Goal: Task Accomplishment & Management: Manage account settings

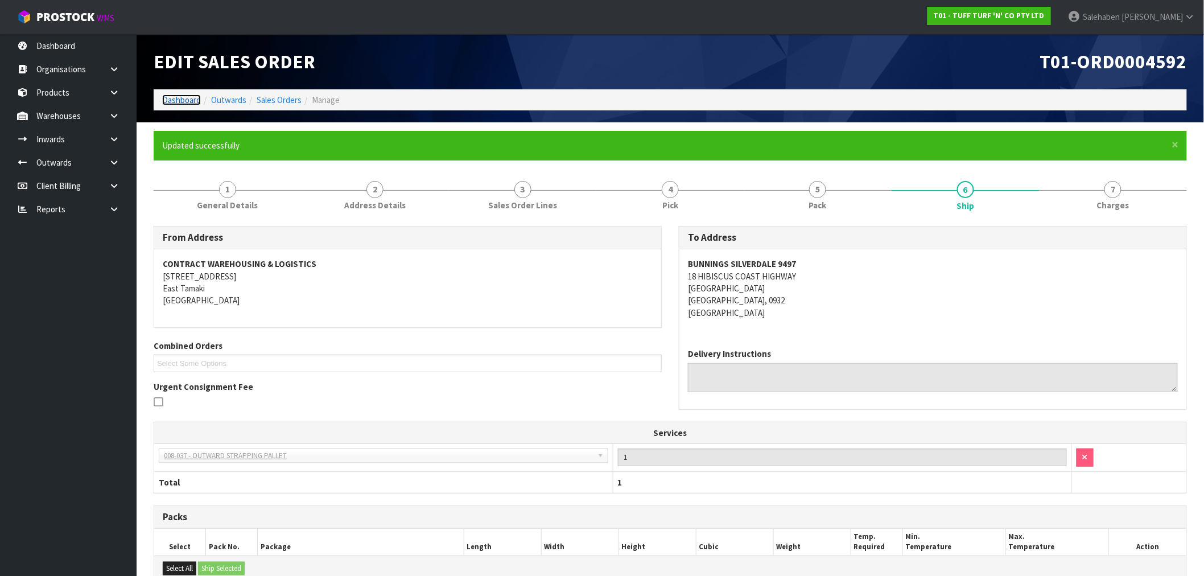
drag, startPoint x: 170, startPoint y: 98, endPoint x: 162, endPoint y: 104, distance: 9.3
click at [170, 98] on link "Dashboard" at bounding box center [181, 99] width 39 height 11
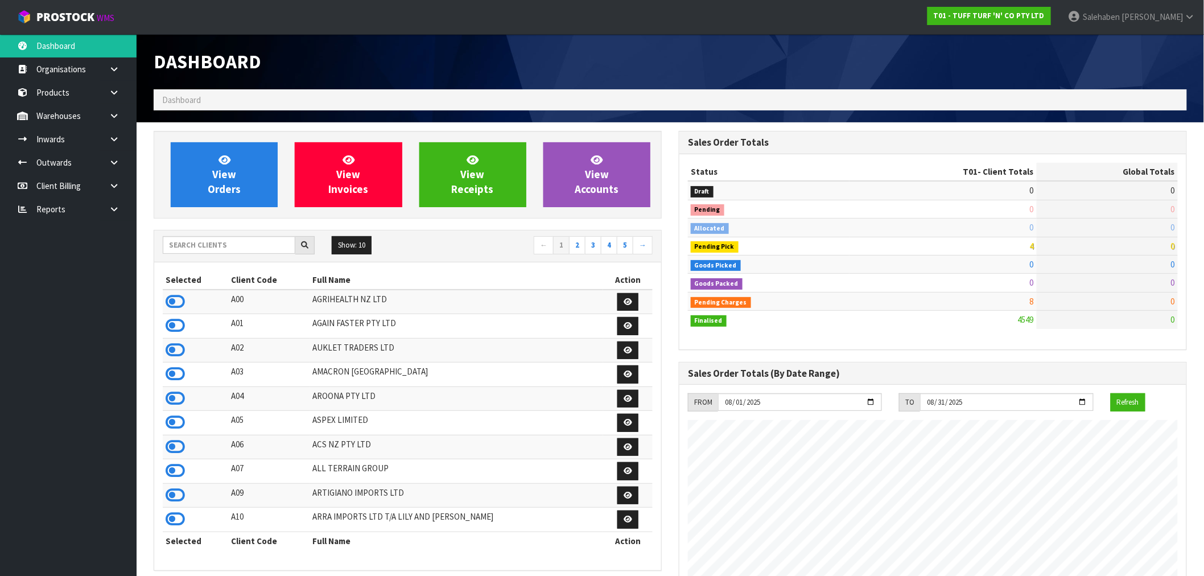
scroll to position [862, 525]
click at [188, 246] on input "text" at bounding box center [229, 245] width 133 height 18
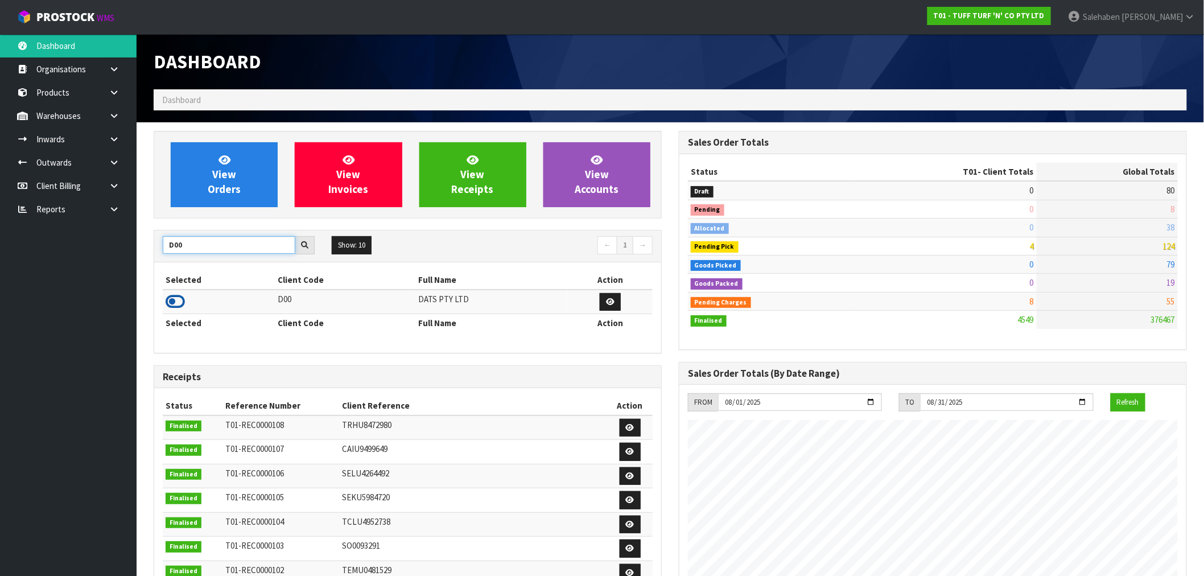
type input "D00"
click at [174, 304] on icon at bounding box center [175, 301] width 19 height 17
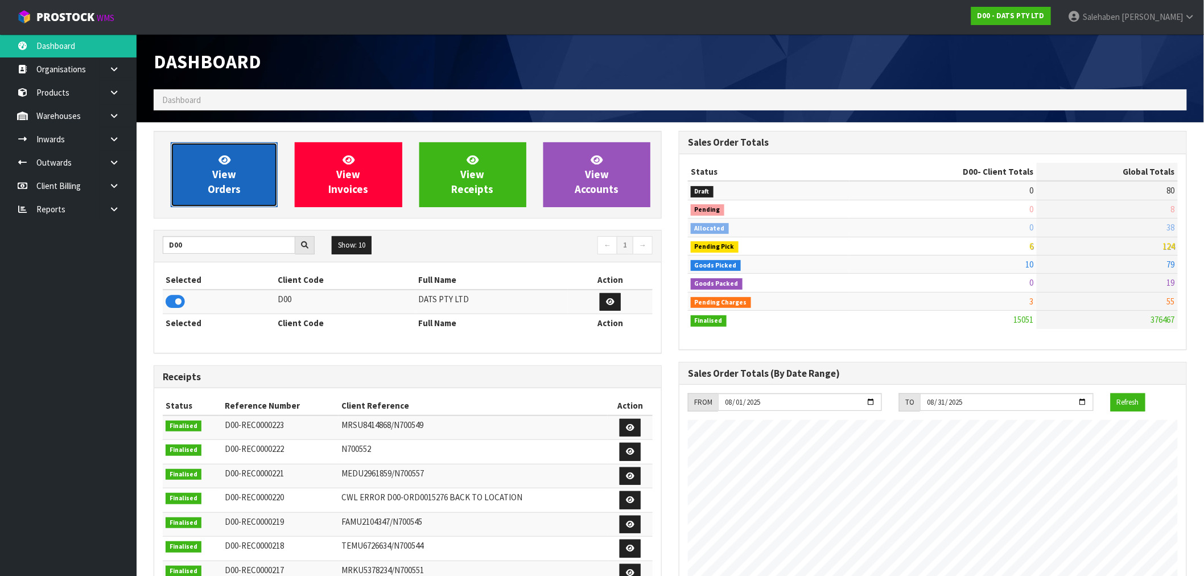
click at [224, 188] on span "View Orders" at bounding box center [224, 174] width 33 height 43
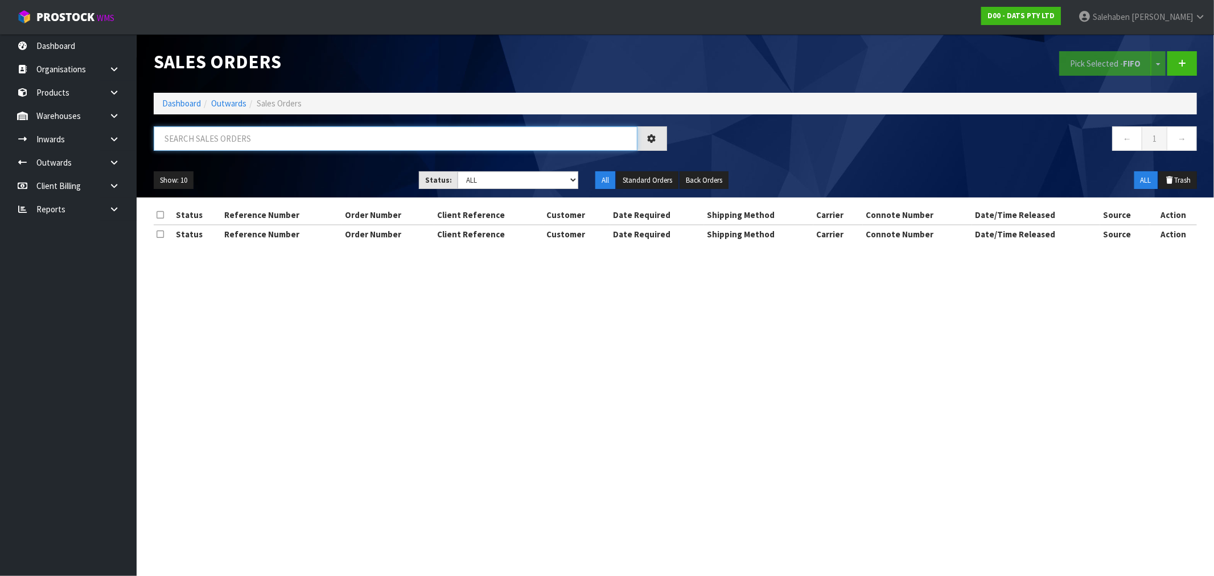
drag, startPoint x: 199, startPoint y: 140, endPoint x: 191, endPoint y: 138, distance: 8.1
click at [198, 139] on input "text" at bounding box center [396, 138] width 484 height 24
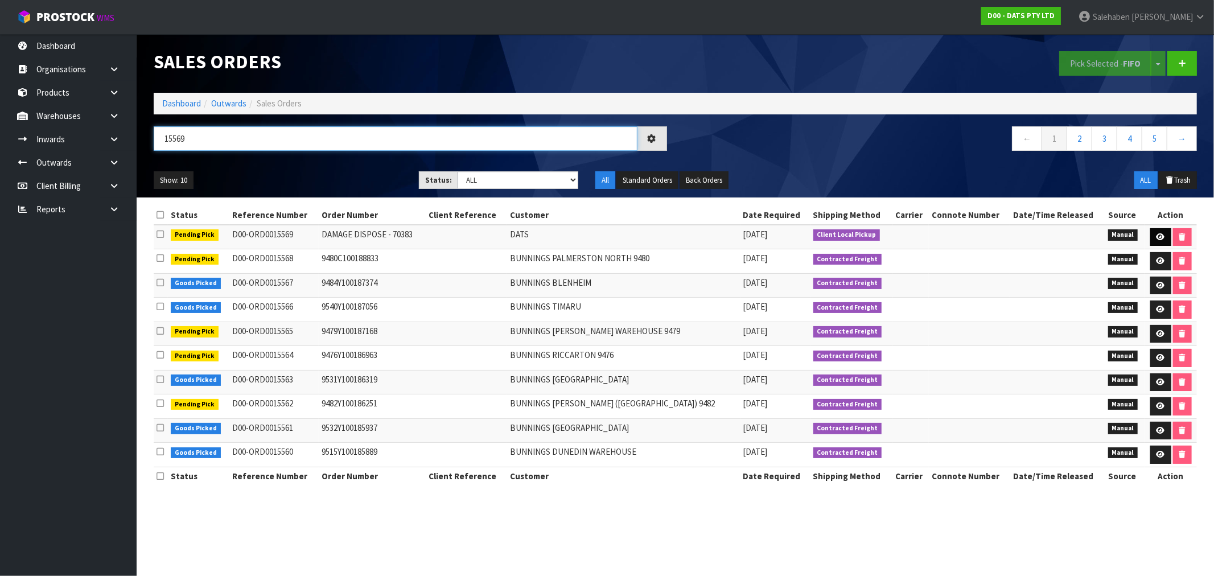
type input "15569"
click at [1157, 233] on icon at bounding box center [1160, 236] width 9 height 7
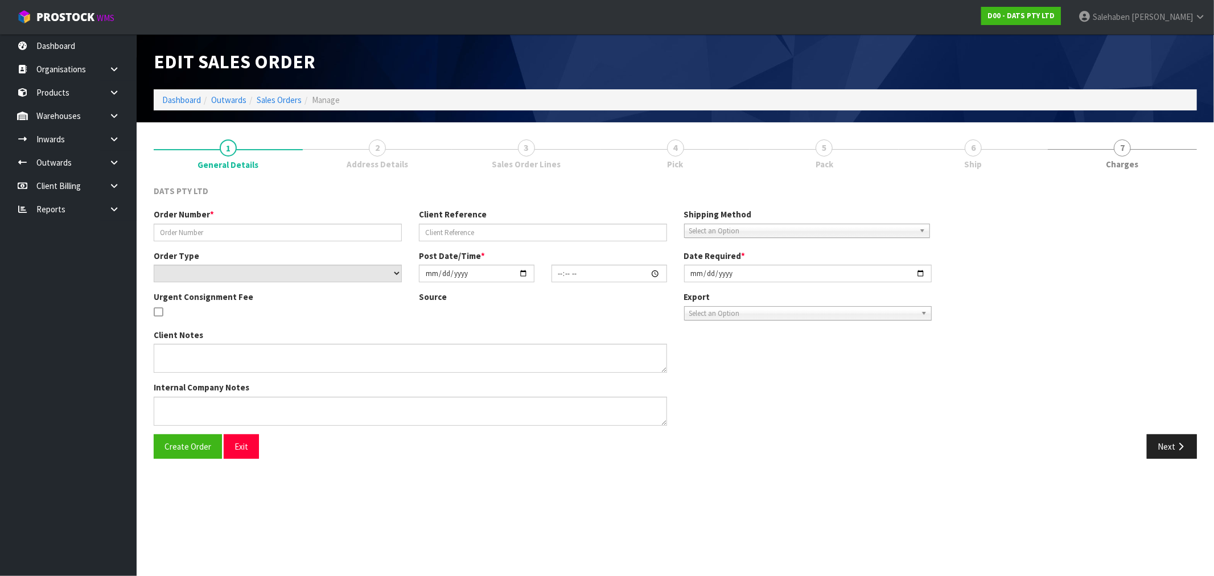
type input "DAMAGE DISPOSE - 70383"
select select "number:0"
type input "2025-08-13"
type input "10:21:00.000"
type input "2025-08-13"
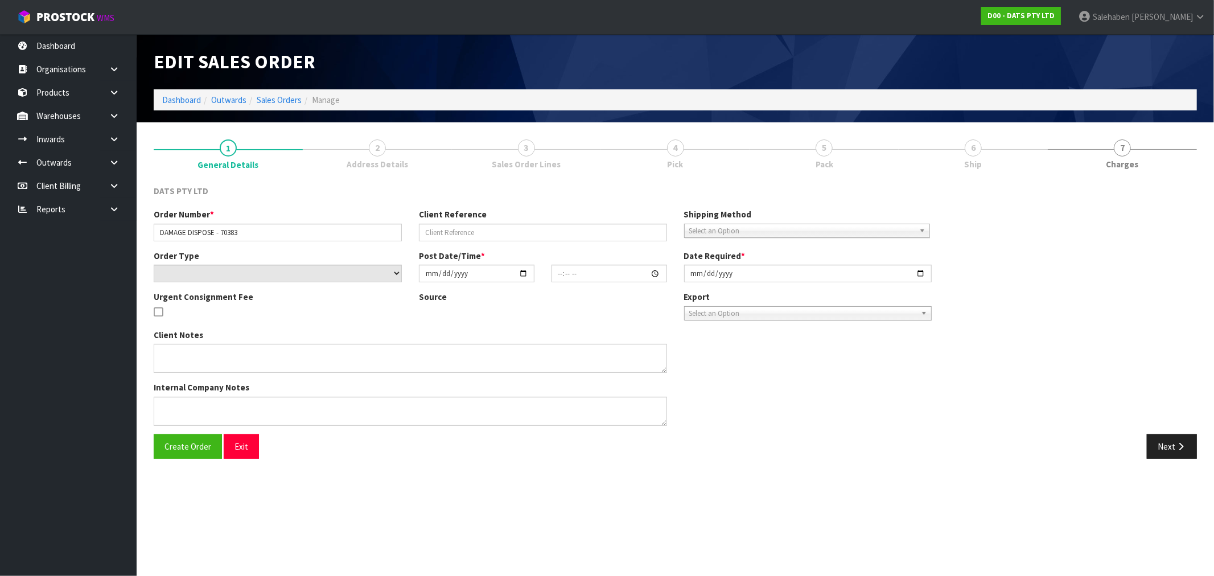
type textarea "CLIENT ADVISED 12.08.2025 - PLEASE DISPOSE OF DAMAGED STOCK."
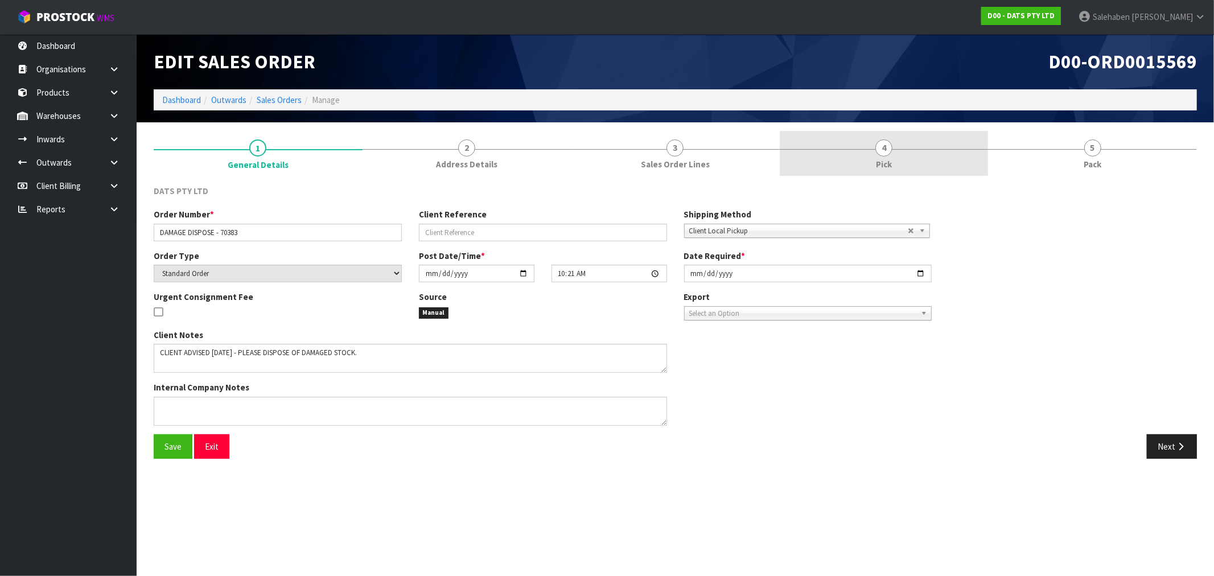
click at [878, 159] on span "Pick" at bounding box center [884, 164] width 16 height 12
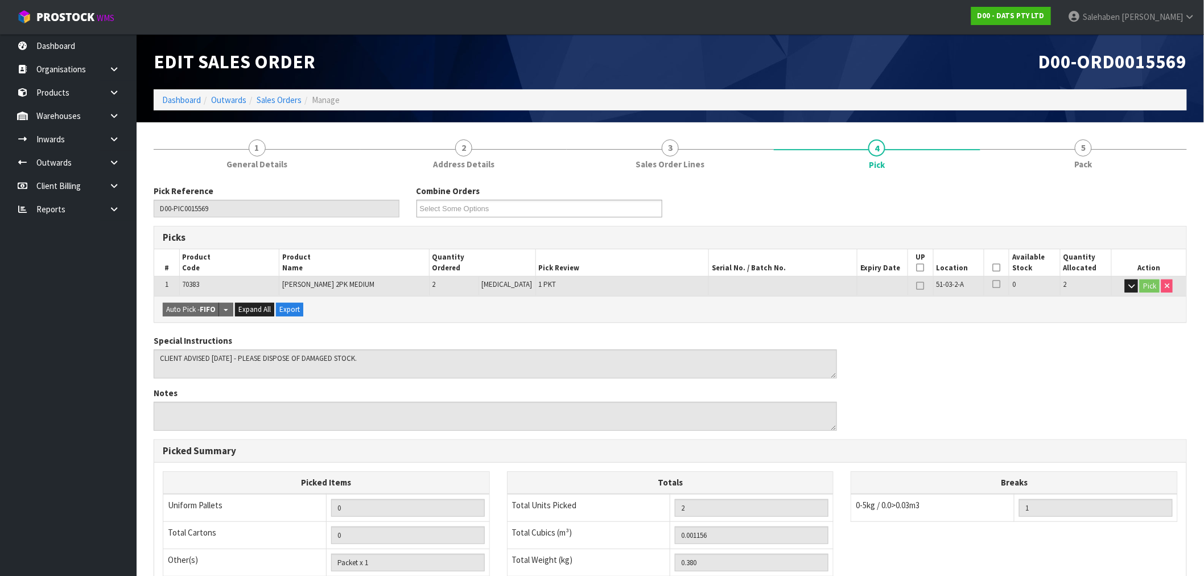
click at [993, 267] on icon at bounding box center [997, 267] width 8 height 1
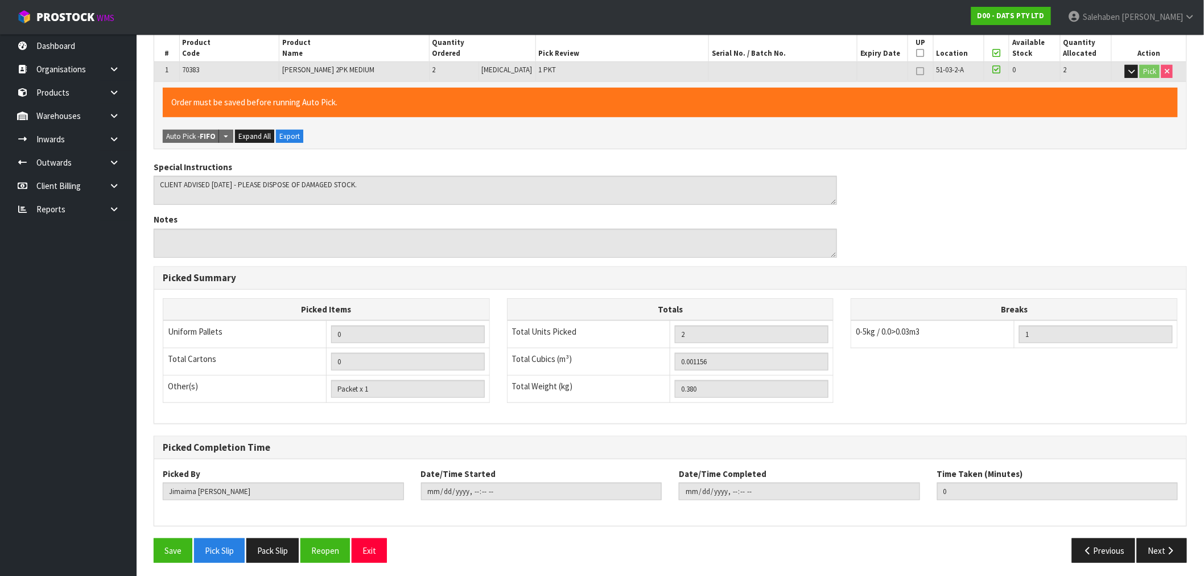
scroll to position [218, 0]
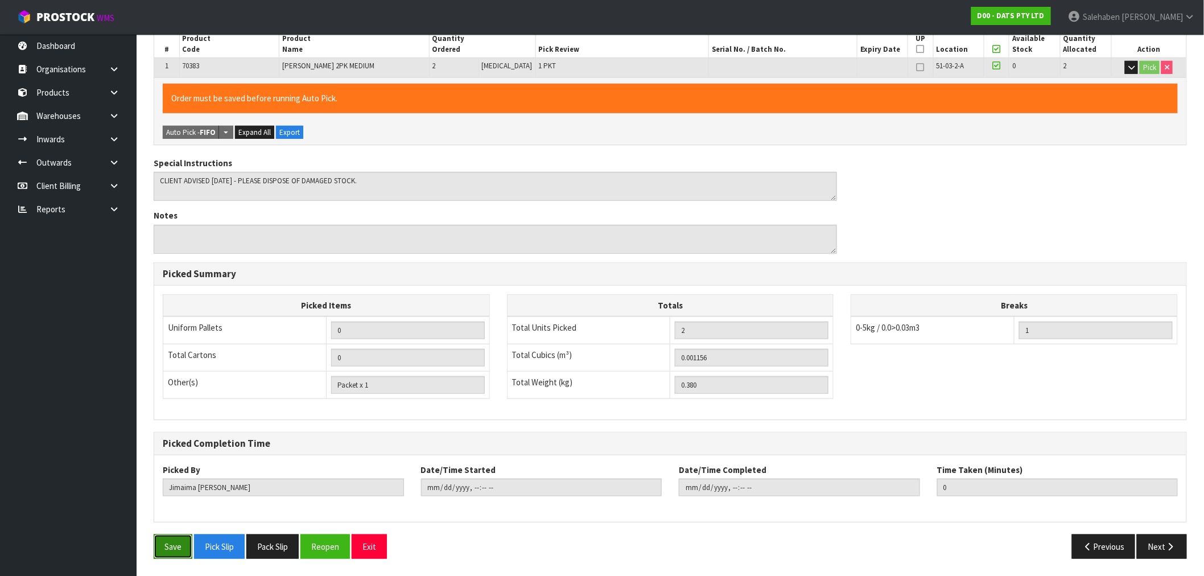
click at [167, 547] on button "Save" at bounding box center [173, 546] width 39 height 24
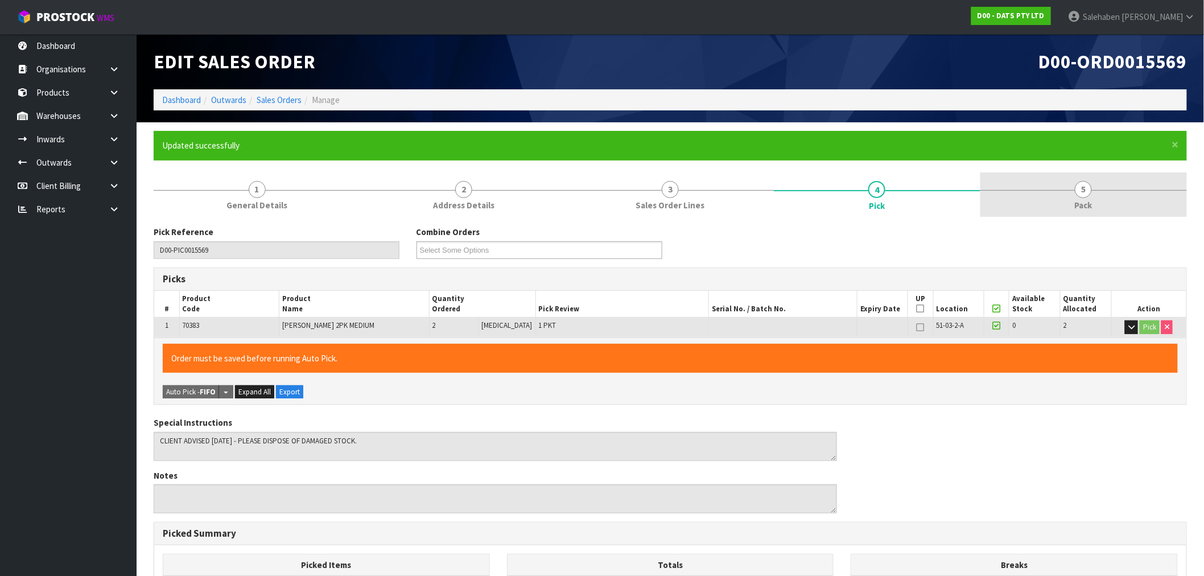
type input "Salehaben Patel"
type input "2025-08-13T13:47:52"
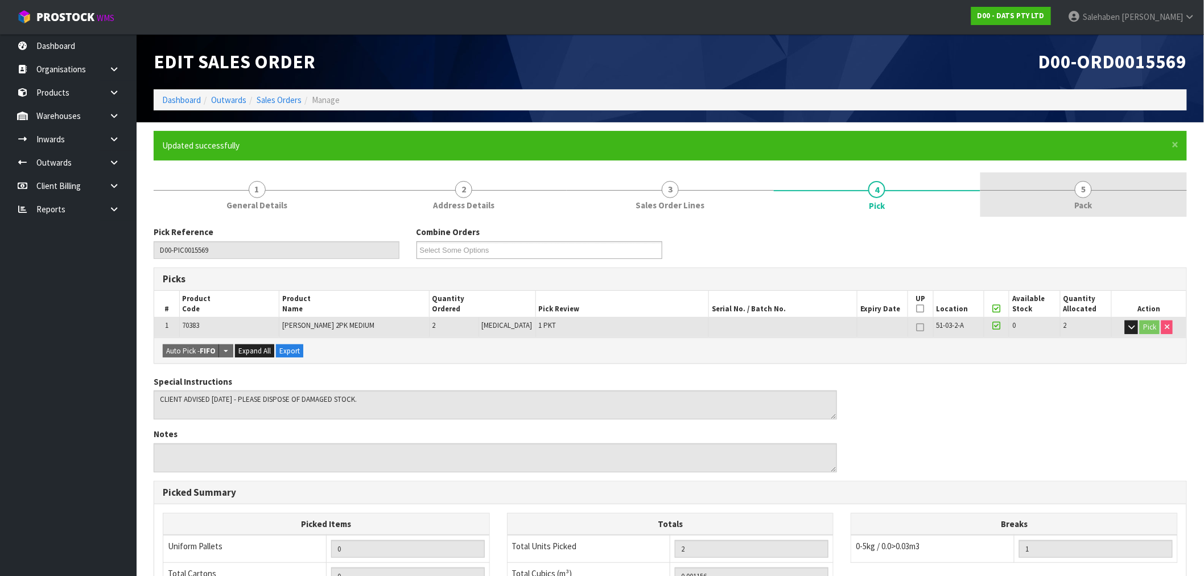
click at [1081, 207] on span "Pack" at bounding box center [1084, 205] width 18 height 12
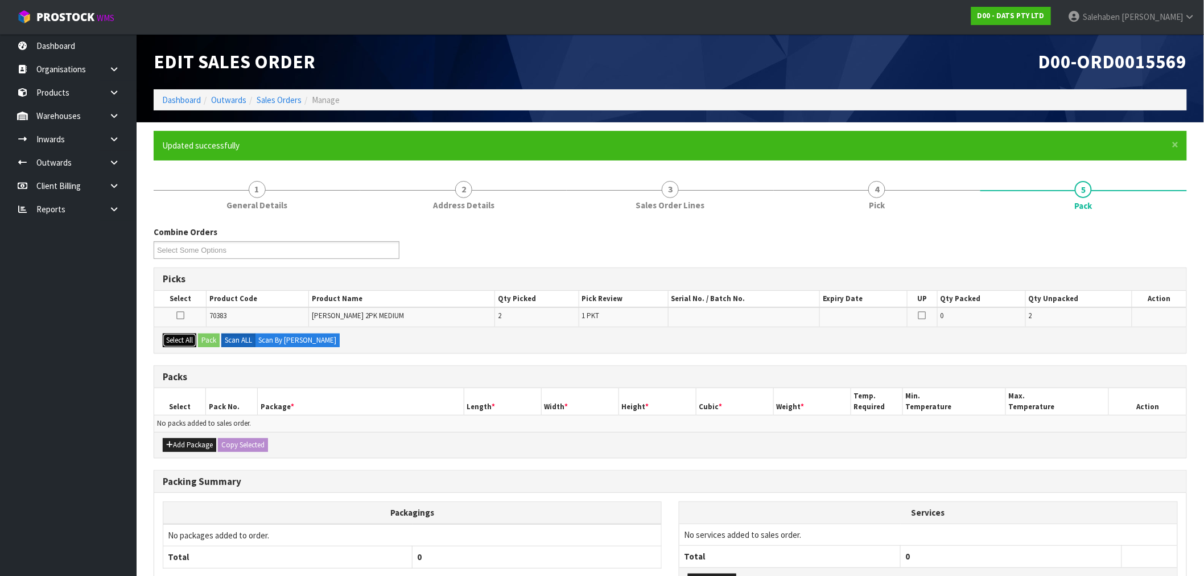
click at [185, 343] on button "Select All" at bounding box center [180, 340] width 34 height 14
click at [211, 340] on button "Pack" at bounding box center [209, 340] width 22 height 14
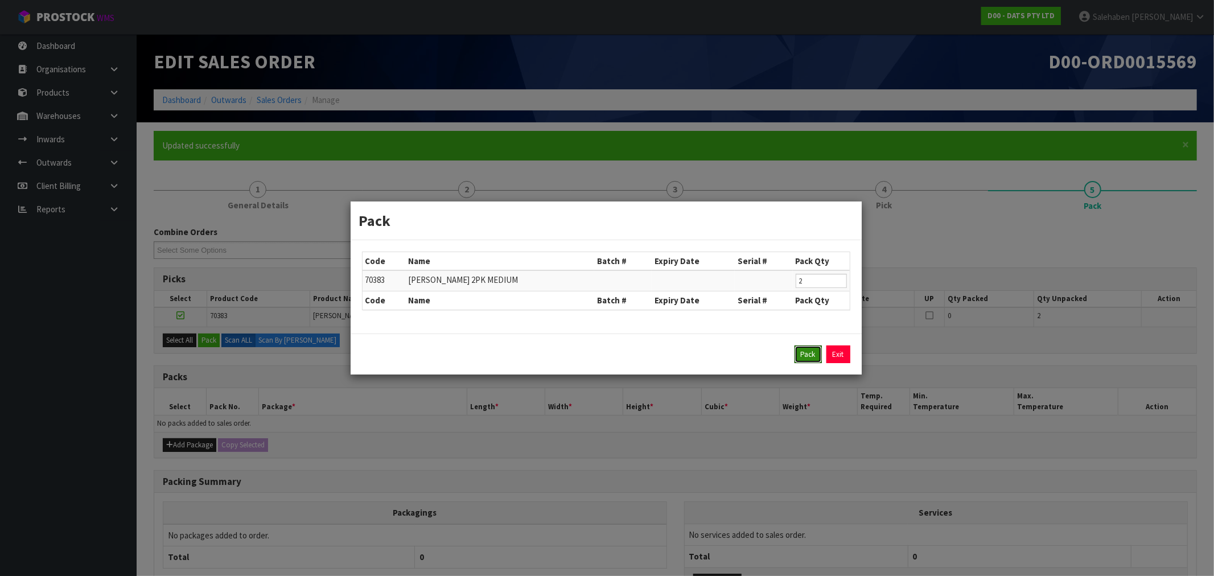
click at [809, 352] on button "Pack" at bounding box center [807, 354] width 27 height 18
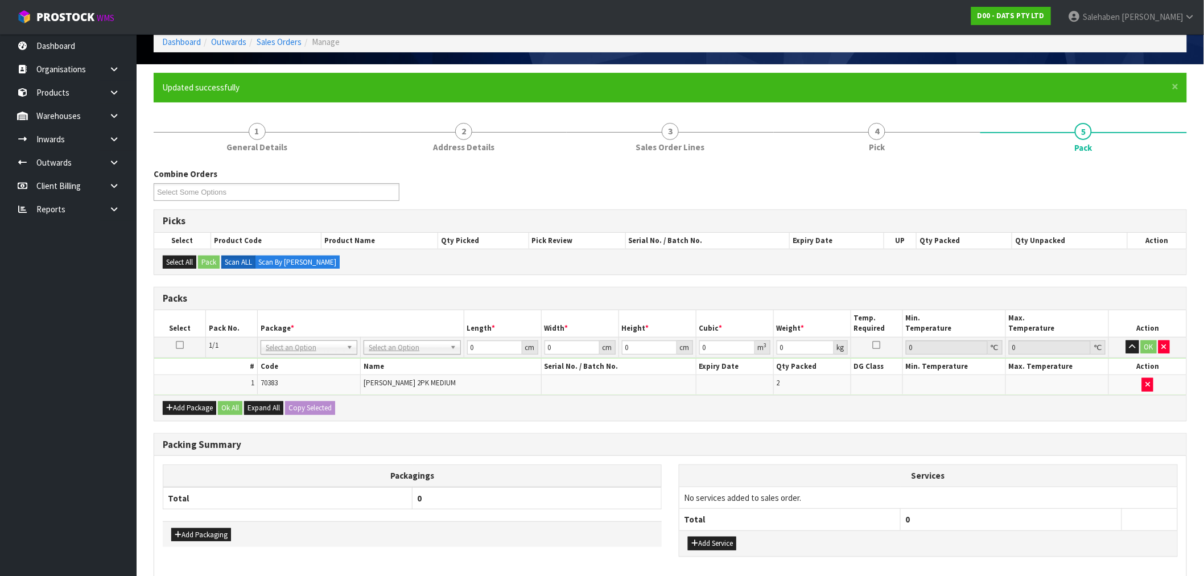
scroll to position [114, 0]
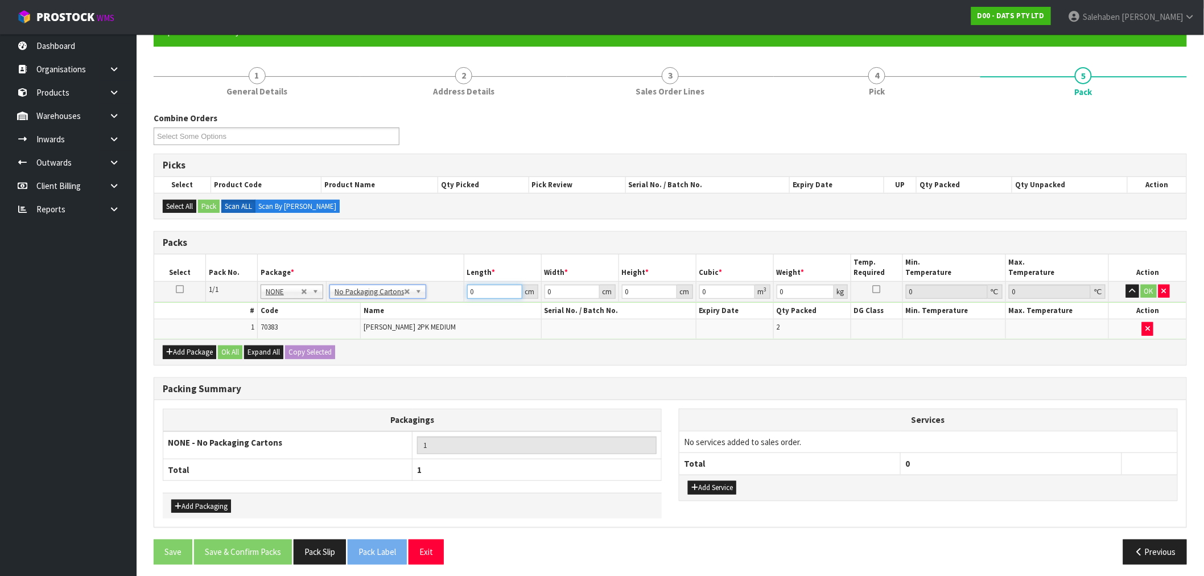
drag, startPoint x: 475, startPoint y: 291, endPoint x: 413, endPoint y: 308, distance: 63.6
click at [424, 303] on tbody "1/1 NONE 007-001 007-002 007-004 007-009 007-013 007-014 007-015 007-017 007-01…" at bounding box center [670, 309] width 1032 height 57
type input "1"
type input "10"
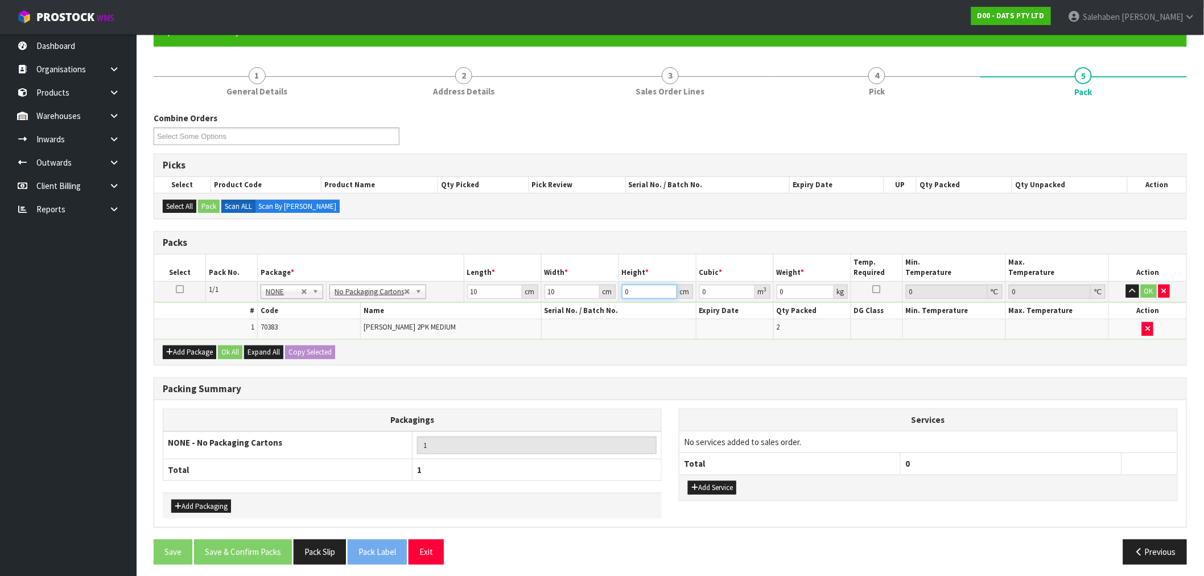
type input "1"
type input "0.0001"
type input "10"
type input "0.001"
type input "10"
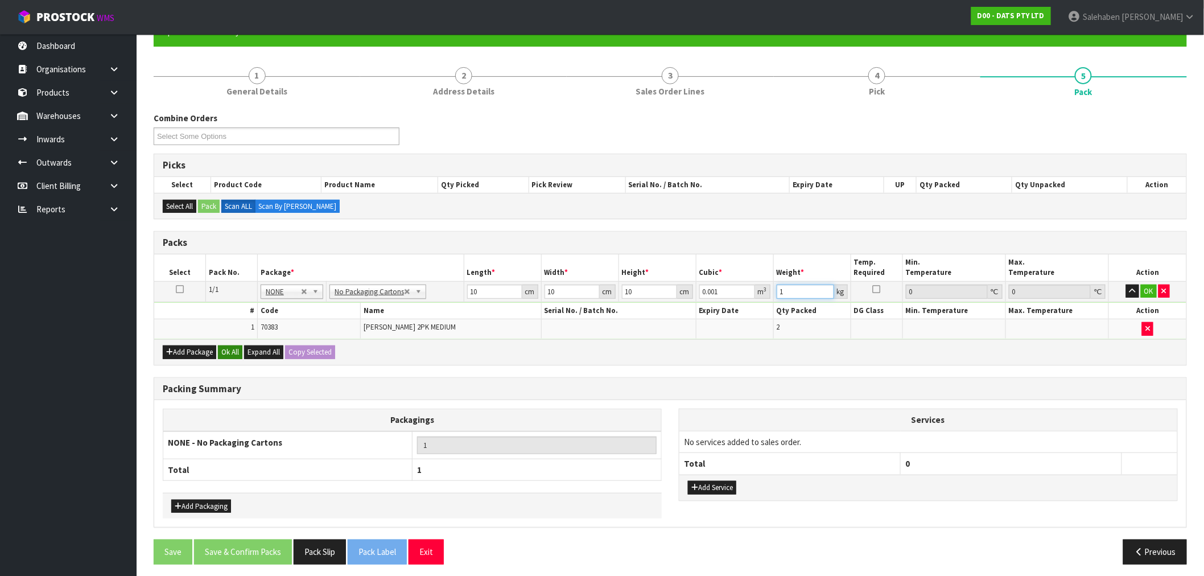
type input "1"
click at [228, 349] on button "Ok All" at bounding box center [230, 352] width 24 height 14
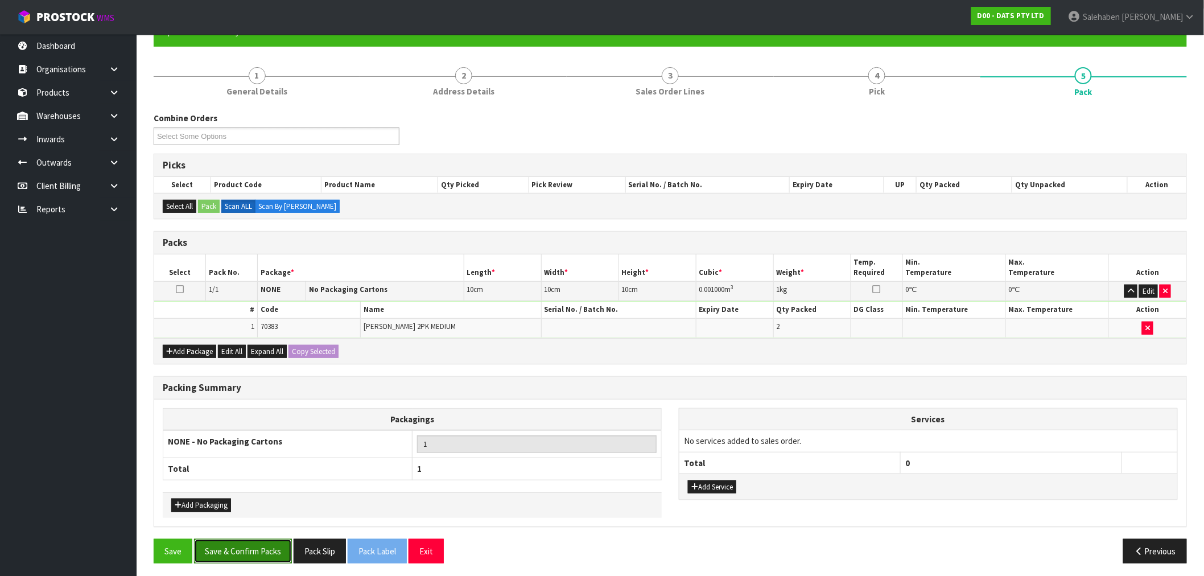
click at [235, 549] on button "Save & Confirm Packs" at bounding box center [243, 551] width 98 height 24
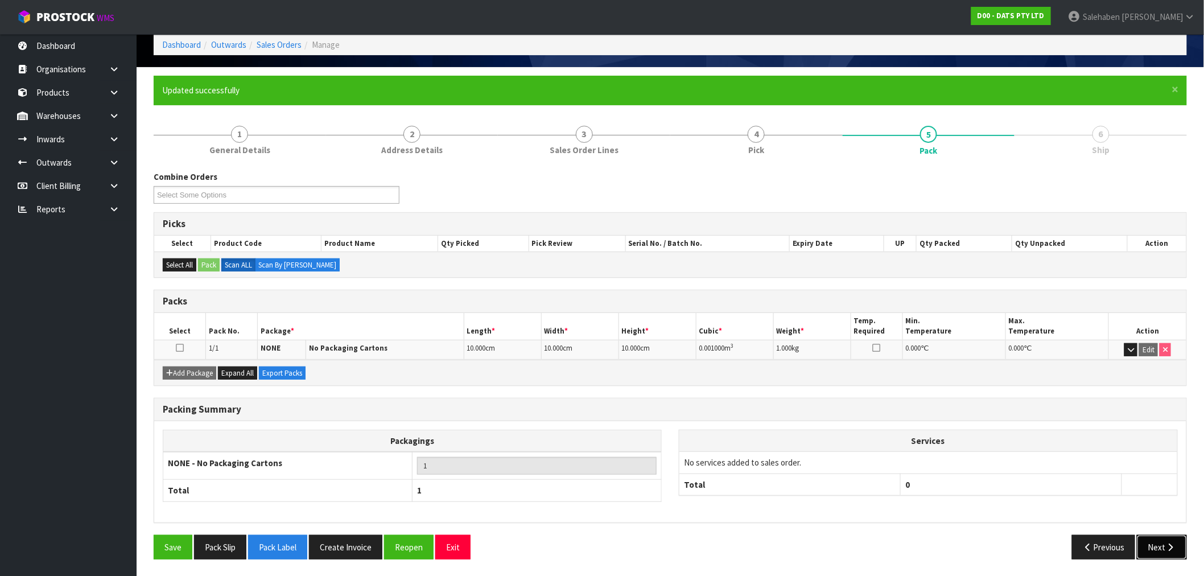
click at [1153, 543] on button "Next" at bounding box center [1162, 547] width 50 height 24
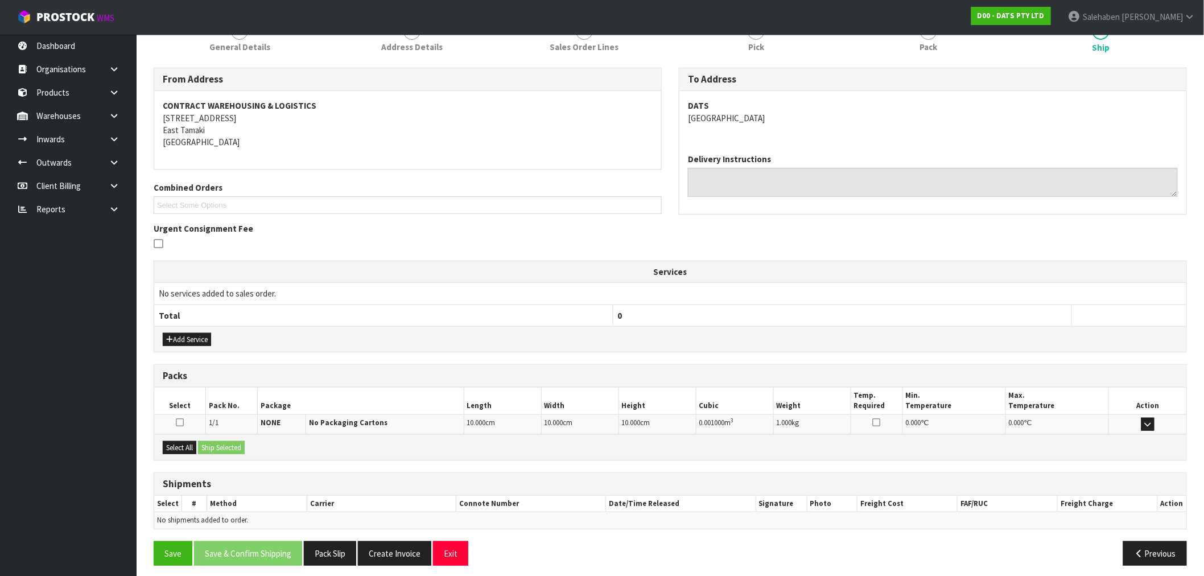
scroll to position [166, 0]
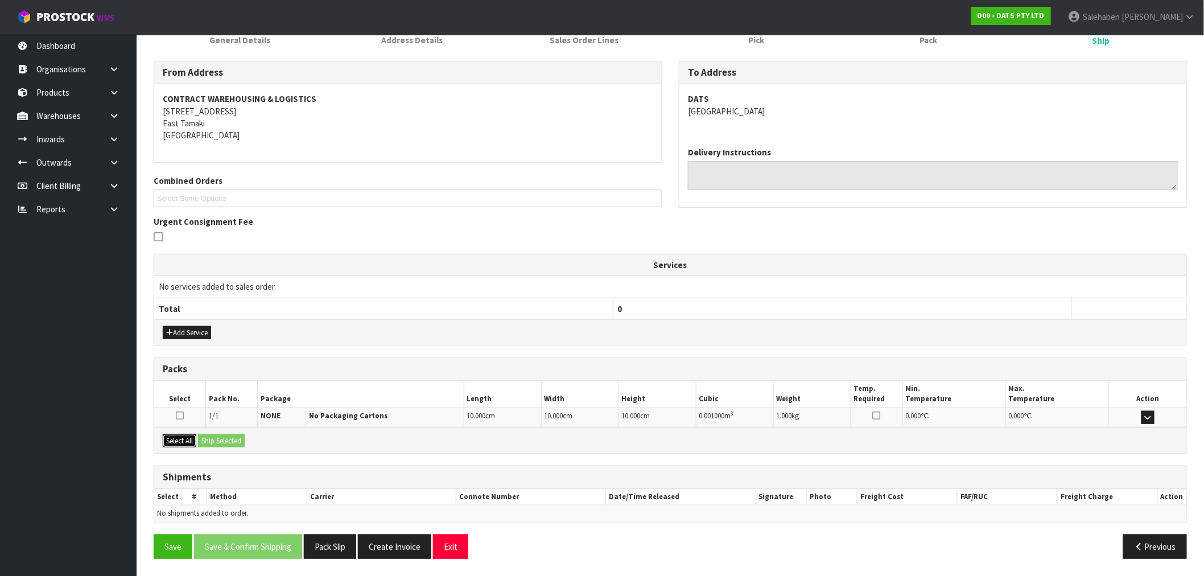
click at [175, 439] on button "Select All" at bounding box center [180, 441] width 34 height 14
click at [209, 440] on button "Ship Selected" at bounding box center [221, 441] width 47 height 14
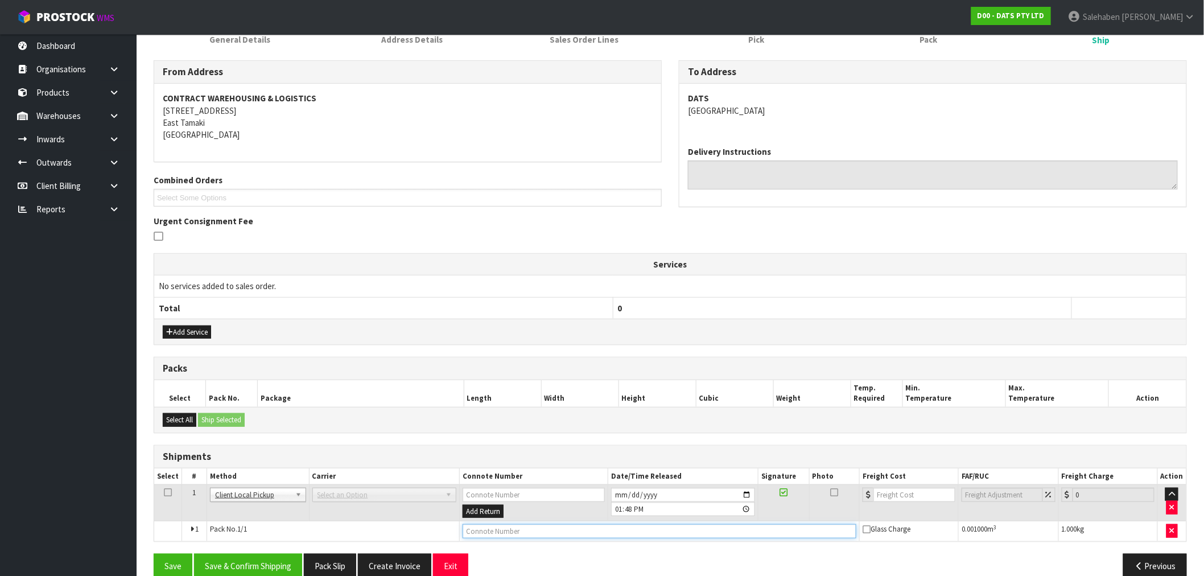
click at [555, 531] on input "text" at bounding box center [660, 531] width 394 height 14
type input "DISPOSED"
click at [230, 562] on button "Save & Confirm Shipping" at bounding box center [248, 566] width 108 height 24
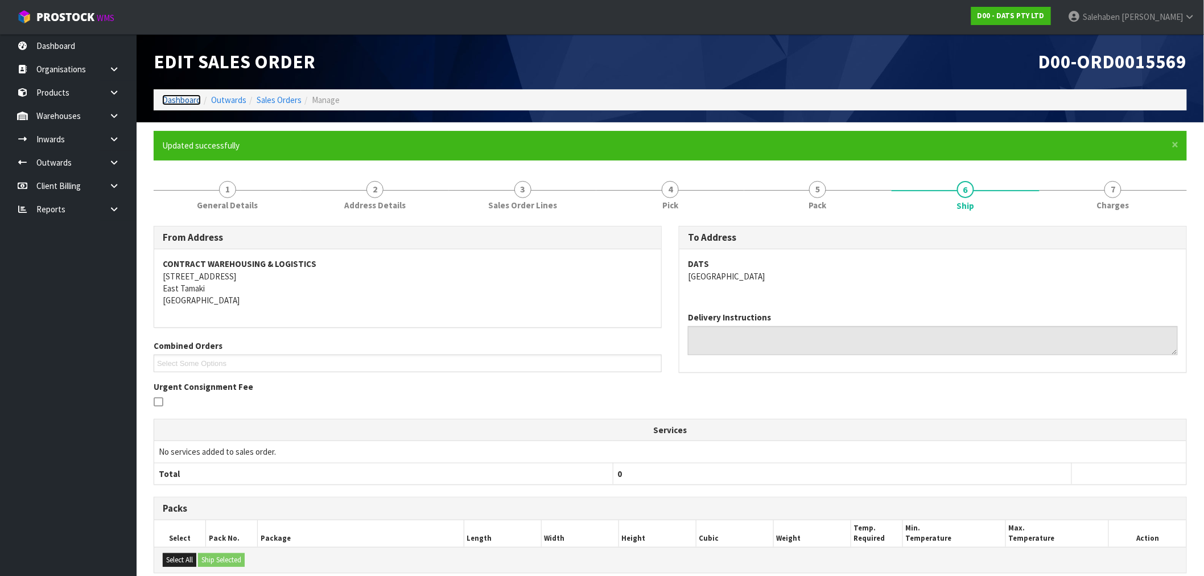
click at [170, 99] on link "Dashboard" at bounding box center [181, 99] width 39 height 11
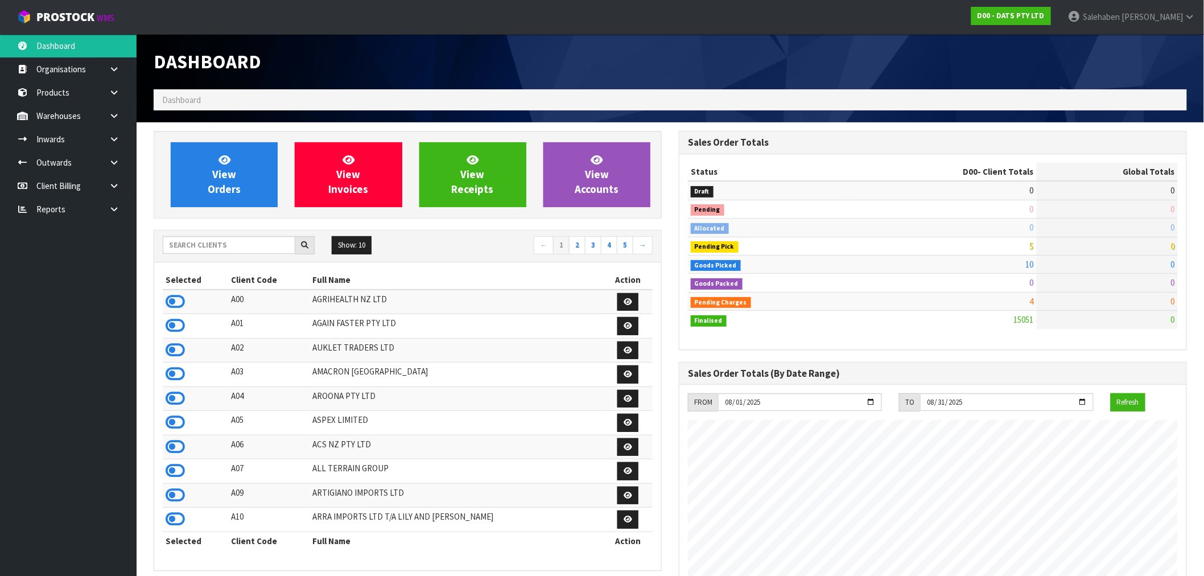
scroll to position [862, 525]
click at [236, 173] on link "View Orders" at bounding box center [224, 174] width 107 height 65
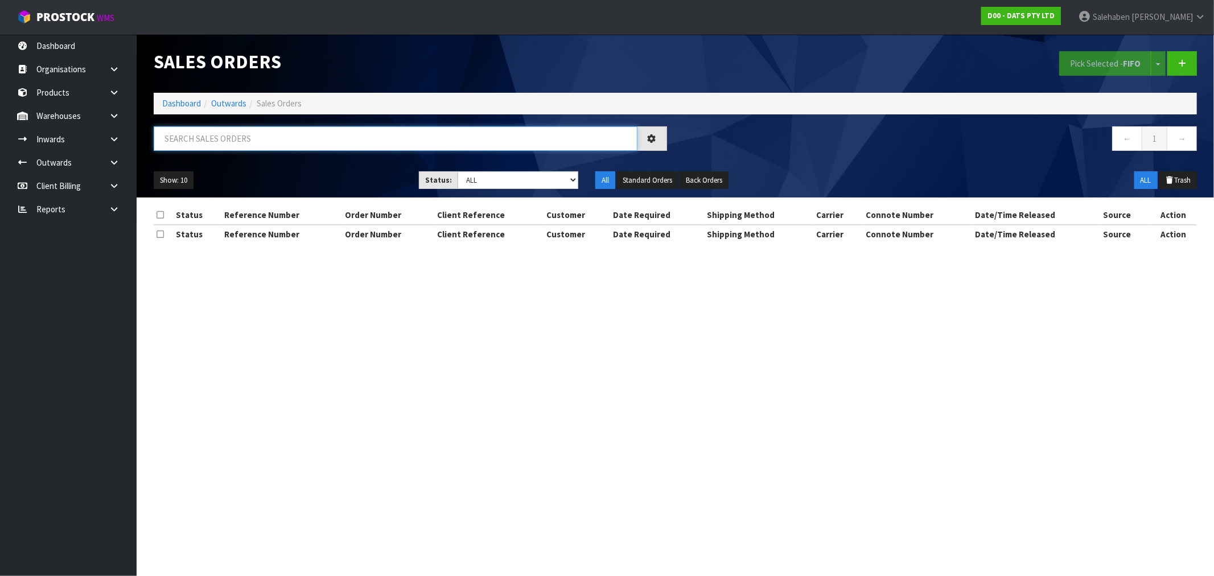
click at [230, 138] on input "text" at bounding box center [396, 138] width 484 height 24
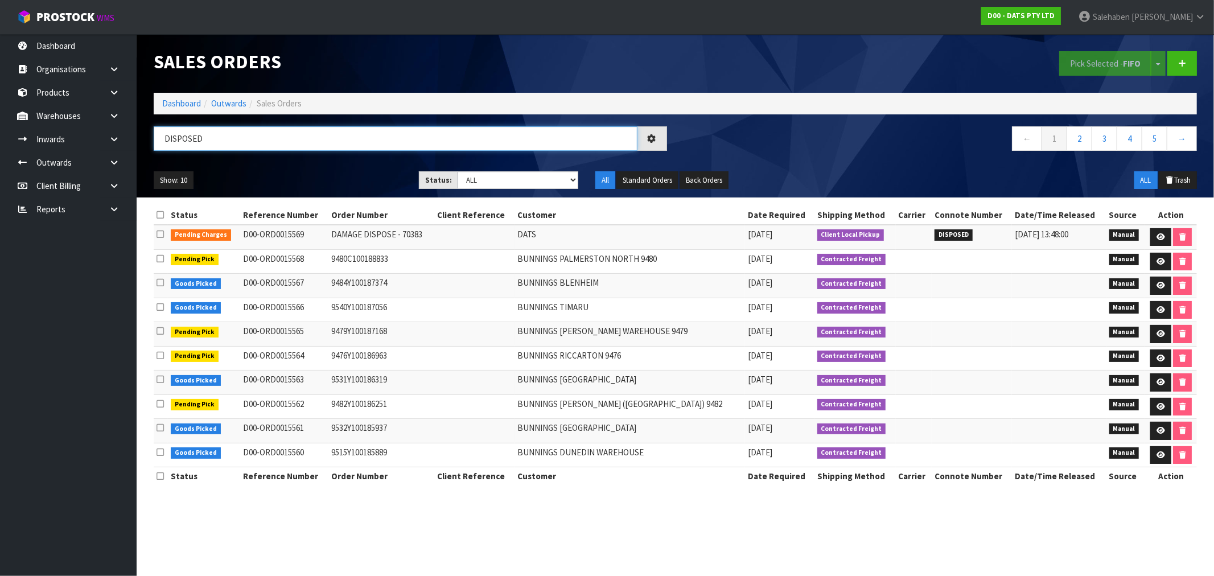
type input "DISPOSED"
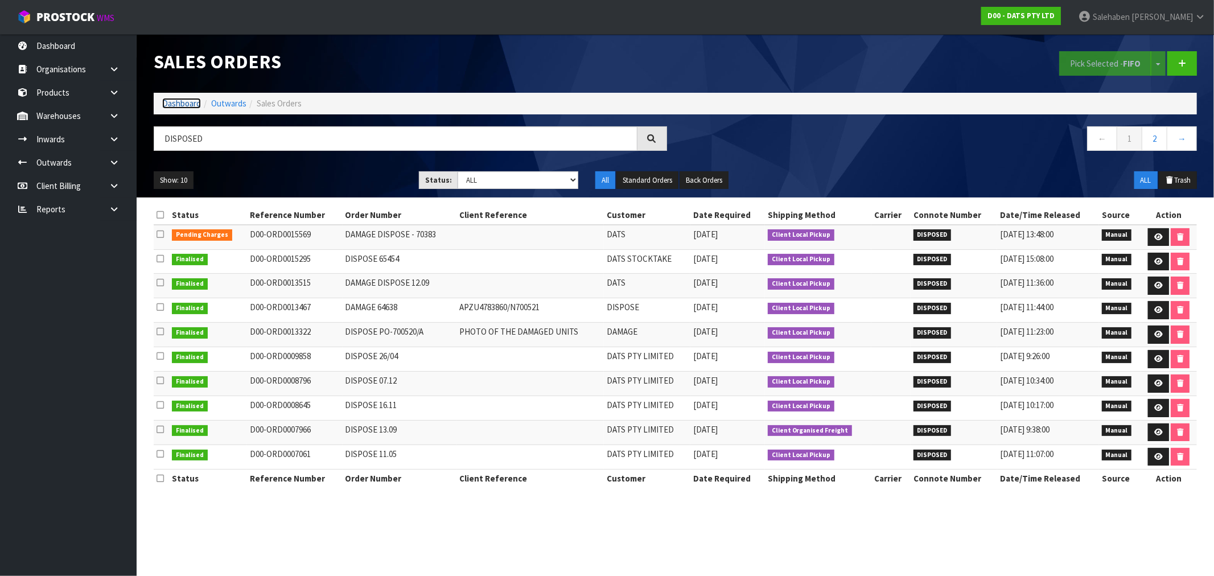
click at [178, 101] on link "Dashboard" at bounding box center [181, 103] width 39 height 11
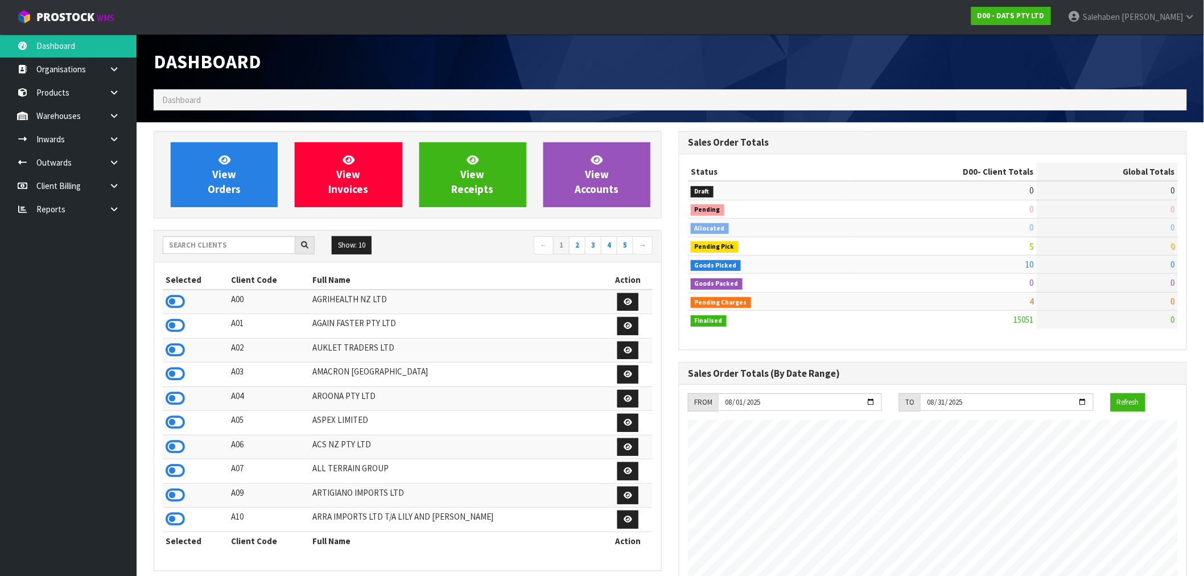
scroll to position [862, 525]
drag, startPoint x: 194, startPoint y: 247, endPoint x: 199, endPoint y: 241, distance: 7.7
click at [195, 245] on input "text" at bounding box center [229, 245] width 133 height 18
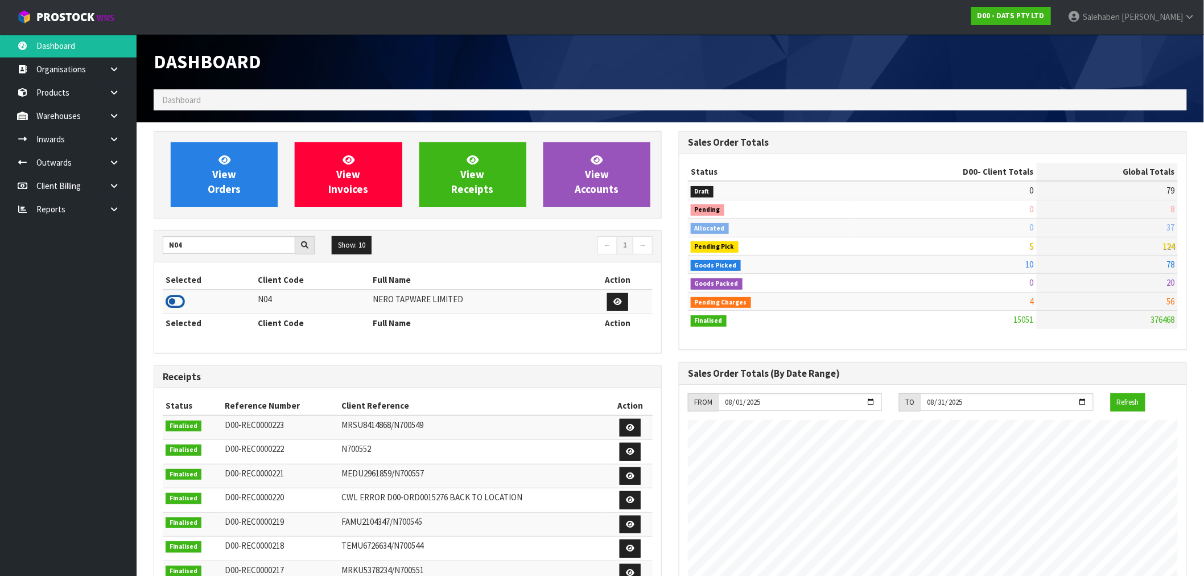
click at [177, 299] on icon at bounding box center [175, 301] width 19 height 17
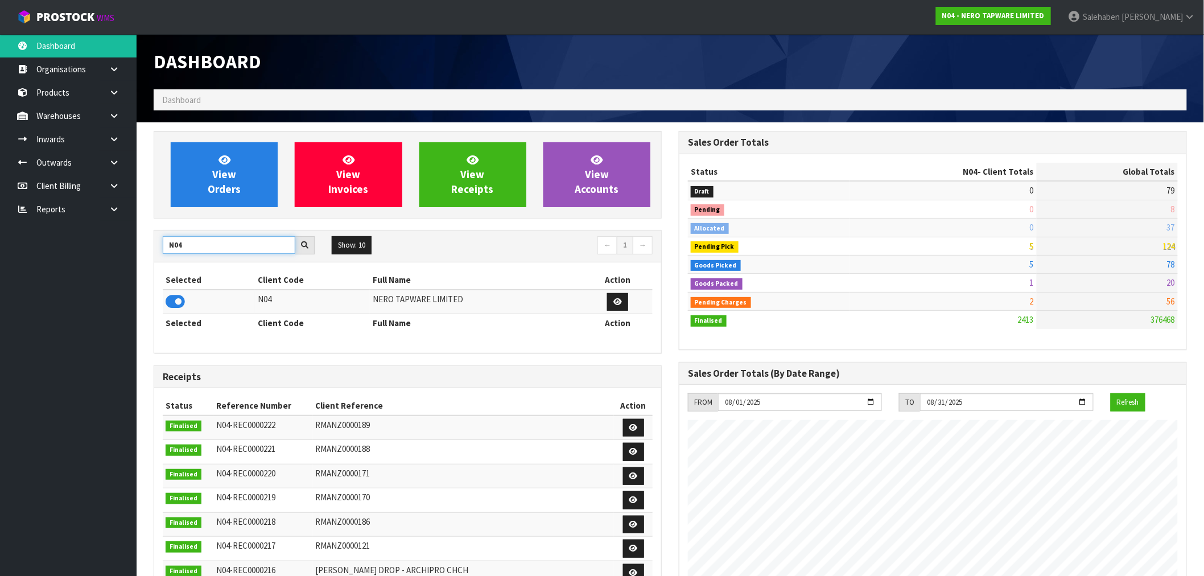
drag, startPoint x: 187, startPoint y: 247, endPoint x: 133, endPoint y: 251, distance: 53.7
click at [134, 251] on body "Toggle navigation ProStock WMS N04 - NERO TAPWARE LIMITED Salehaben Patel Logou…" at bounding box center [602, 288] width 1204 height 576
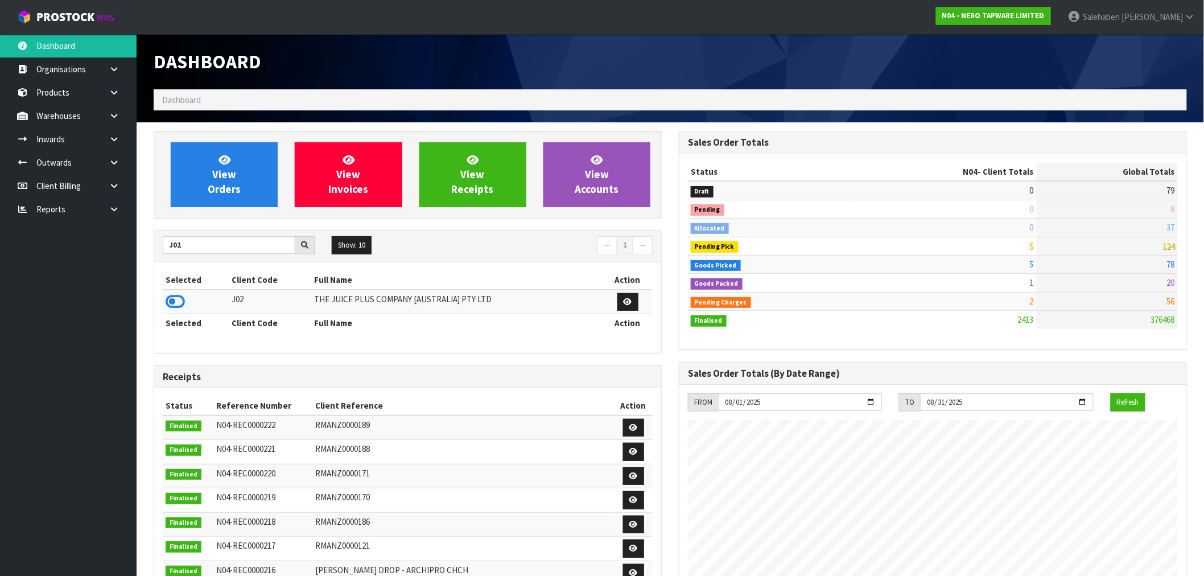
drag, startPoint x: 162, startPoint y: 302, endPoint x: 174, endPoint y: 311, distance: 15.0
click at [163, 304] on td at bounding box center [196, 302] width 66 height 24
click at [176, 304] on icon at bounding box center [175, 301] width 19 height 17
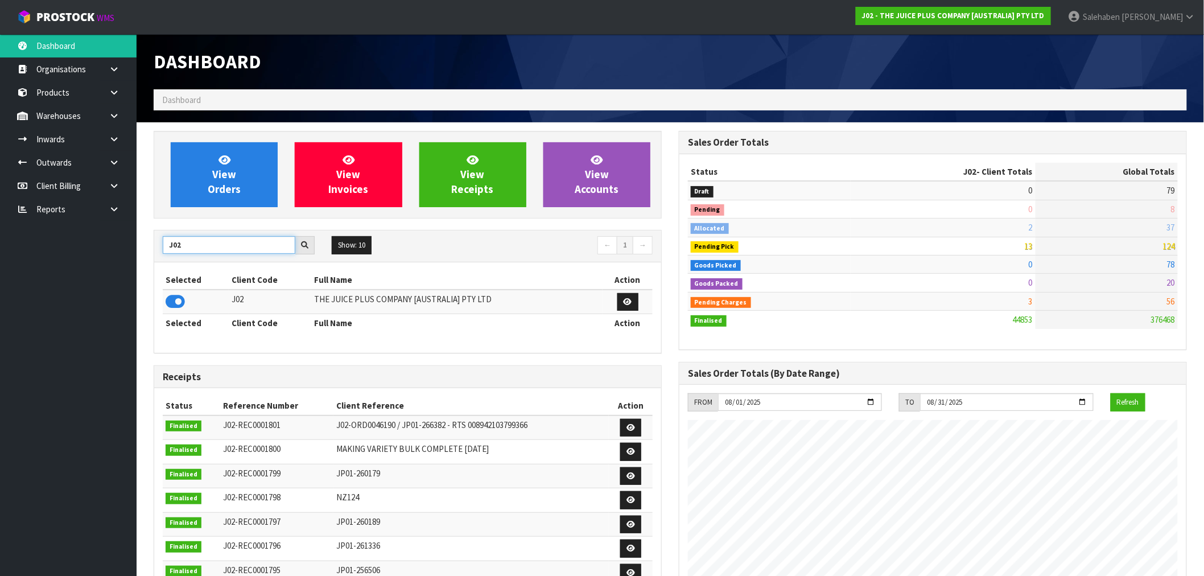
drag, startPoint x: 183, startPoint y: 246, endPoint x: 131, endPoint y: 262, distance: 53.6
click at [131, 261] on body "Toggle navigation ProStock WMS J02 - THE JUICE PLUS COMPANY [AUSTRALIA] PTY LTD…" at bounding box center [602, 288] width 1204 height 576
type input "C11"
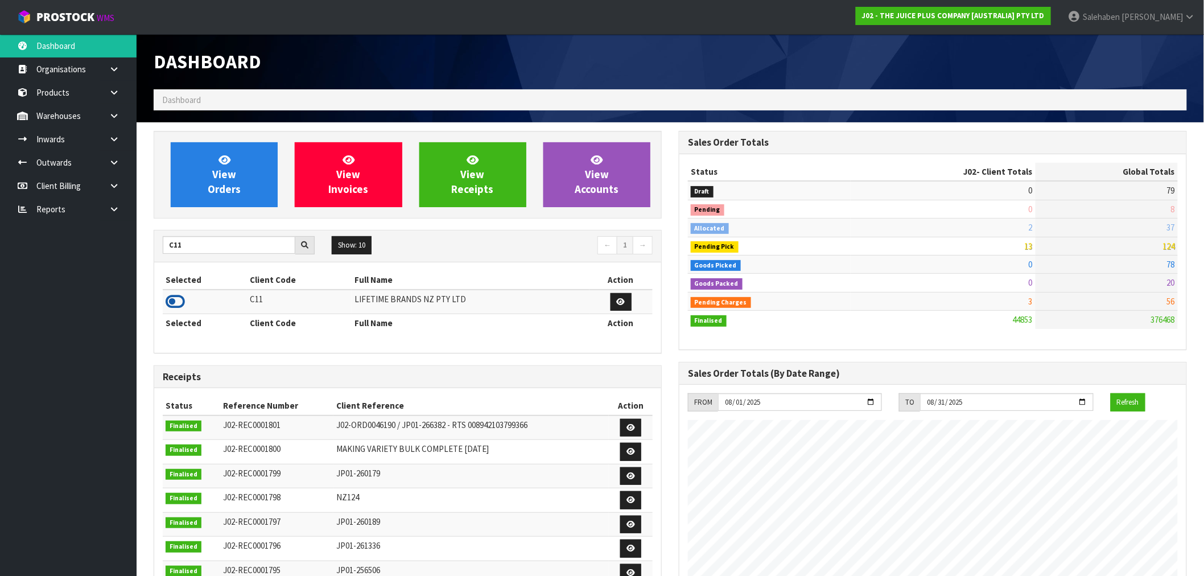
click at [174, 303] on icon at bounding box center [175, 301] width 19 height 17
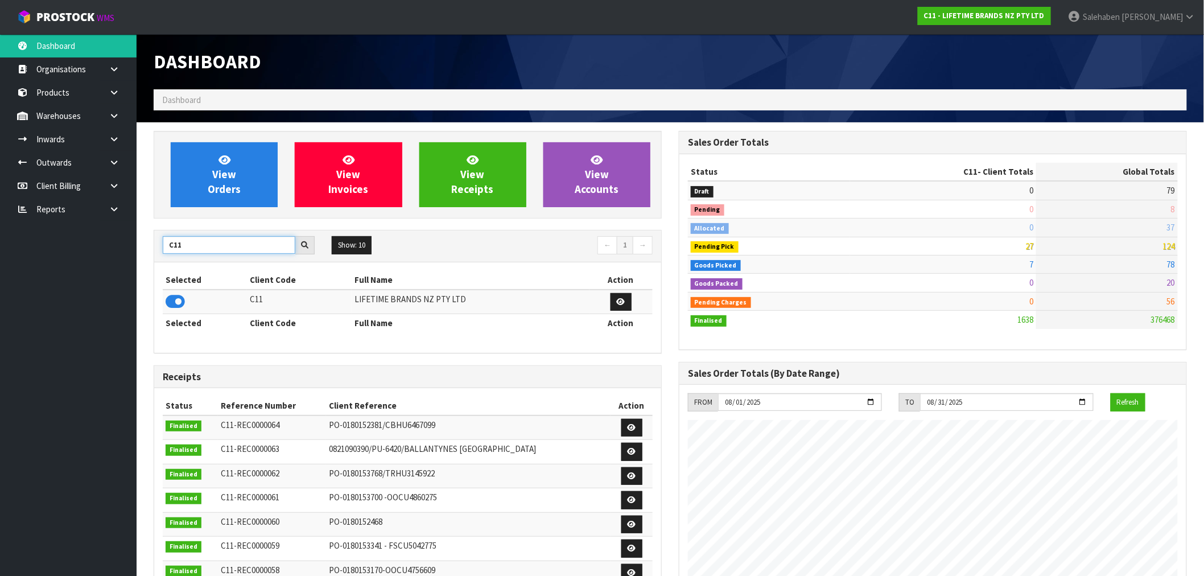
drag, startPoint x: 187, startPoint y: 245, endPoint x: 148, endPoint y: 253, distance: 39.4
click at [149, 253] on div "View Orders View Invoices View Receipts View Accounts C11 Show: 10 5 10 25 50 ←…" at bounding box center [407, 461] width 525 height 661
click at [148, 253] on div "View Orders View Invoices View Receipts View Accounts C11 Show: 10 5 10 25 50 ←…" at bounding box center [407, 461] width 525 height 661
drag, startPoint x: 148, startPoint y: 253, endPoint x: 141, endPoint y: 262, distance: 11.4
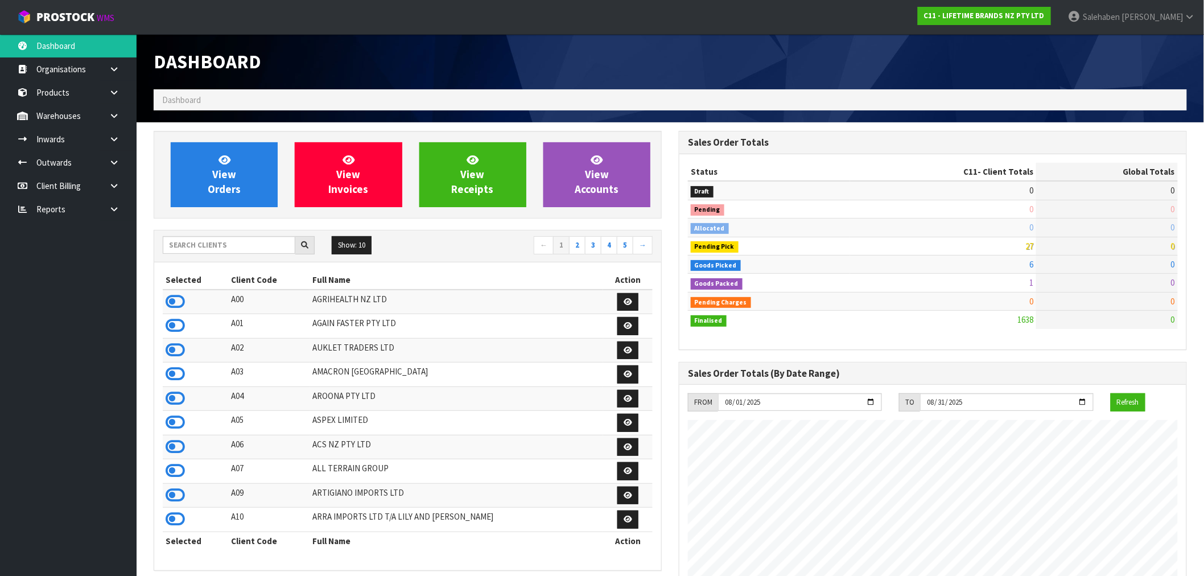
scroll to position [862, 525]
click at [232, 248] on input "text" at bounding box center [229, 245] width 133 height 18
type input "N04"
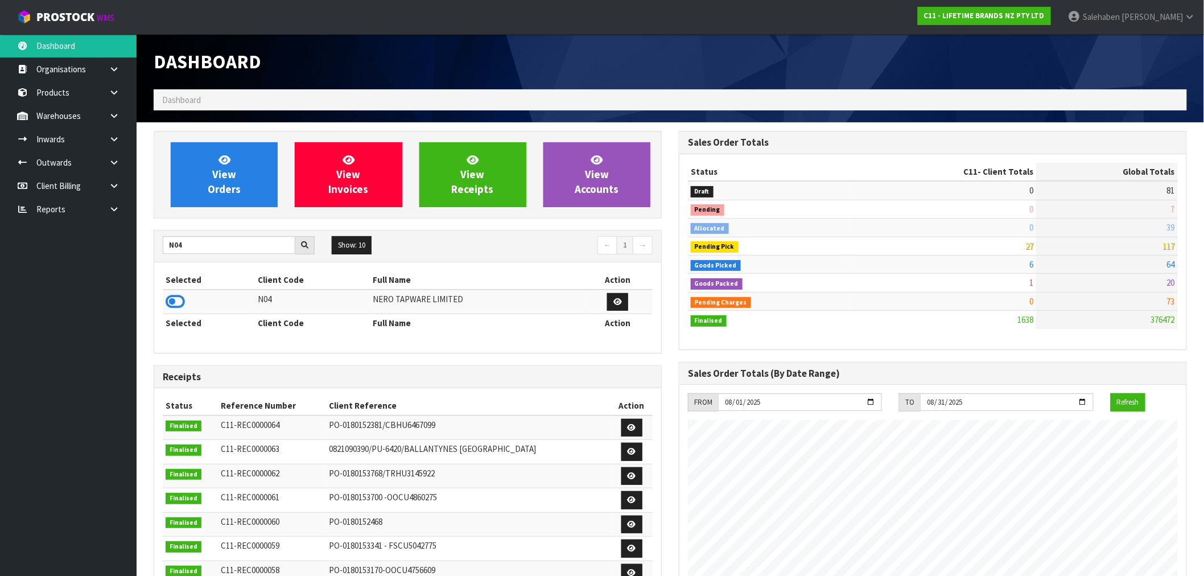
click at [175, 304] on icon at bounding box center [175, 301] width 19 height 17
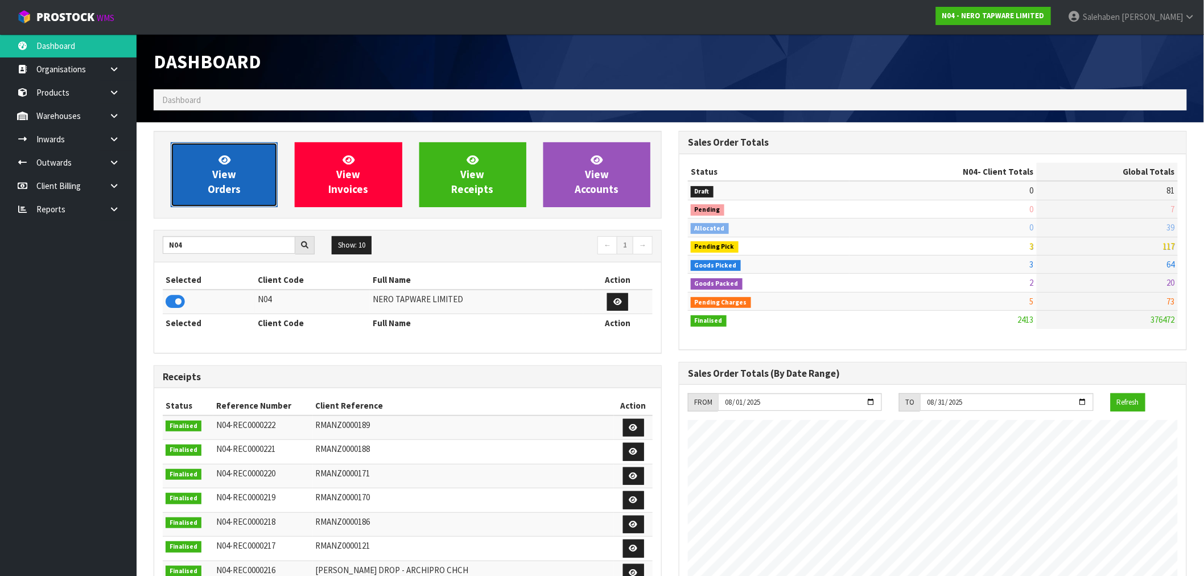
click at [191, 171] on link "View Orders" at bounding box center [224, 174] width 107 height 65
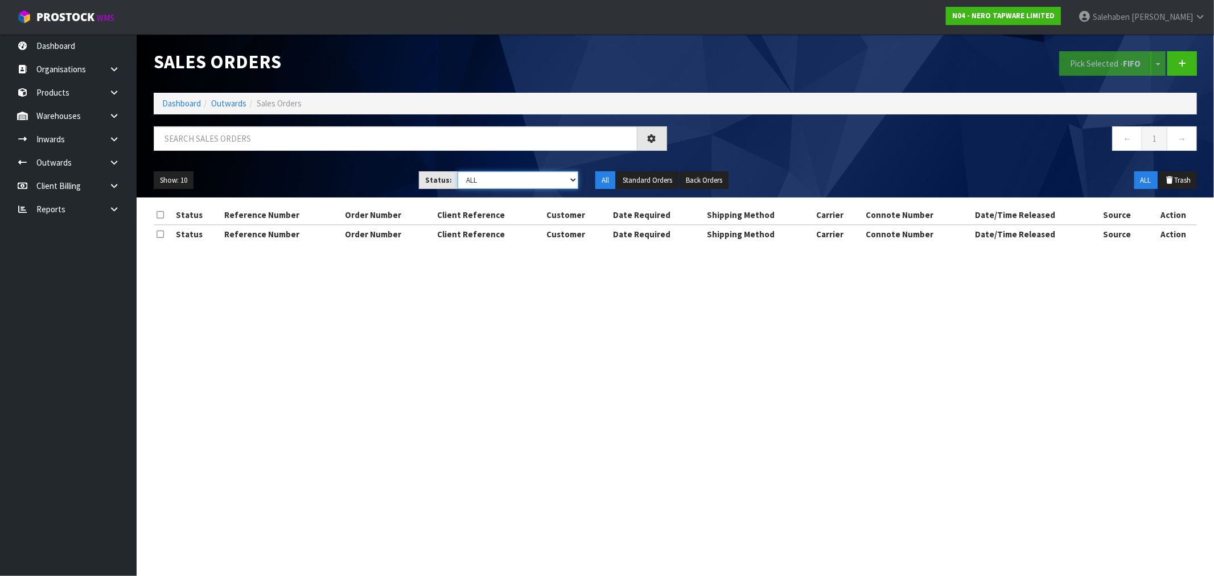
click at [491, 181] on select "Draft Pending Allocated Pending Pick Goods Picked Goods Packed Pending Charges …" at bounding box center [517, 180] width 121 height 18
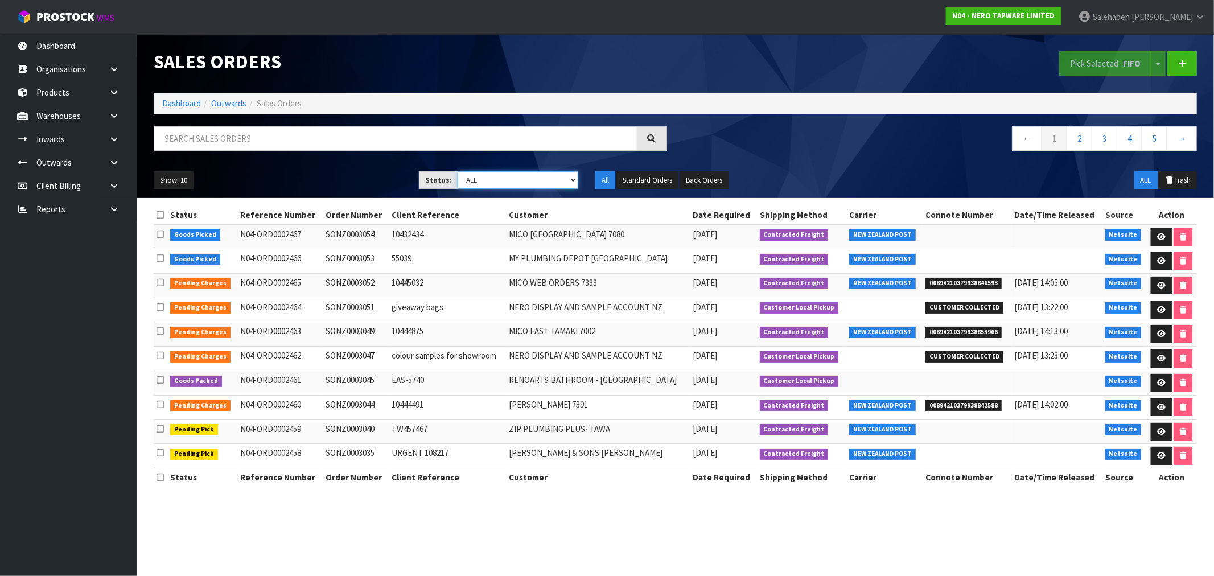
select select "string:3"
click at [457, 171] on select "Draft Pending Allocated Pending Pick Goods Picked Goods Packed Pending Charges …" at bounding box center [517, 180] width 121 height 18
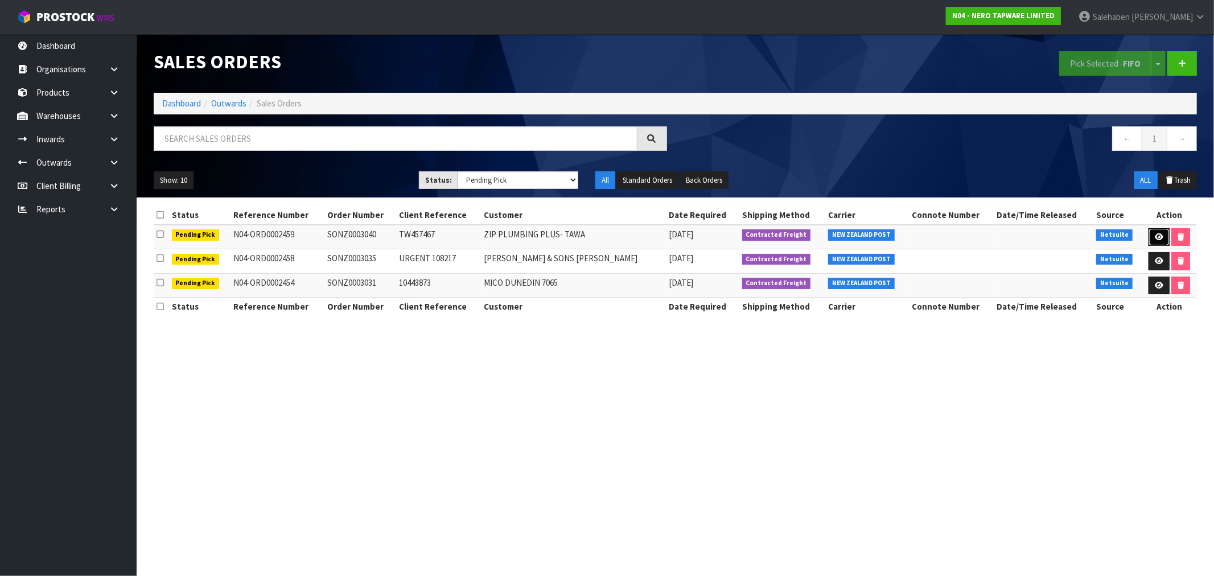
click at [1149, 233] on link at bounding box center [1158, 237] width 21 height 18
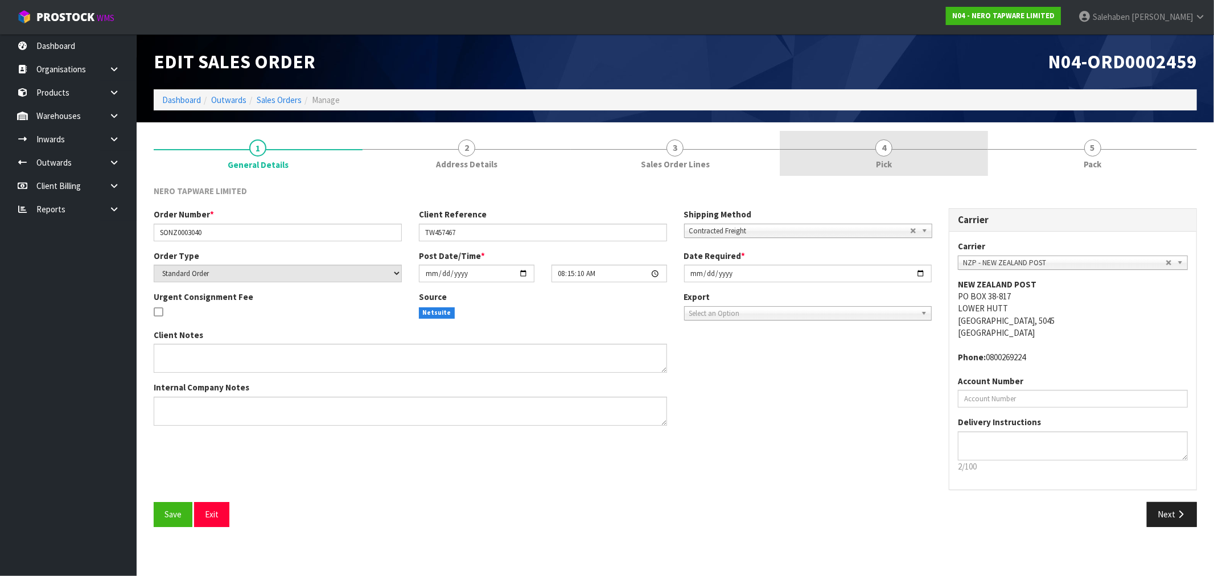
click at [885, 154] on span "4" at bounding box center [883, 147] width 17 height 17
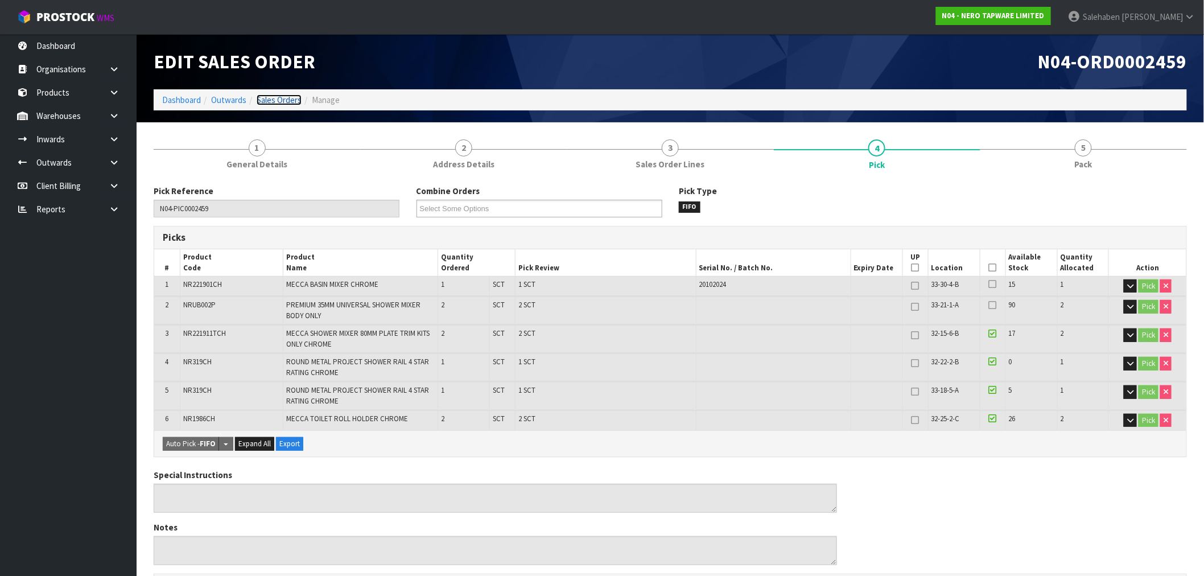
click at [281, 97] on link "Sales Orders" at bounding box center [279, 99] width 45 height 11
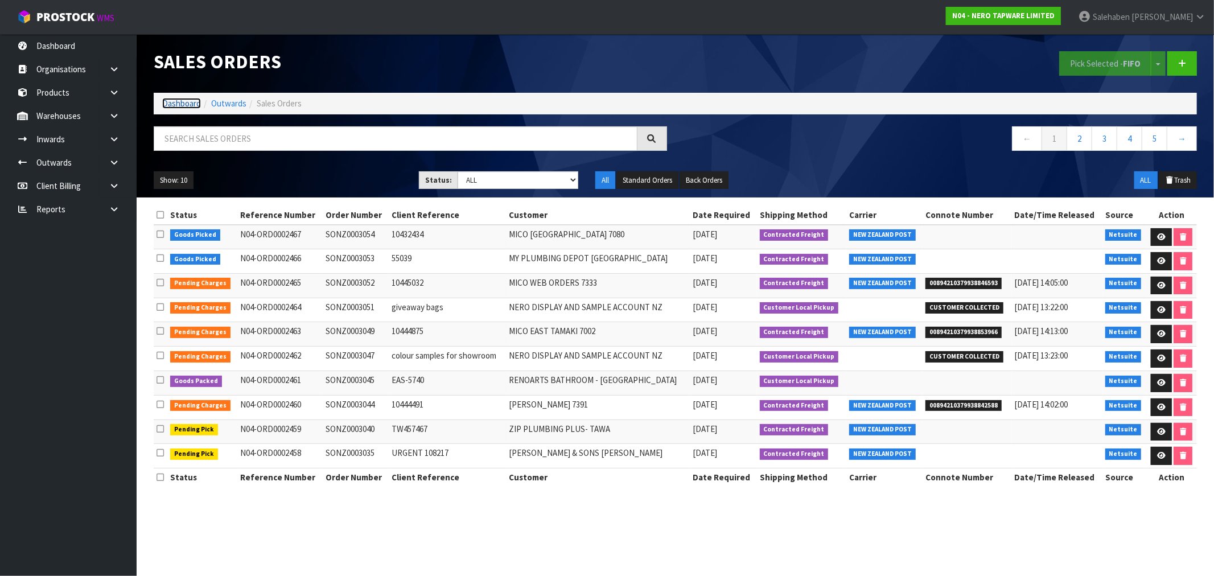
click at [182, 106] on link "Dashboard" at bounding box center [181, 103] width 39 height 11
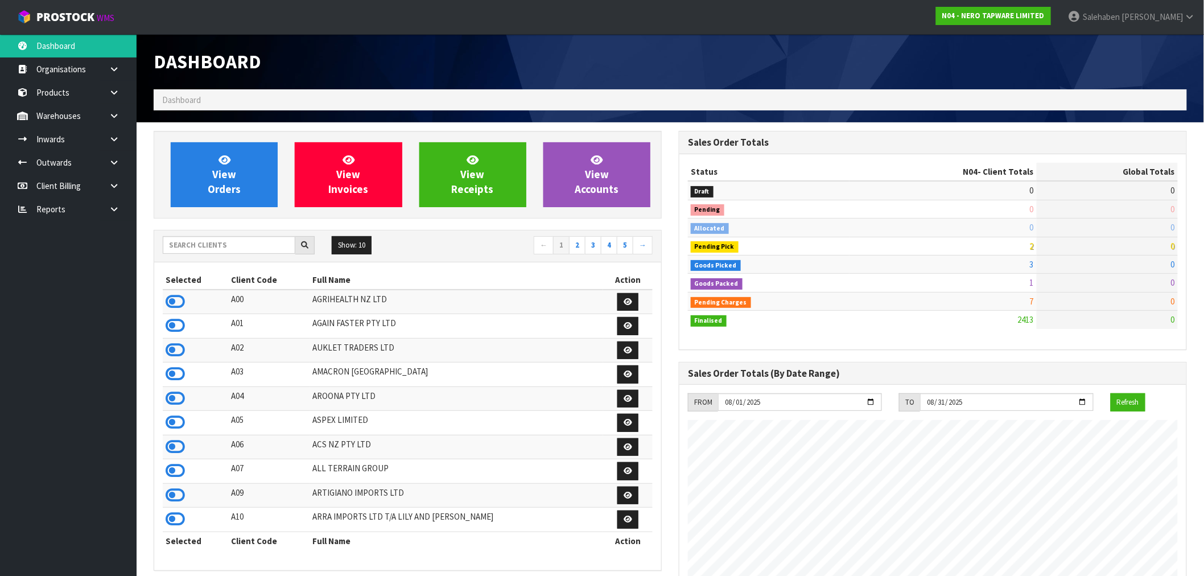
scroll to position [862, 525]
click at [186, 247] on input "text" at bounding box center [229, 245] width 133 height 18
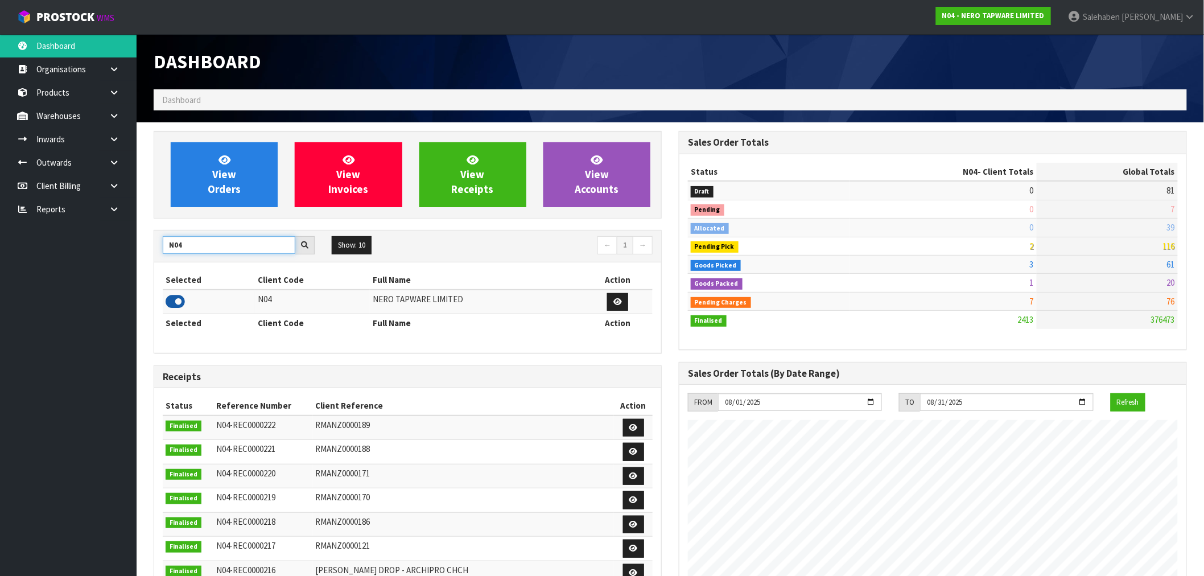
type input "N04"
click at [171, 300] on icon at bounding box center [175, 301] width 19 height 17
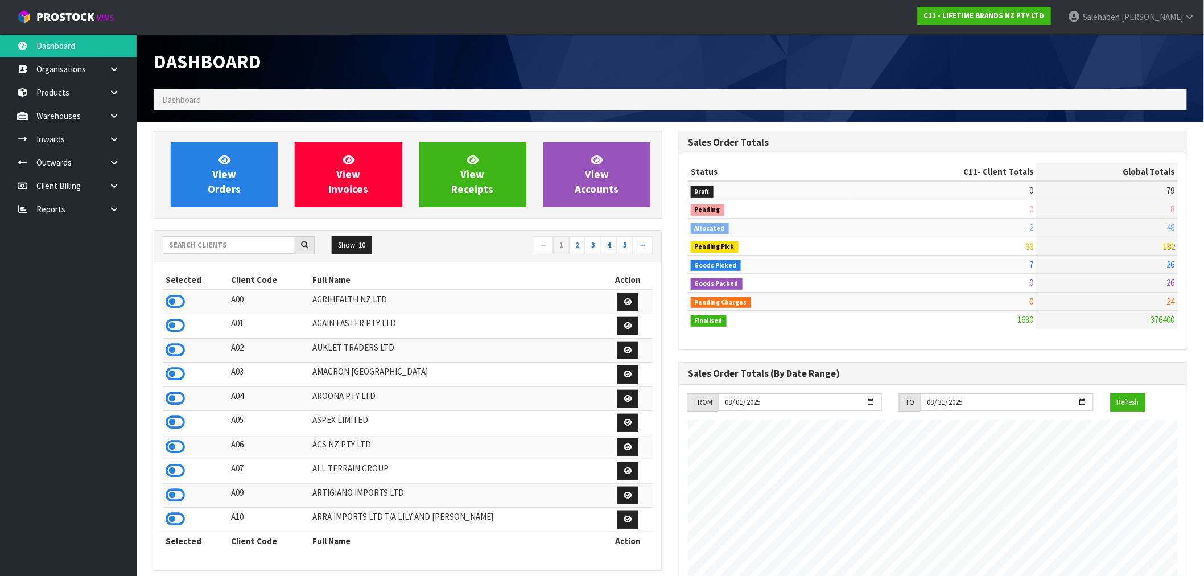
scroll to position [862, 525]
click at [238, 248] on input "text" at bounding box center [229, 245] width 133 height 18
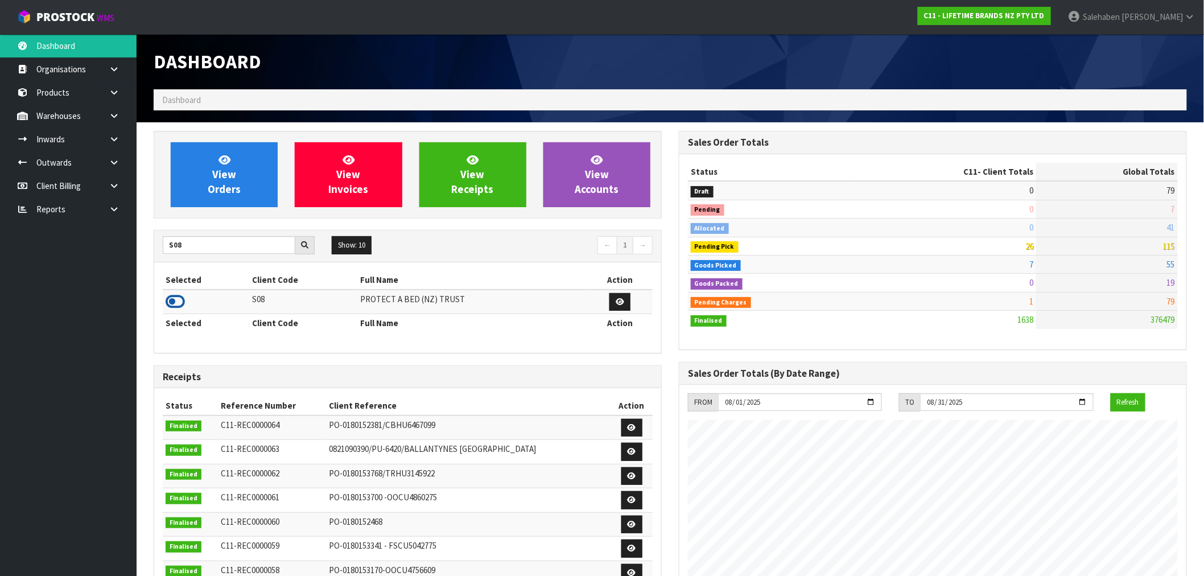
click at [172, 298] on icon at bounding box center [175, 301] width 19 height 17
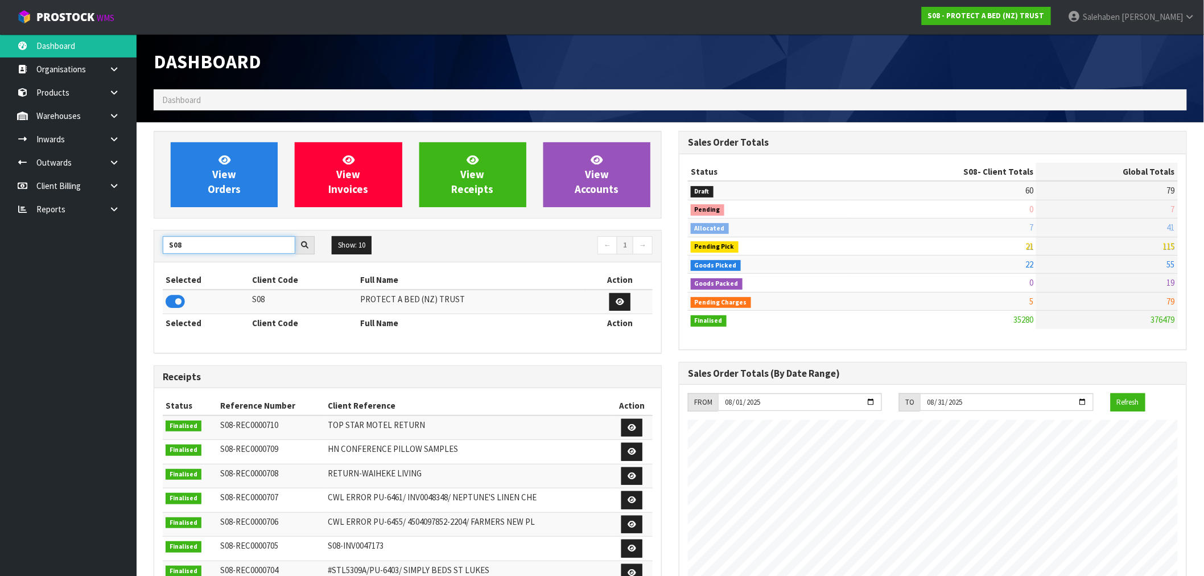
drag, startPoint x: 201, startPoint y: 243, endPoint x: 141, endPoint y: 249, distance: 61.1
click at [141, 251] on section "View Orders View Invoices View Receipts View Accounts S08 Show: 10 5 10 25 50 ←…" at bounding box center [670, 562] width 1067 height 880
type input "AROONA"
click at [171, 303] on icon at bounding box center [175, 301] width 19 height 17
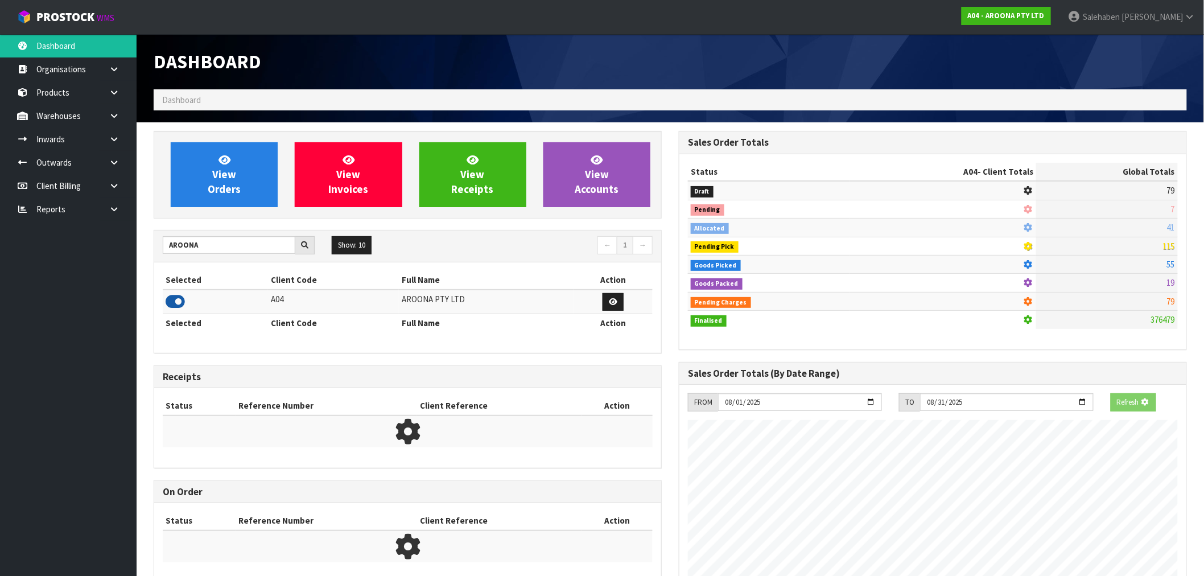
scroll to position [568303, 568474]
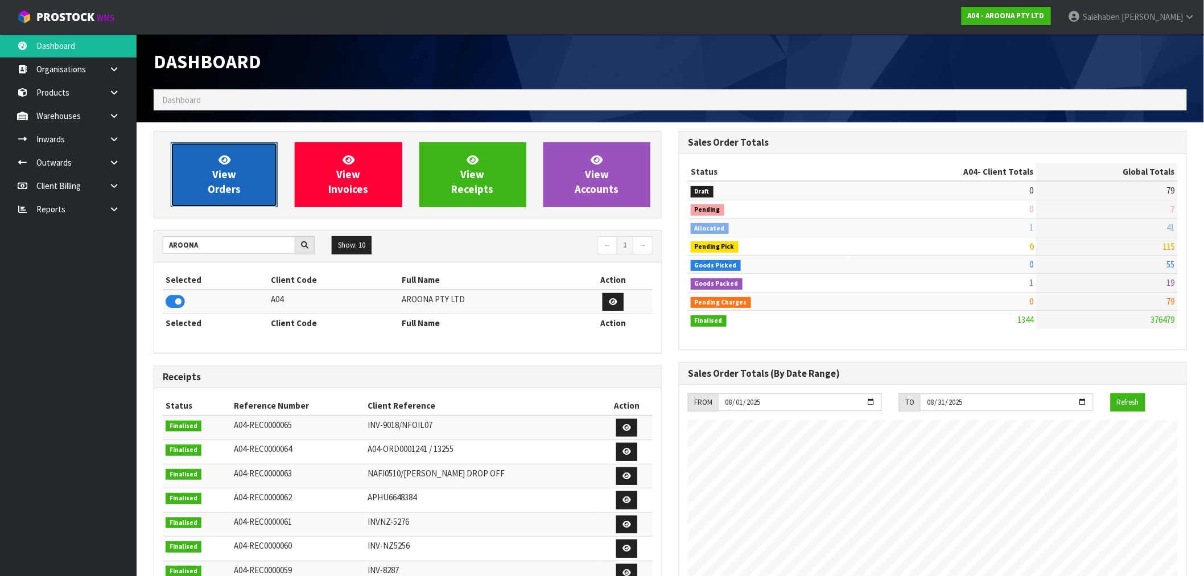
click at [213, 197] on link "View Orders" at bounding box center [224, 174] width 107 height 65
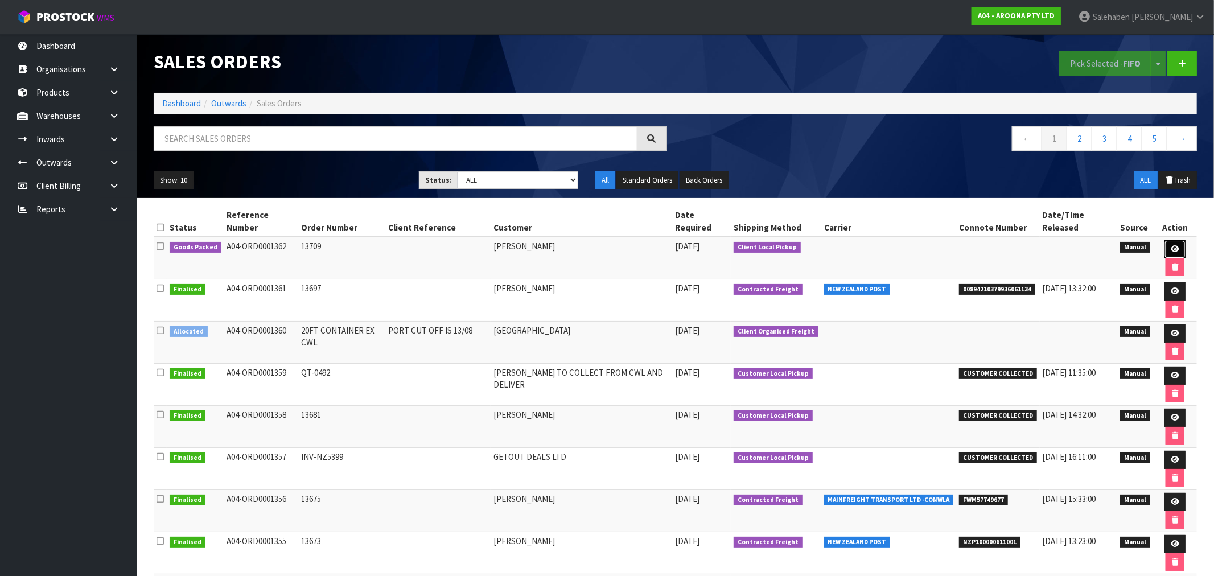
click at [1170, 245] on icon at bounding box center [1174, 248] width 9 height 7
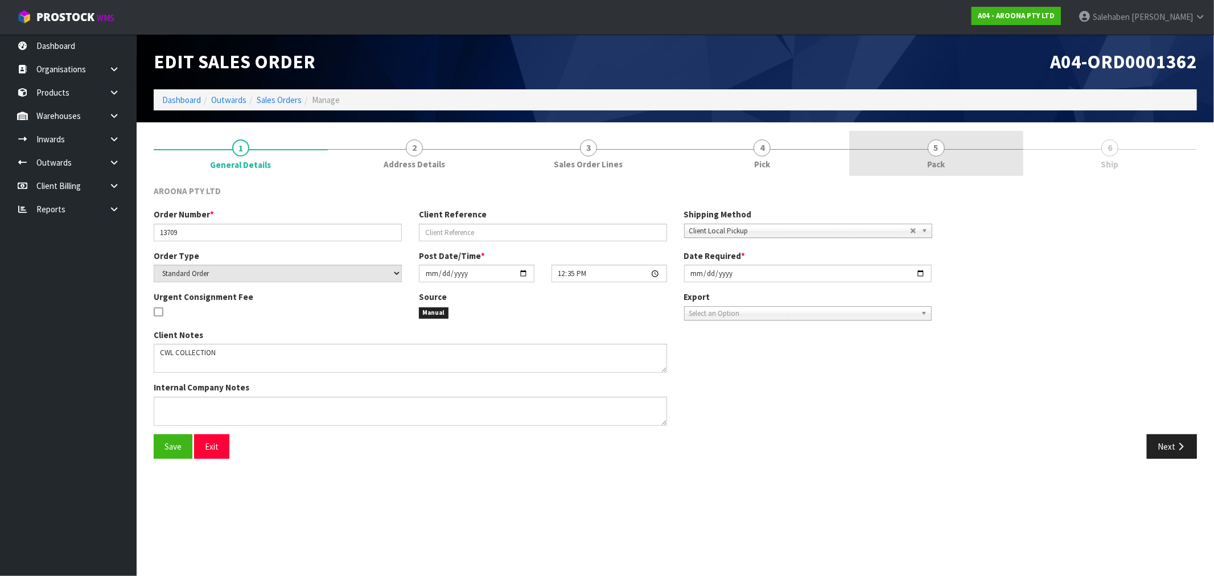
click at [936, 150] on span "5" at bounding box center [935, 147] width 17 height 17
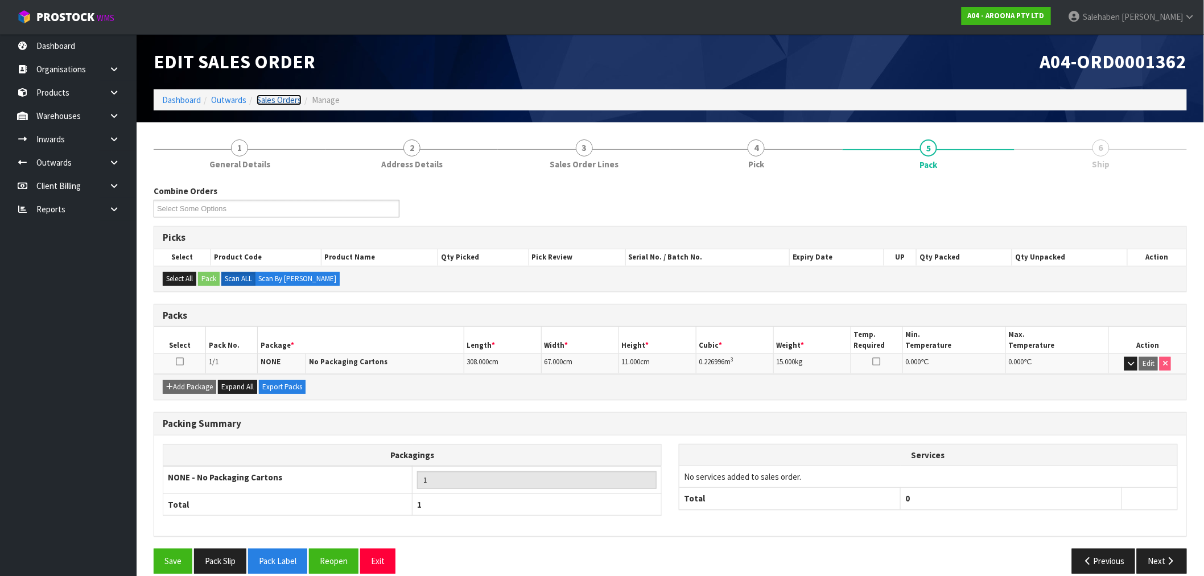
click at [270, 100] on link "Sales Orders" at bounding box center [279, 99] width 45 height 11
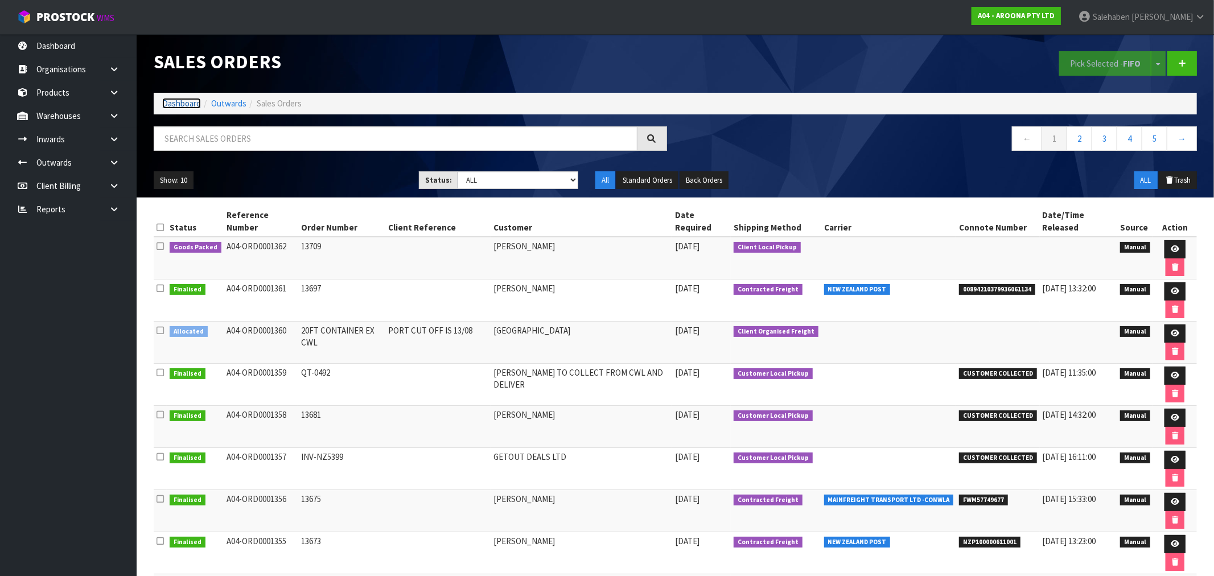
click at [171, 104] on link "Dashboard" at bounding box center [181, 103] width 39 height 11
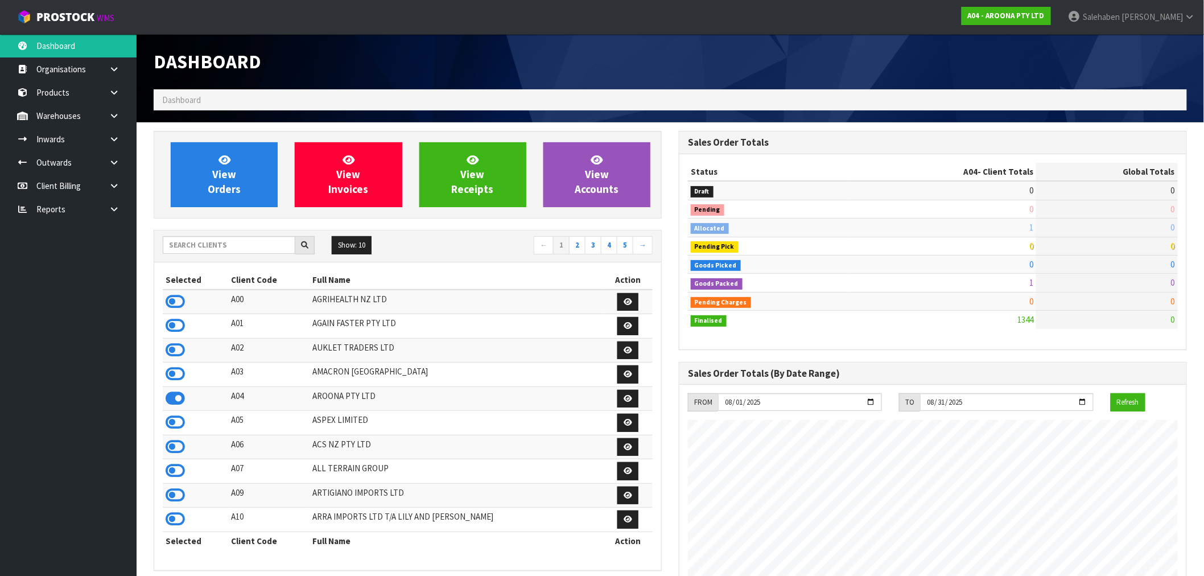
scroll to position [696, 525]
click at [181, 249] on input "text" at bounding box center [229, 245] width 133 height 18
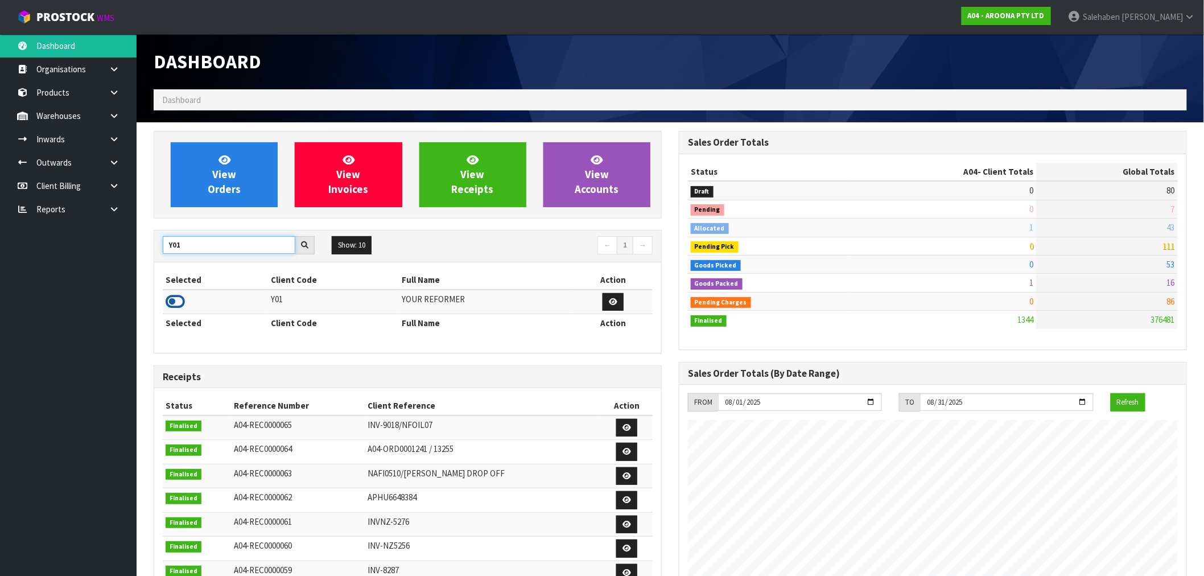
type input "Y01"
click at [176, 297] on icon at bounding box center [175, 301] width 19 height 17
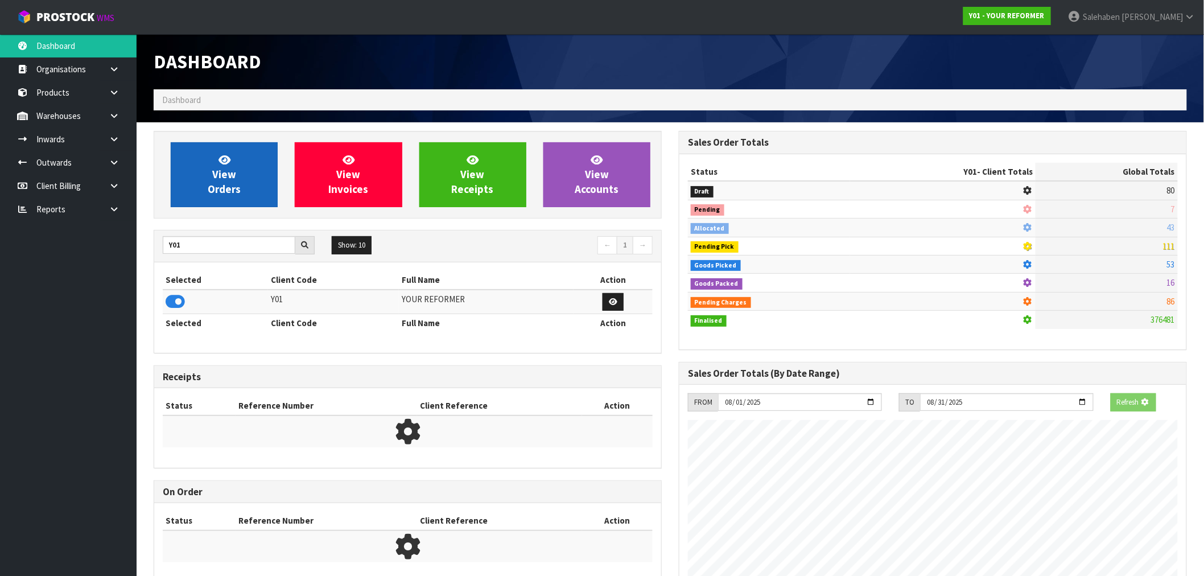
scroll to position [710, 525]
click at [230, 179] on span "View Orders" at bounding box center [224, 174] width 33 height 43
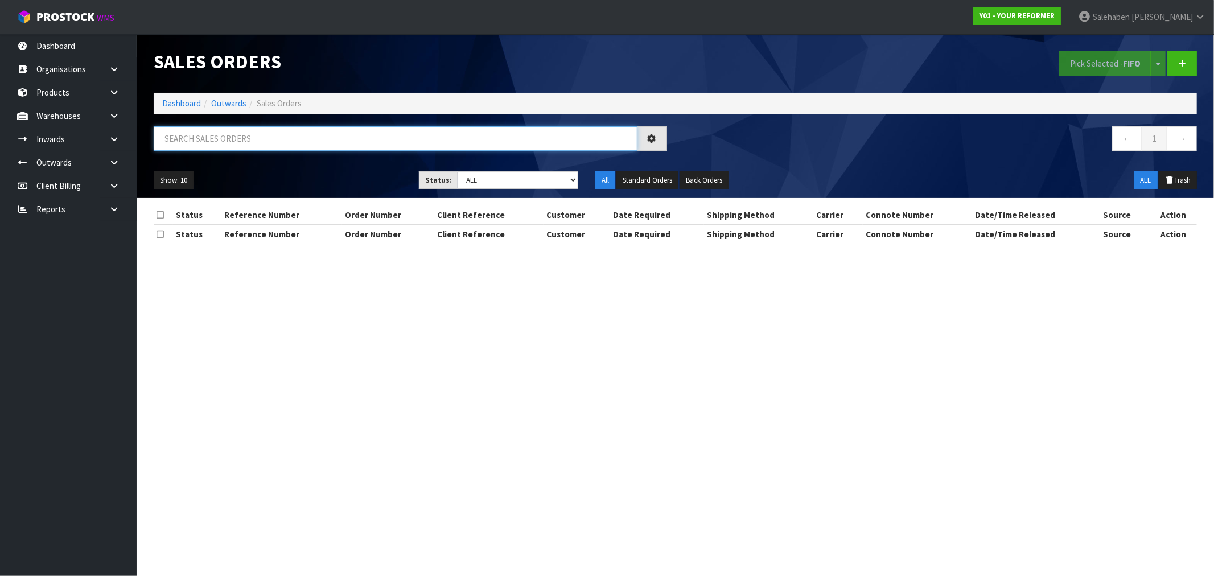
click at [208, 143] on input "text" at bounding box center [396, 138] width 484 height 24
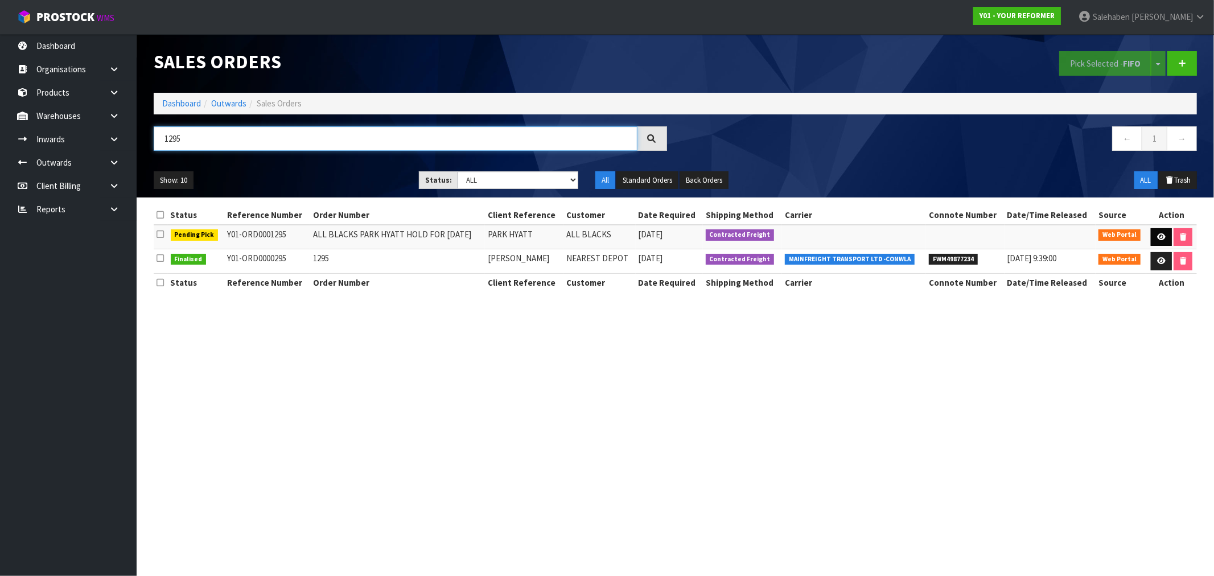
type input "1295"
click at [1164, 231] on link at bounding box center [1161, 237] width 21 height 18
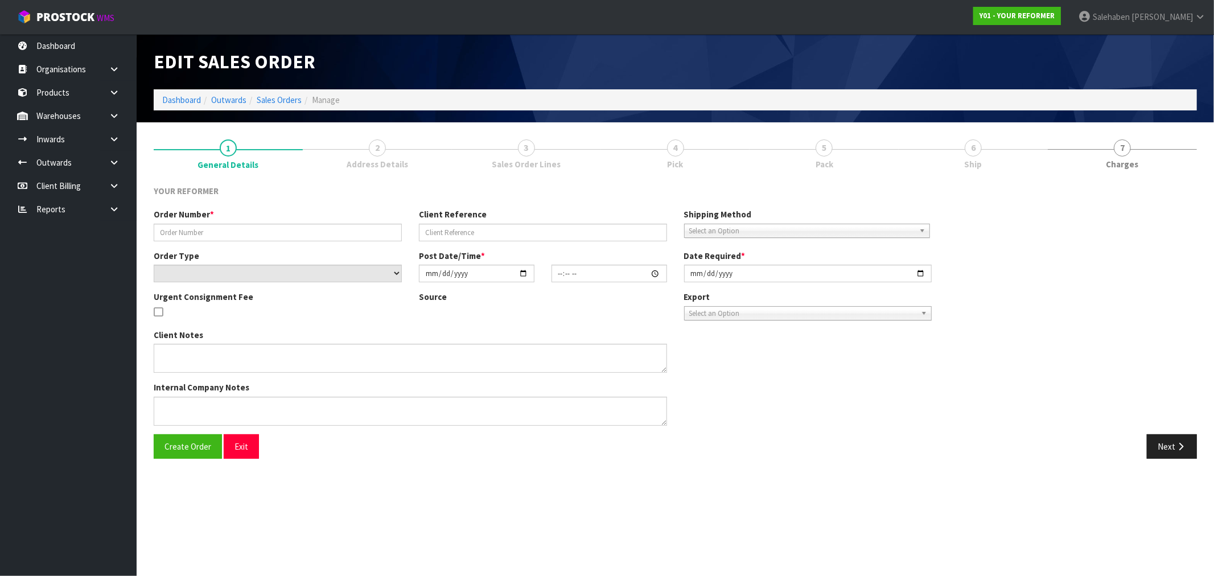
type input "ALL BLACKS PARK HYATT HOLD FOR 30 AUGUST"
type input "PARK HYATT"
select select "number:0"
type input "2025-08-13"
type input "14:22:00.000"
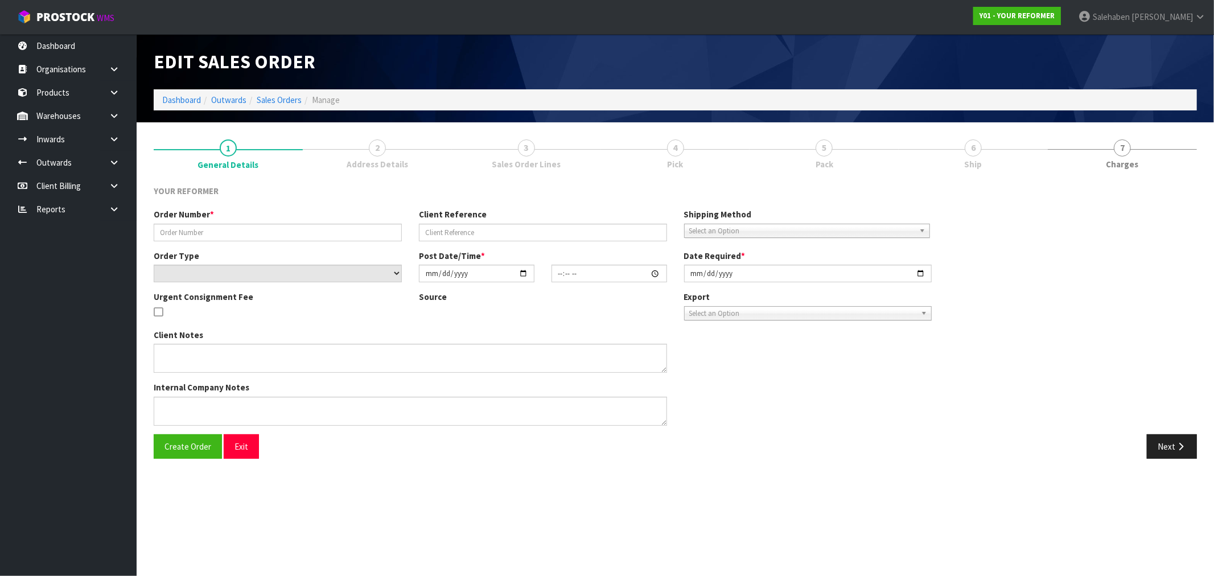
type input "2025-08-30"
type textarea "EVERYTHING SET UP FOR THEM 99 HALSEY ST, AUCKLAND CBD"
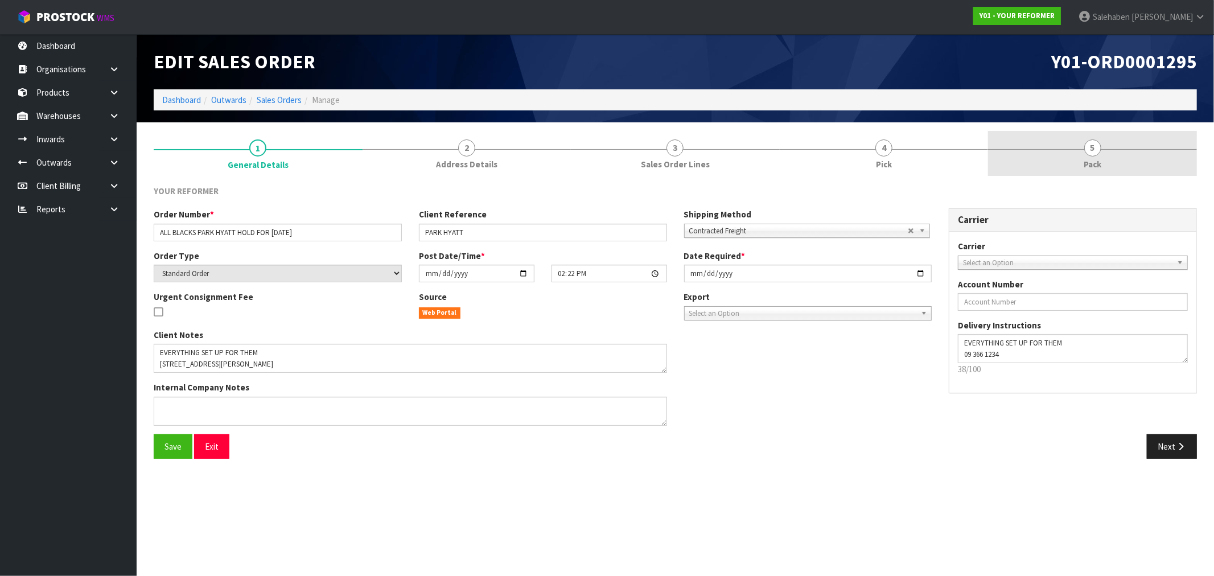
click at [1091, 162] on span "Pack" at bounding box center [1092, 164] width 18 height 12
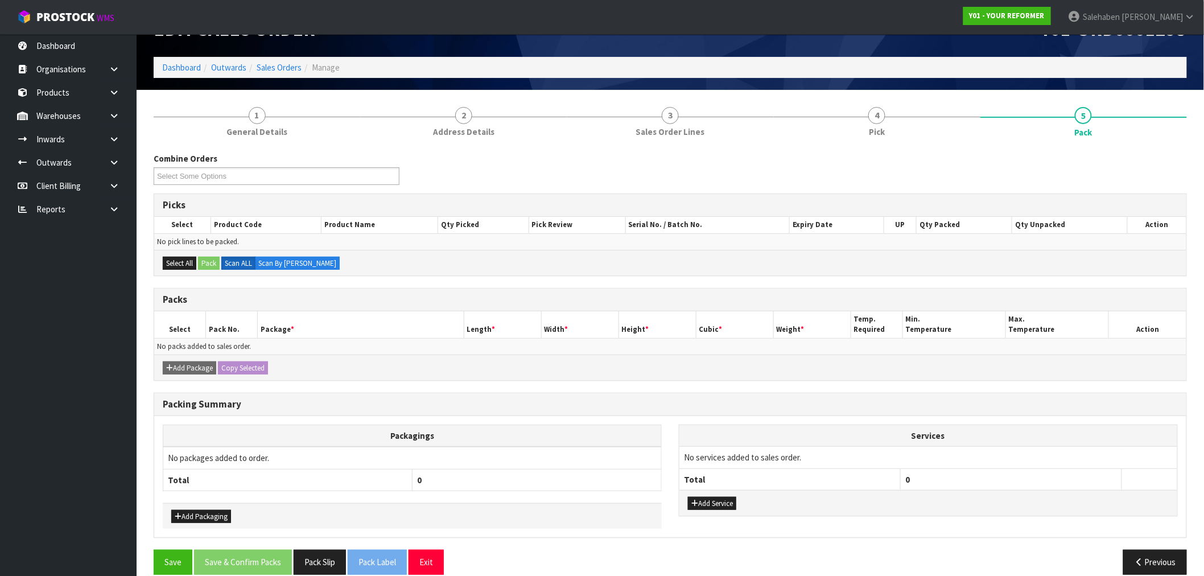
scroll to position [47, 0]
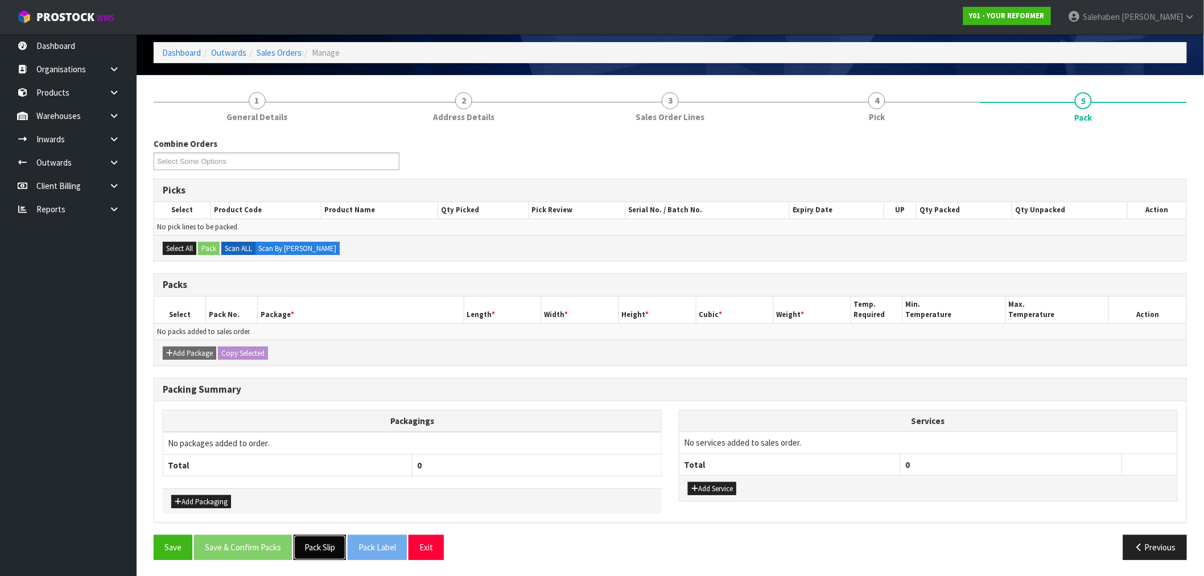
click at [320, 551] on button "Pack Slip" at bounding box center [320, 547] width 52 height 24
click at [178, 48] on link "Dashboard" at bounding box center [181, 52] width 39 height 11
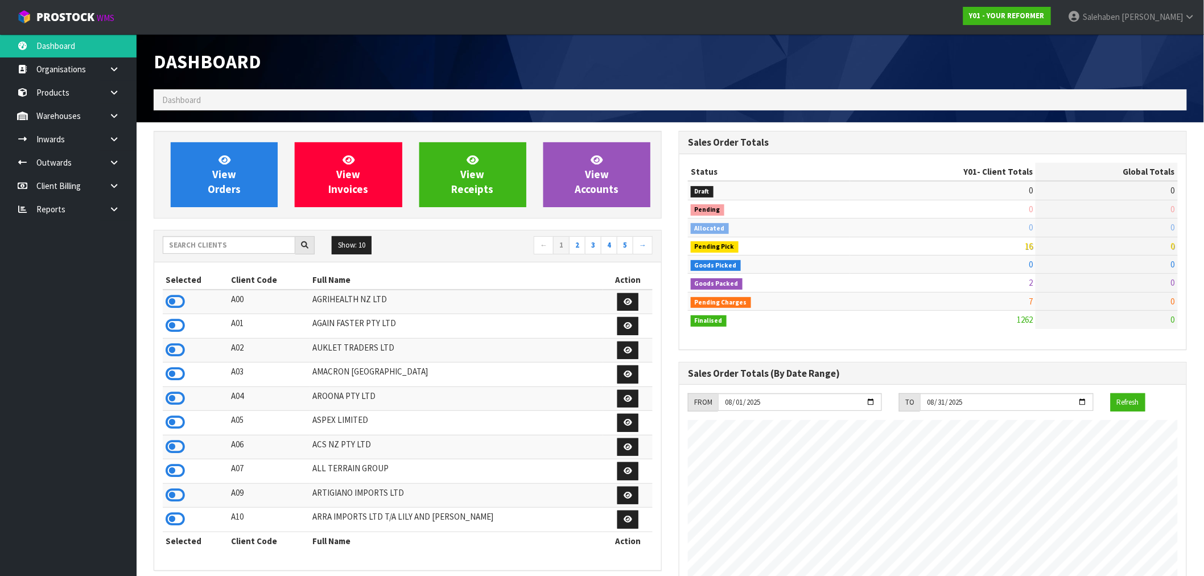
scroll to position [862, 525]
click at [249, 234] on div "Show: 10 5 10 25 50 ← 1 2 3 4 5 →" at bounding box center [407, 246] width 507 height 32
click at [248, 241] on input "text" at bounding box center [229, 245] width 133 height 18
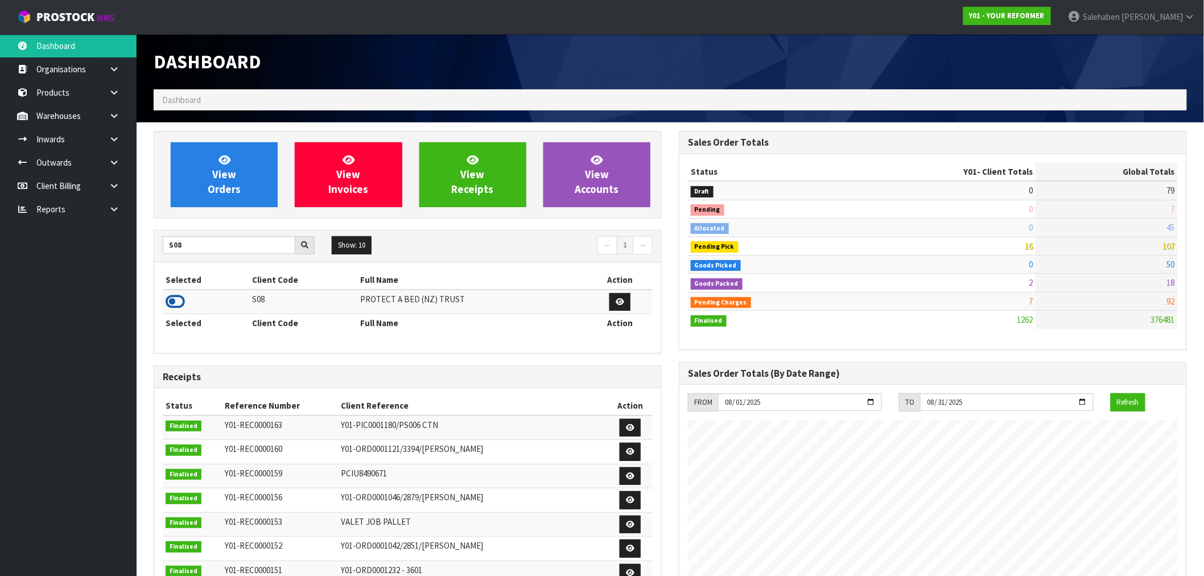
click at [178, 294] on icon at bounding box center [175, 301] width 19 height 17
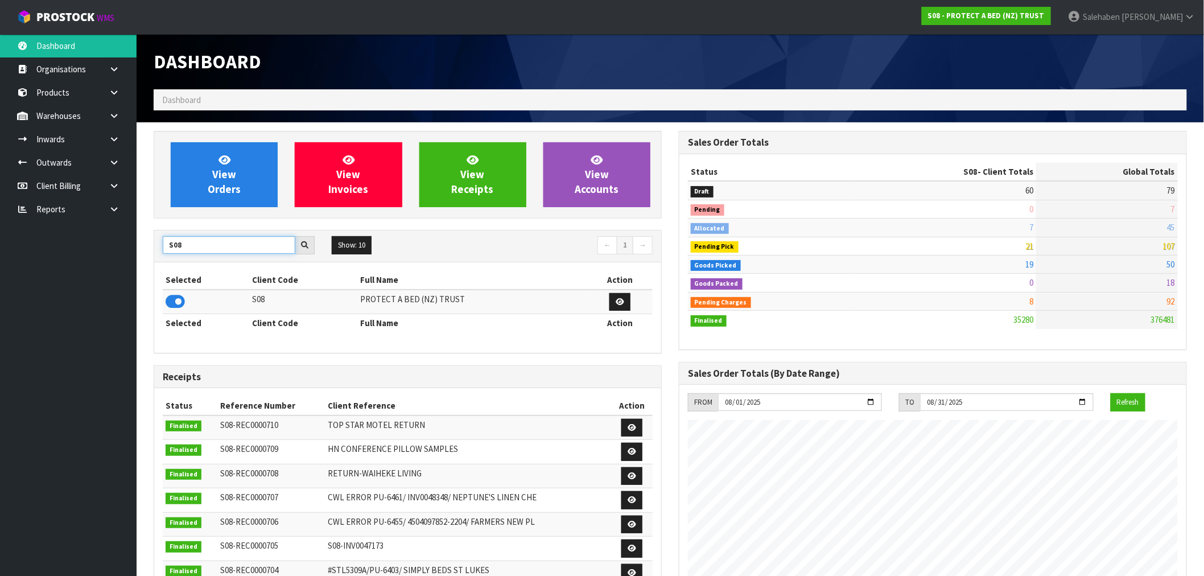
drag, startPoint x: 188, startPoint y: 248, endPoint x: 135, endPoint y: 263, distance: 55.1
click at [137, 262] on section "View Orders View Invoices View Receipts View Accounts S08 Show: 10 5 10 25 50 ←…" at bounding box center [670, 562] width 1067 height 880
click at [179, 303] on icon at bounding box center [175, 301] width 19 height 17
drag, startPoint x: 189, startPoint y: 248, endPoint x: 158, endPoint y: 257, distance: 32.2
click at [162, 255] on div "C11 Show: 10 5 10 25 50 ← 1 →" at bounding box center [407, 246] width 507 height 20
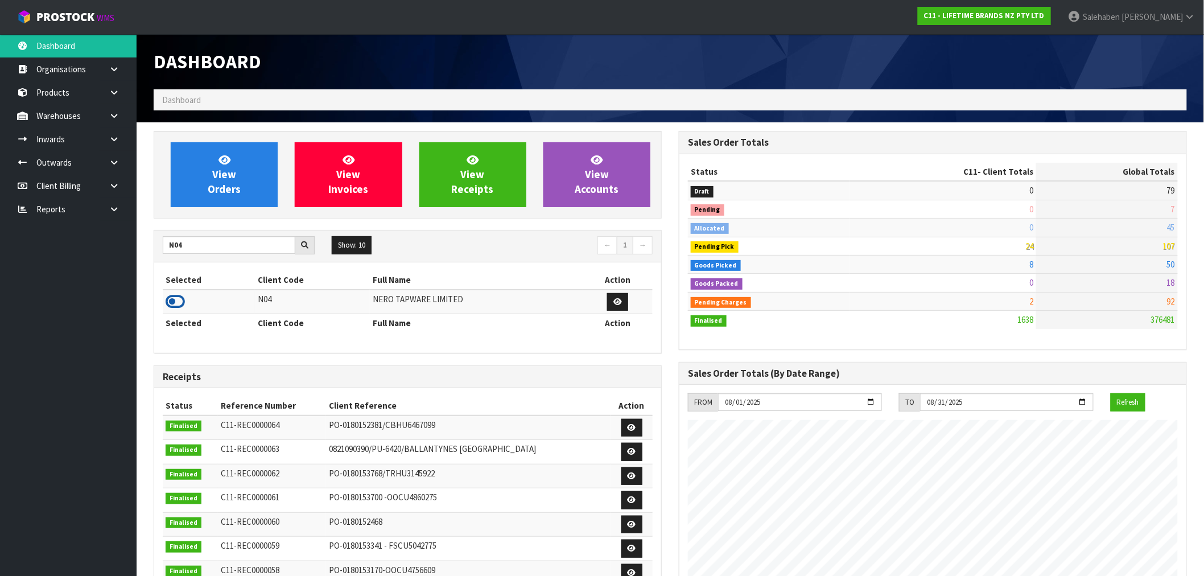
click at [174, 296] on icon at bounding box center [175, 301] width 19 height 17
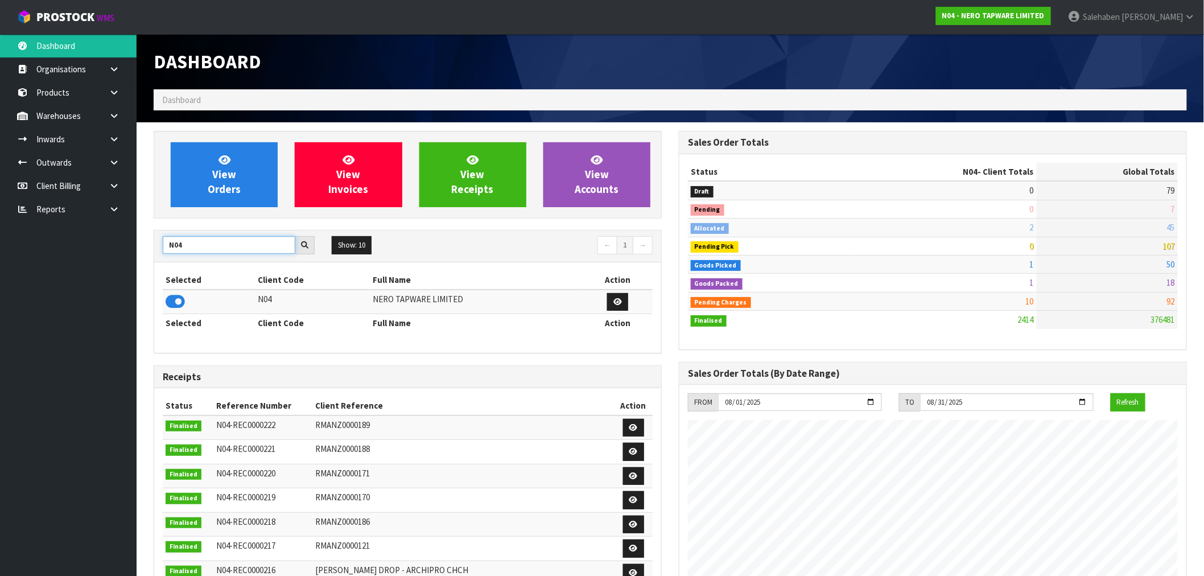
drag, startPoint x: 188, startPoint y: 248, endPoint x: 117, endPoint y: 270, distance: 74.7
click at [117, 270] on body "Toggle navigation ProStock WMS N04 - NERO TAPWARE LIMITED Salehaben Patel Logou…" at bounding box center [602, 288] width 1204 height 576
type input "J02"
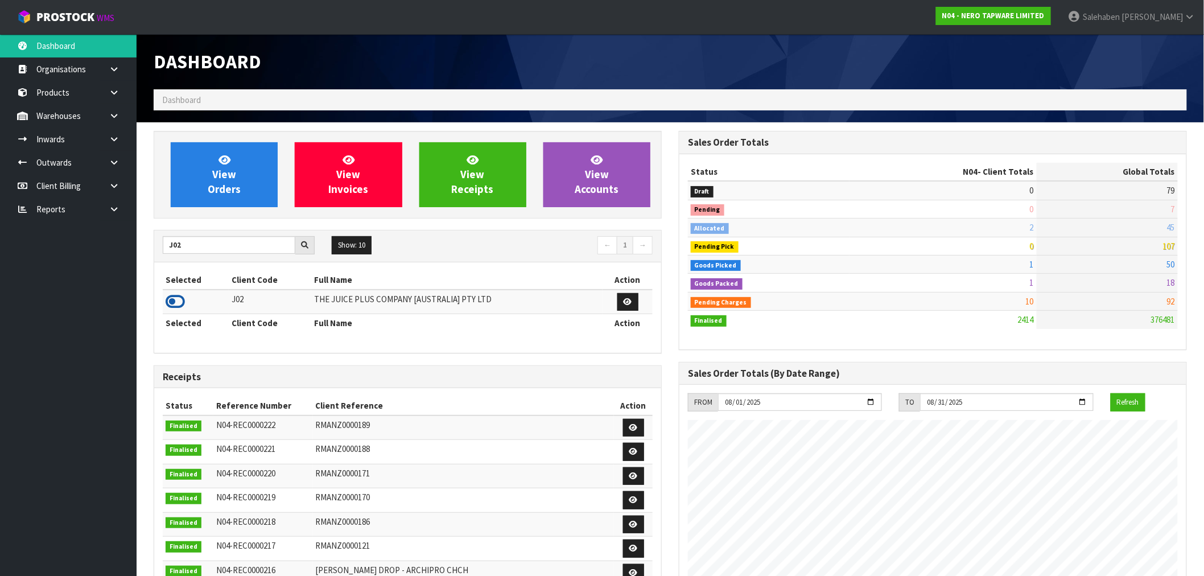
click at [175, 297] on icon at bounding box center [175, 301] width 19 height 17
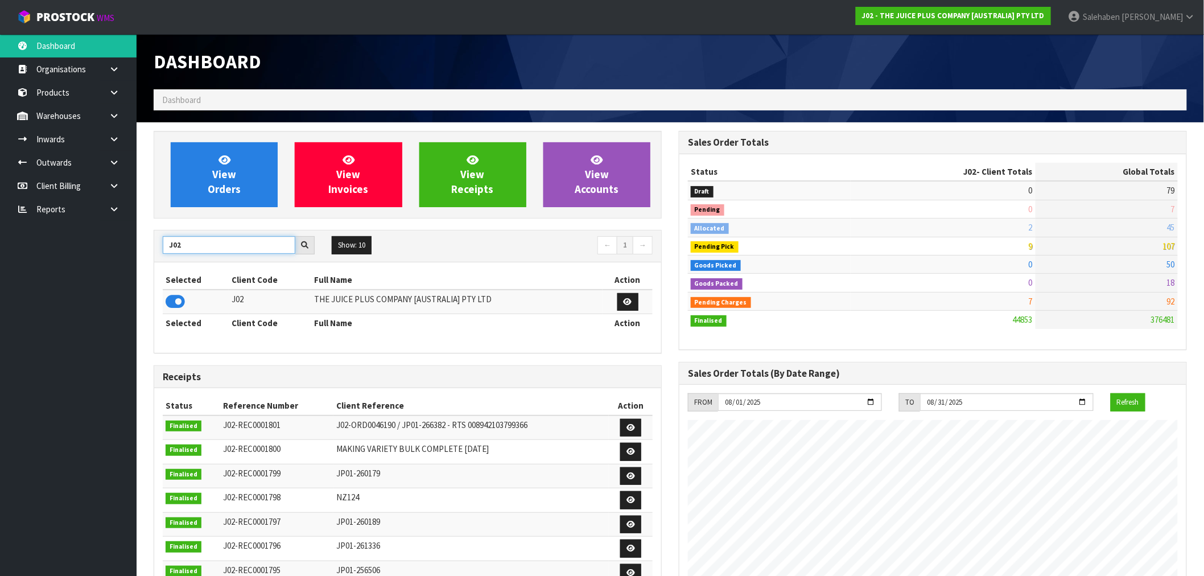
drag, startPoint x: 199, startPoint y: 247, endPoint x: 142, endPoint y: 238, distance: 57.6
click at [146, 242] on div "View Orders View Invoices View Receipts View Accounts J02 Show: 10 5 10 25 50 ←…" at bounding box center [407, 461] width 525 height 661
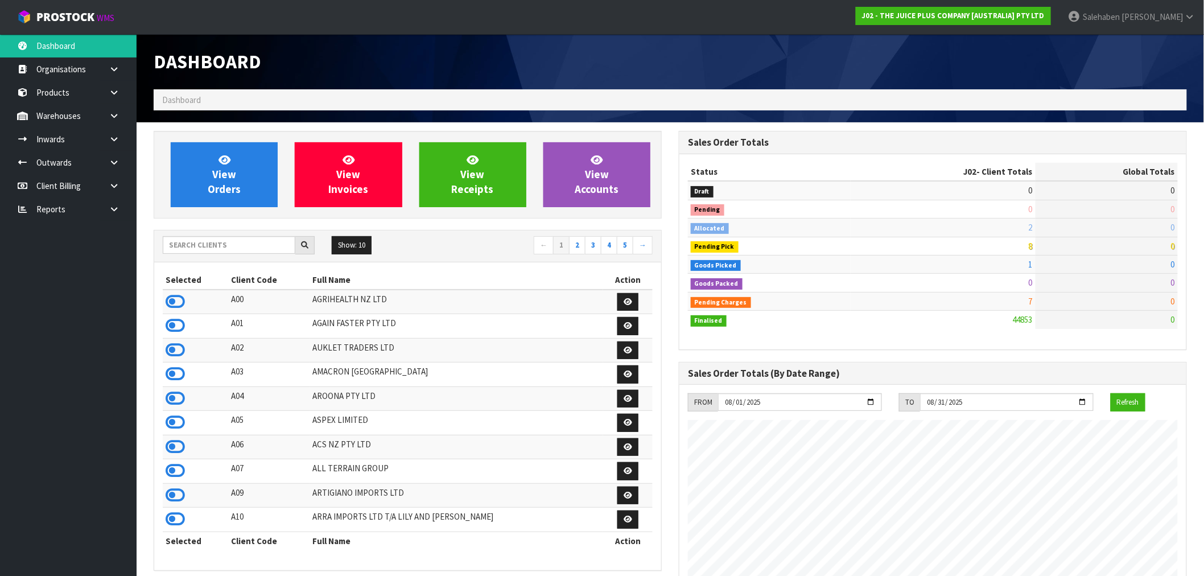
scroll to position [862, 525]
click at [217, 245] on input "text" at bounding box center [229, 245] width 133 height 18
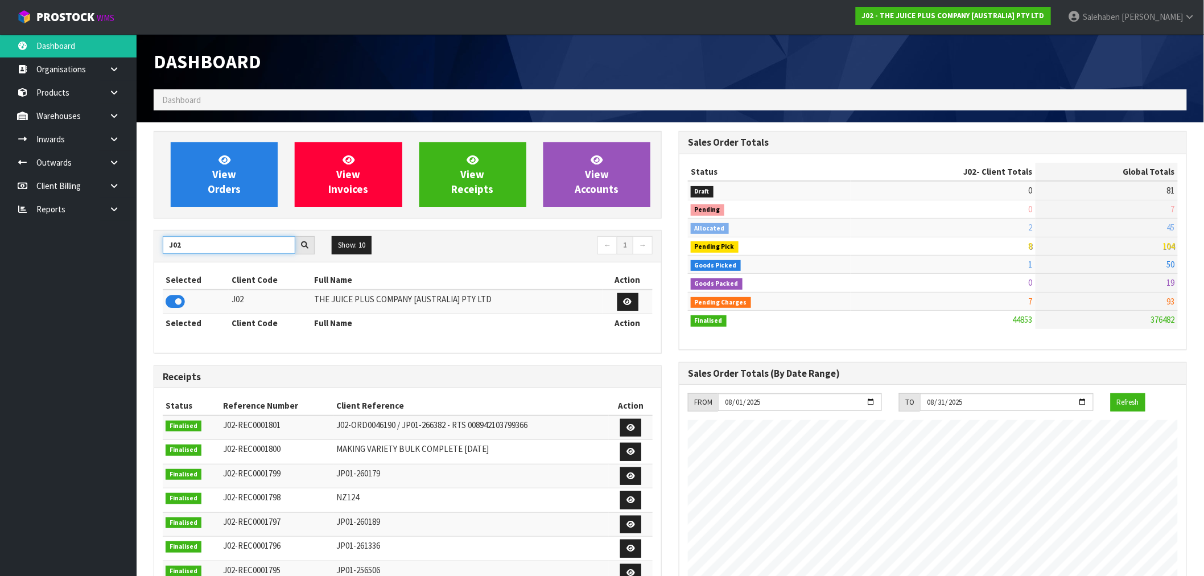
drag, startPoint x: 182, startPoint y: 245, endPoint x: 151, endPoint y: 252, distance: 32.2
click at [151, 252] on div "View Orders View Invoices View Receipts View Accounts J02 Show: 10 5 10 25 50 ←…" at bounding box center [407, 461] width 525 height 661
type input "V02"
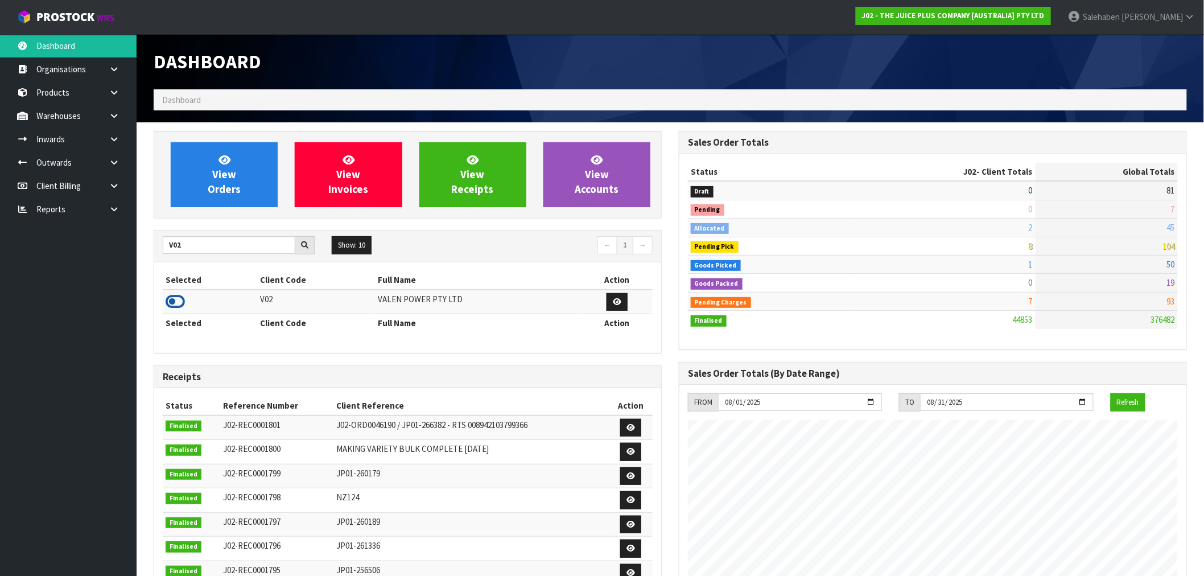
click at [174, 302] on icon at bounding box center [175, 301] width 19 height 17
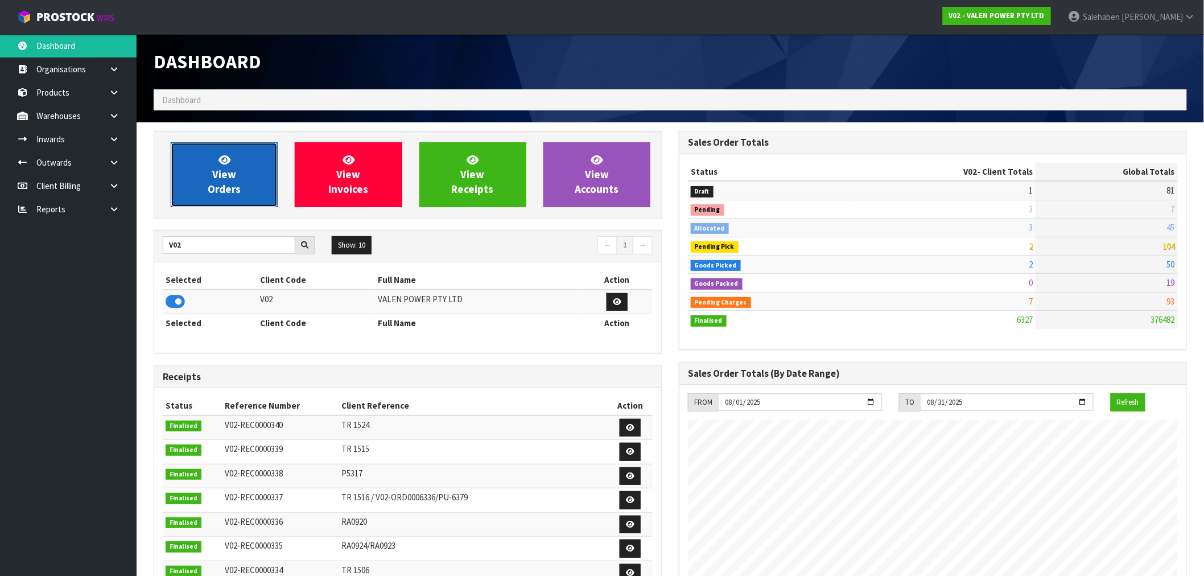
click at [234, 184] on span "View Orders" at bounding box center [224, 174] width 33 height 43
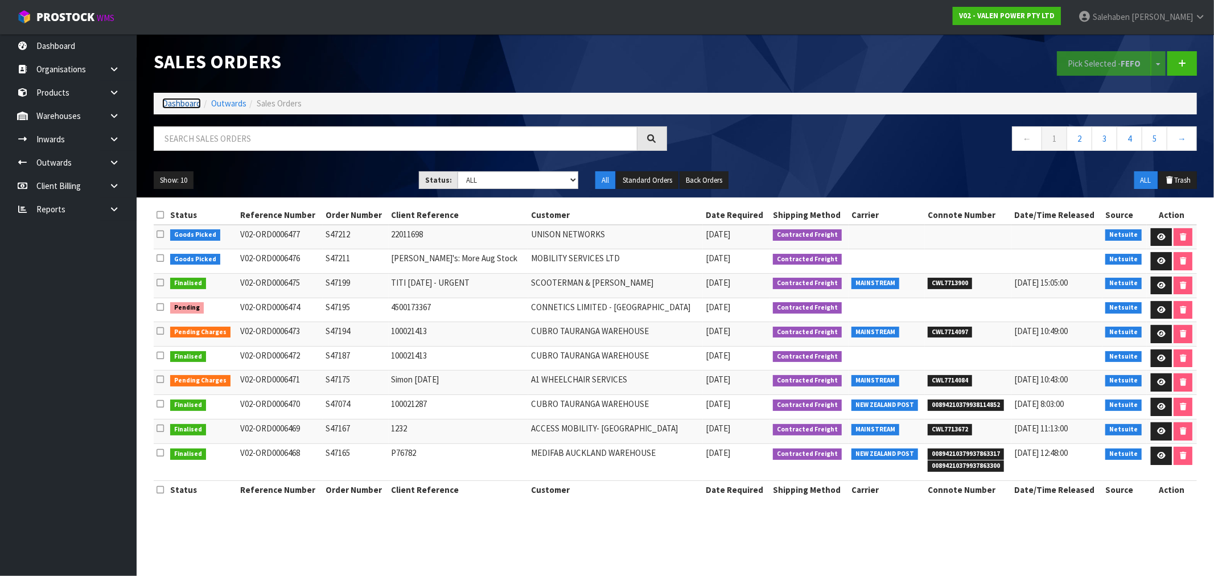
click at [180, 105] on link "Dashboard" at bounding box center [181, 103] width 39 height 11
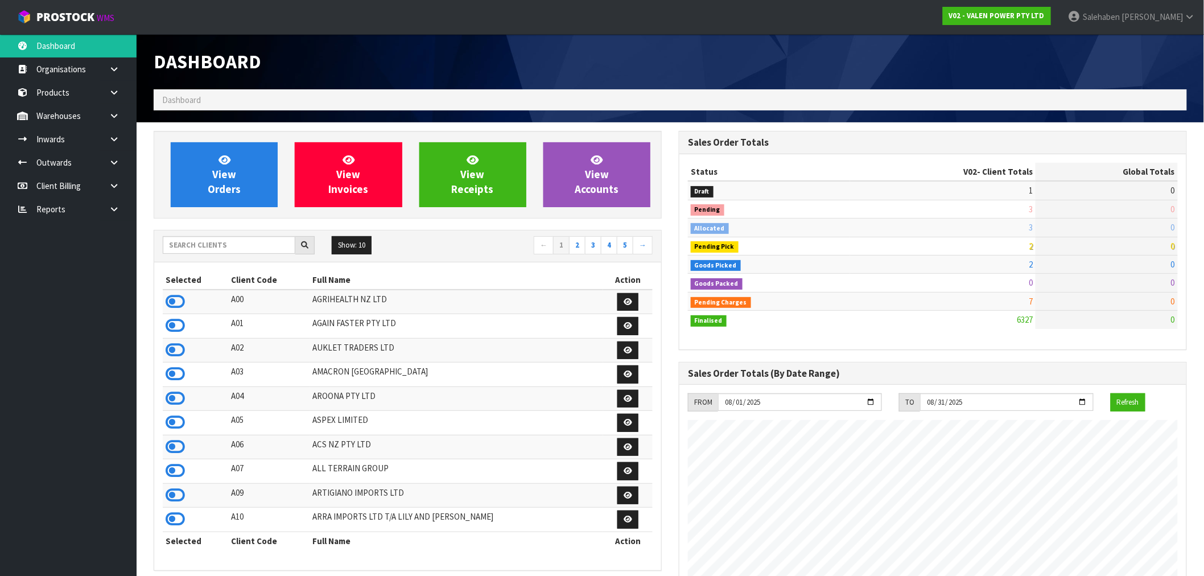
scroll to position [862, 525]
click at [201, 250] on input "text" at bounding box center [229, 245] width 133 height 18
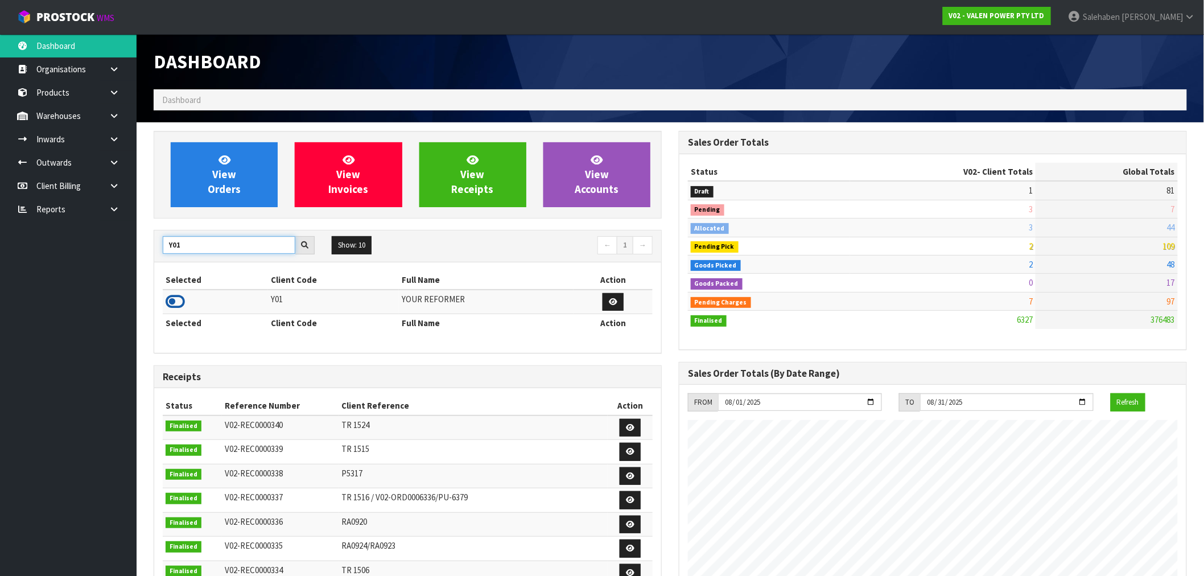
type input "Y01"
click at [173, 306] on icon at bounding box center [175, 301] width 19 height 17
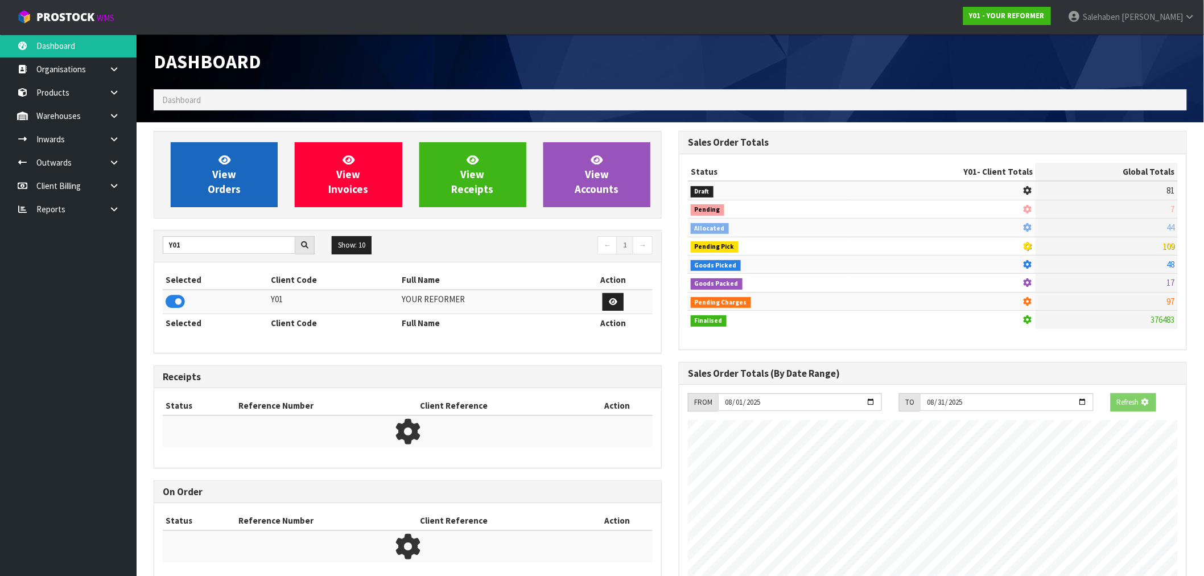
scroll to position [710, 525]
click at [240, 150] on link "View Orders" at bounding box center [224, 174] width 107 height 65
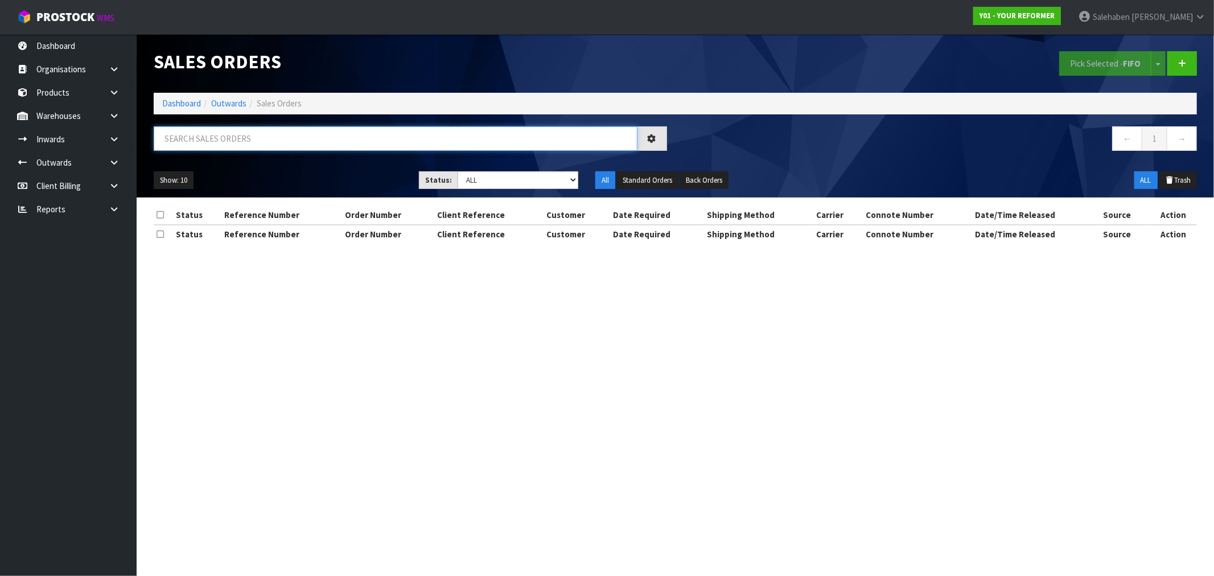
click at [241, 141] on input "text" at bounding box center [396, 138] width 484 height 24
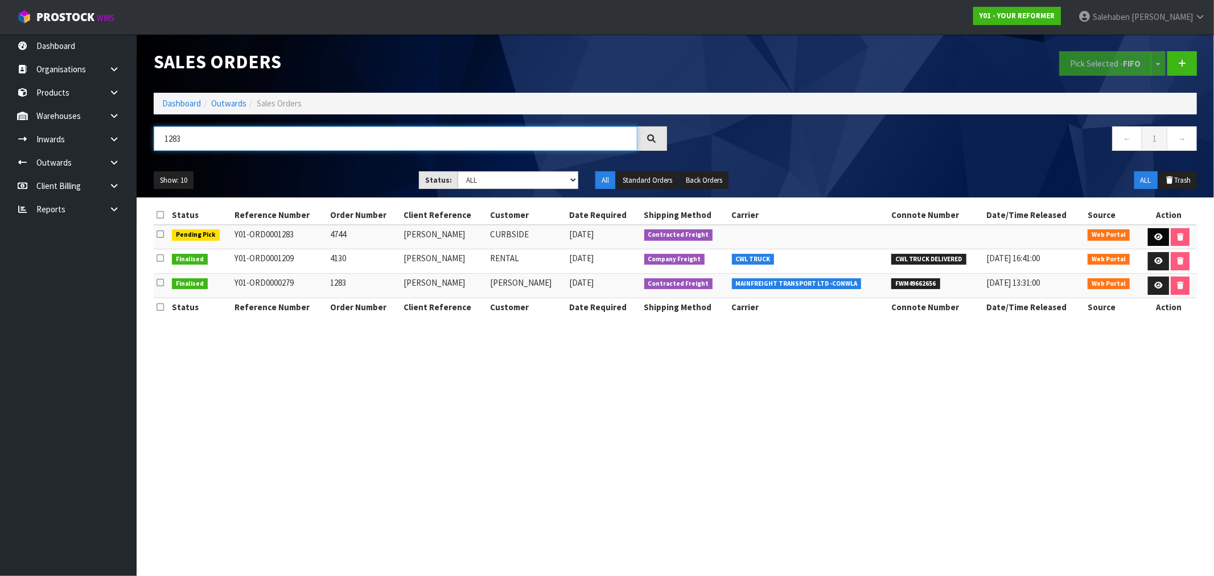
type input "1283"
click at [1154, 236] on icon at bounding box center [1158, 236] width 9 height 7
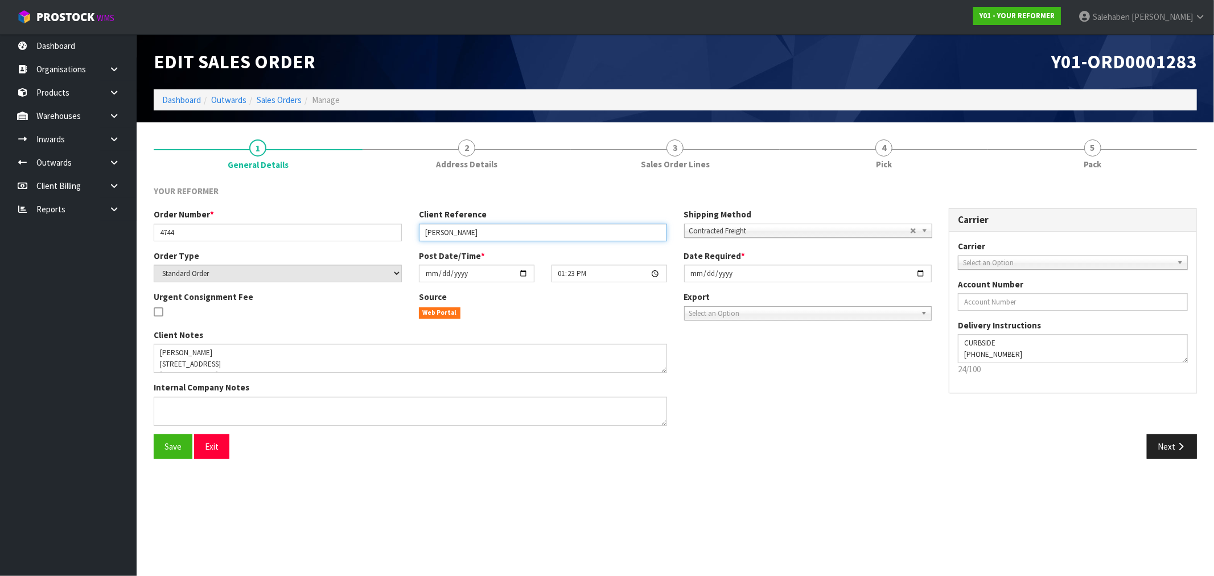
click at [507, 232] on input "JADE WILKES" at bounding box center [543, 233] width 248 height 18
type input "JADE WILKES-"
click at [193, 405] on textarea at bounding box center [410, 411] width 513 height 29
type textarea "D"
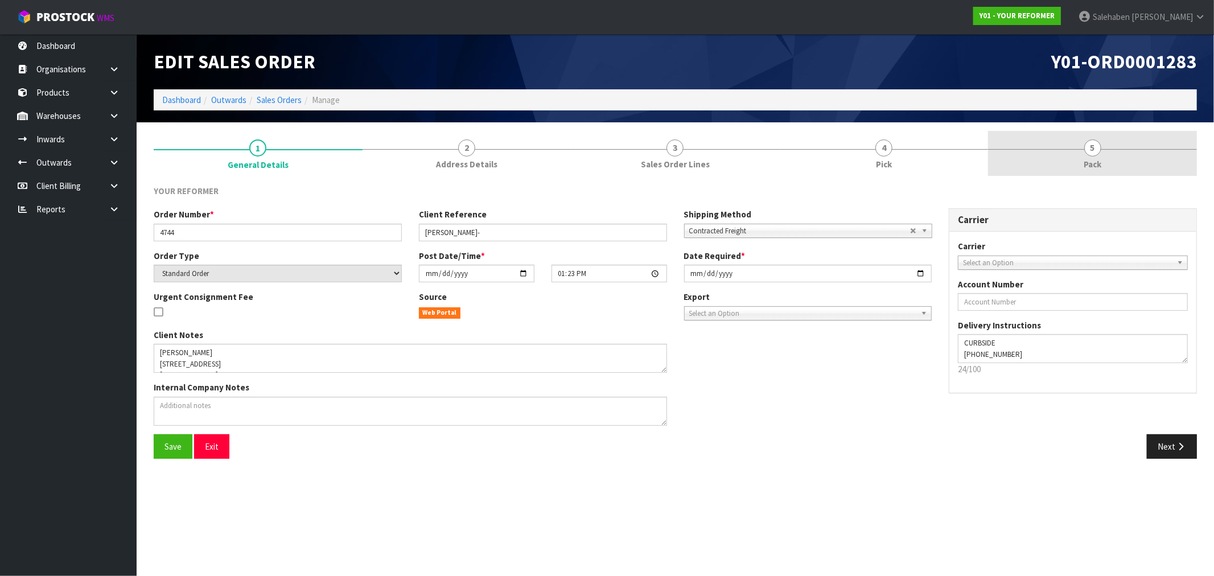
click at [1095, 158] on span "Pack" at bounding box center [1092, 164] width 18 height 12
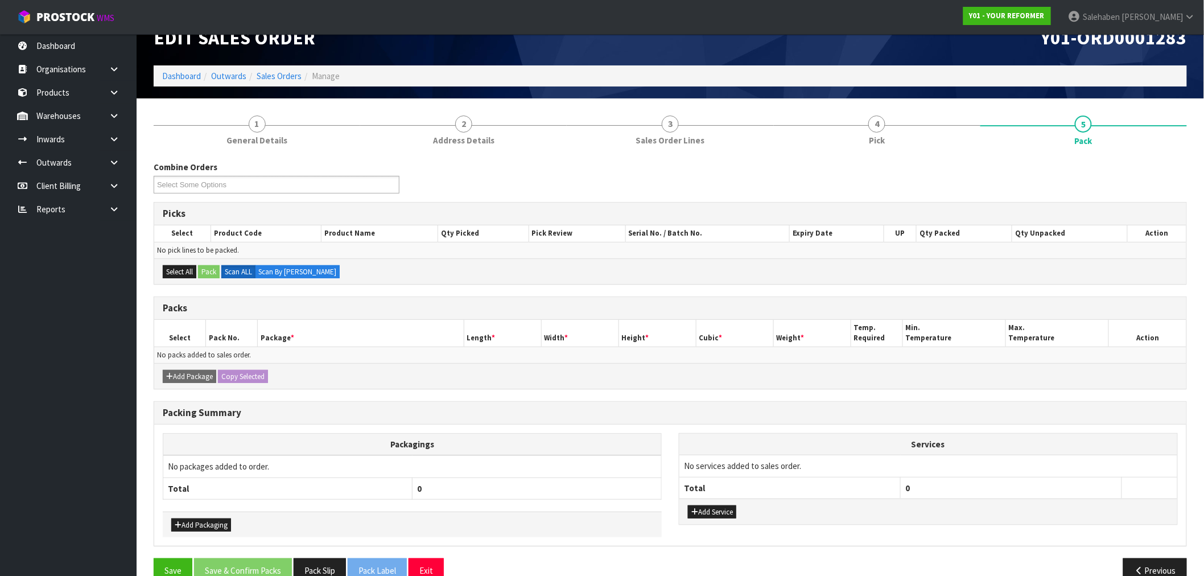
scroll to position [47, 0]
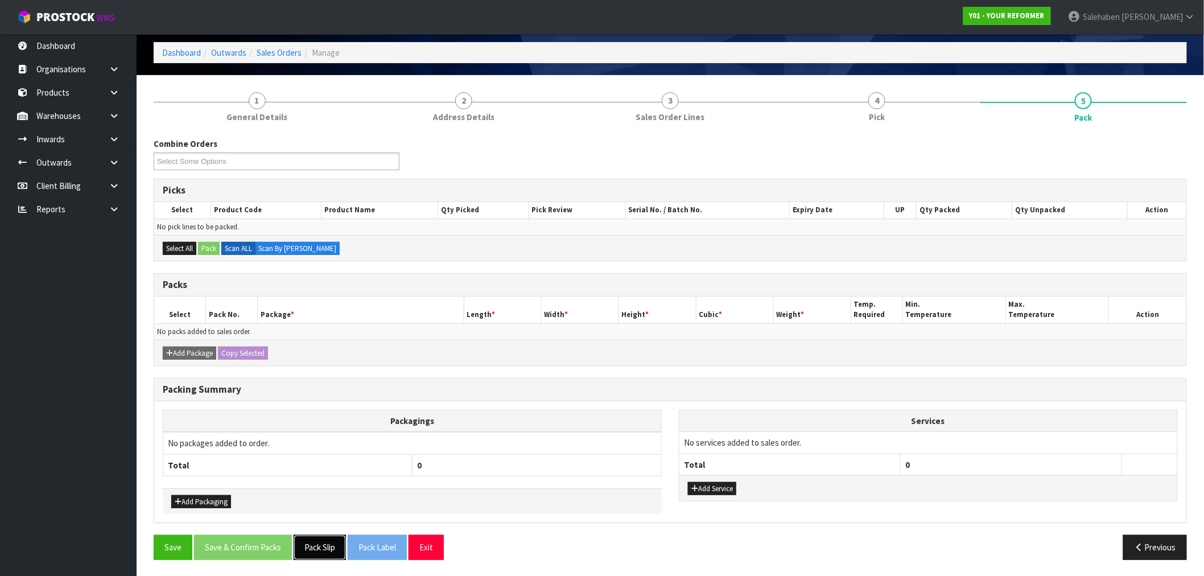
click at [327, 548] on button "Pack Slip" at bounding box center [320, 547] width 52 height 24
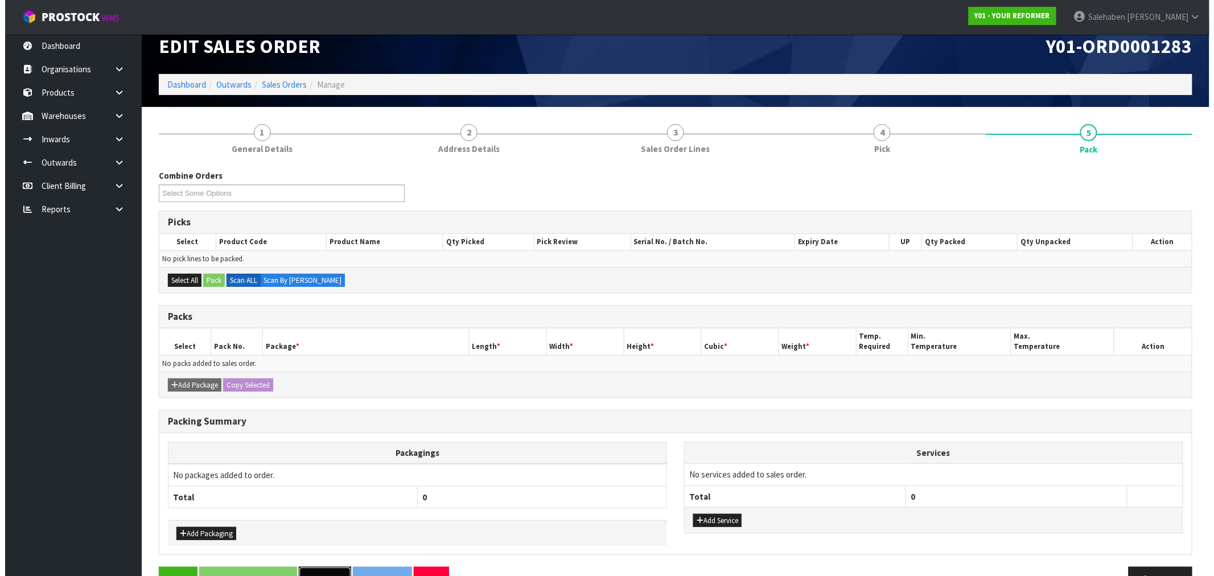
scroll to position [0, 0]
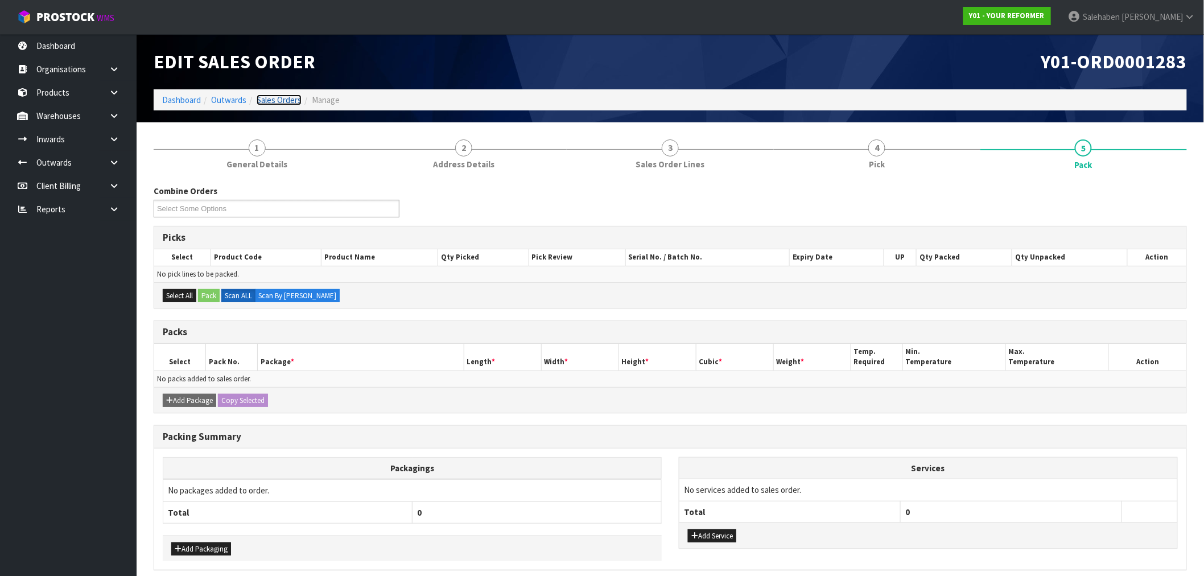
click at [273, 95] on link "Sales Orders" at bounding box center [279, 99] width 45 height 11
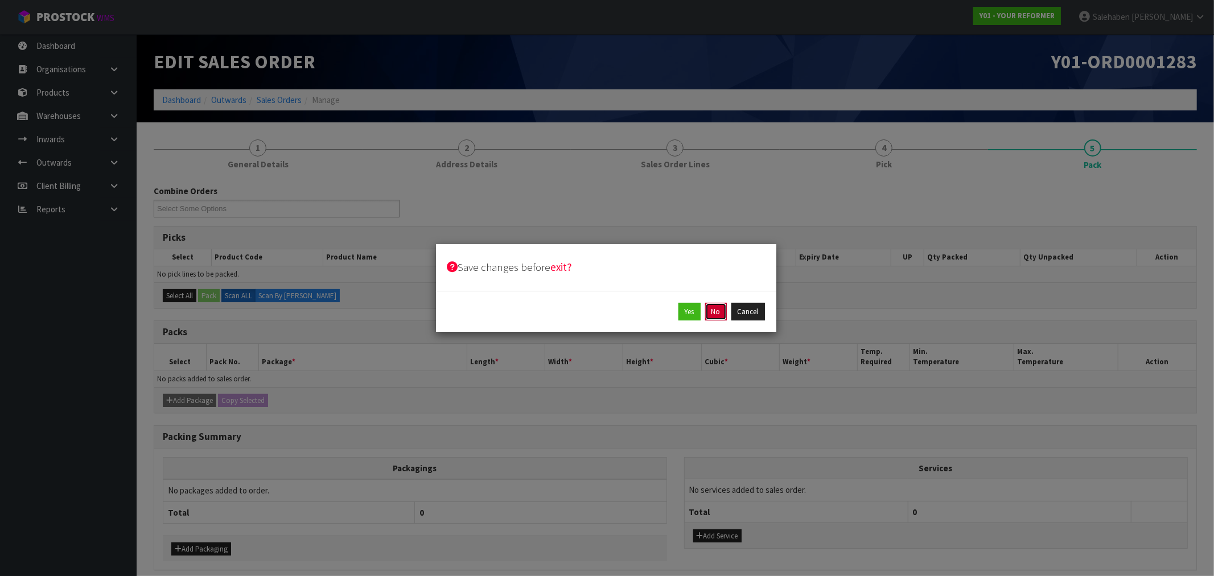
click at [721, 316] on button "No" at bounding box center [716, 312] width 22 height 18
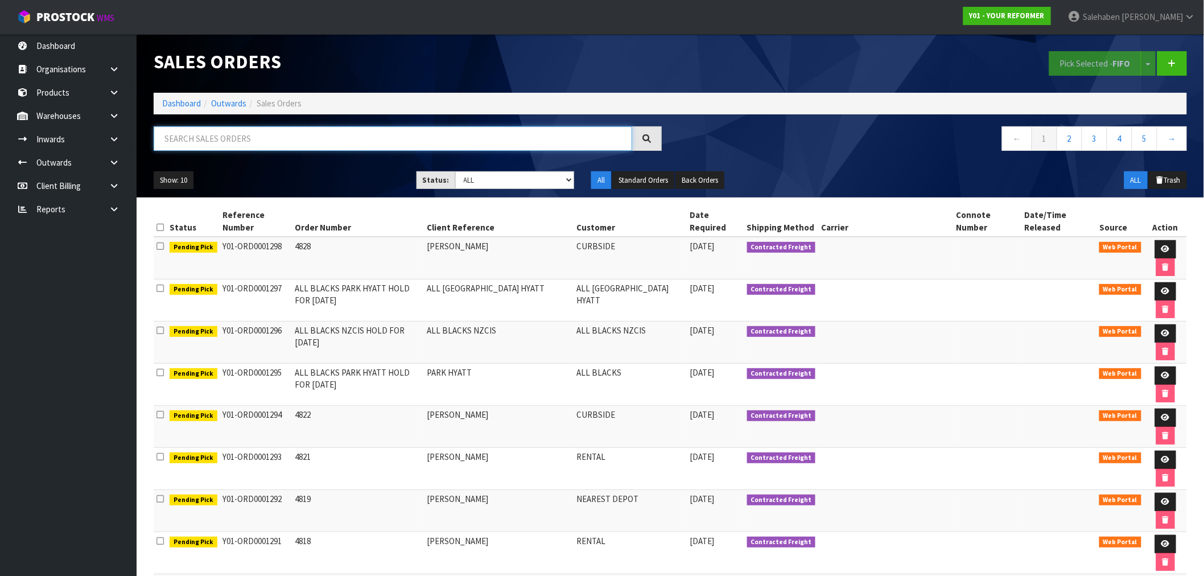
click at [371, 139] on input "text" at bounding box center [393, 138] width 479 height 24
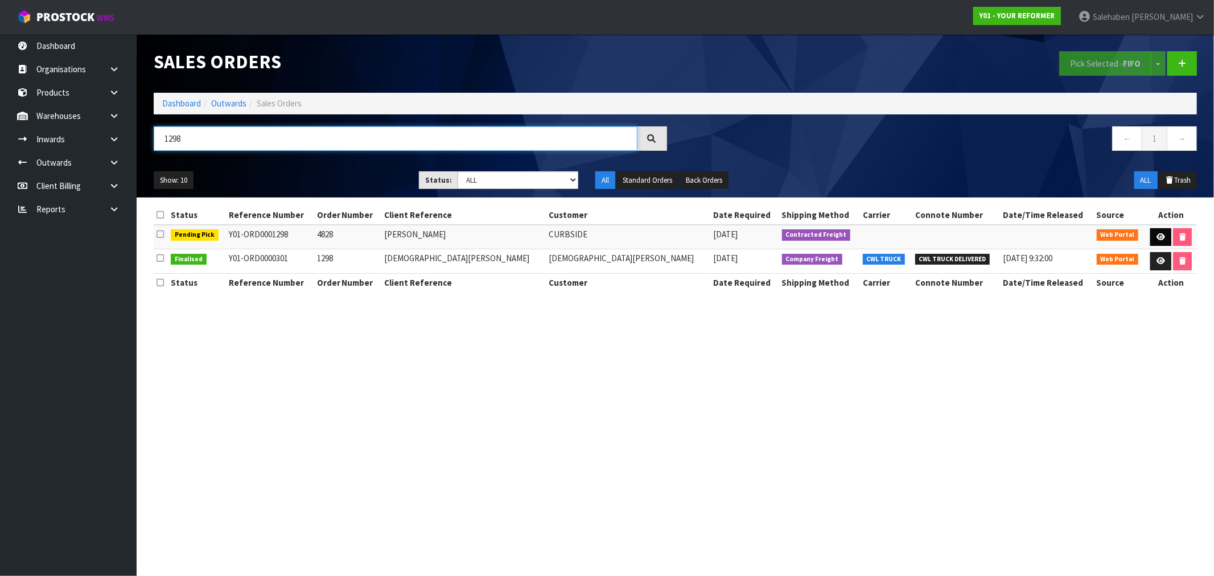
type input "1298"
click at [1156, 236] on icon at bounding box center [1160, 236] width 9 height 7
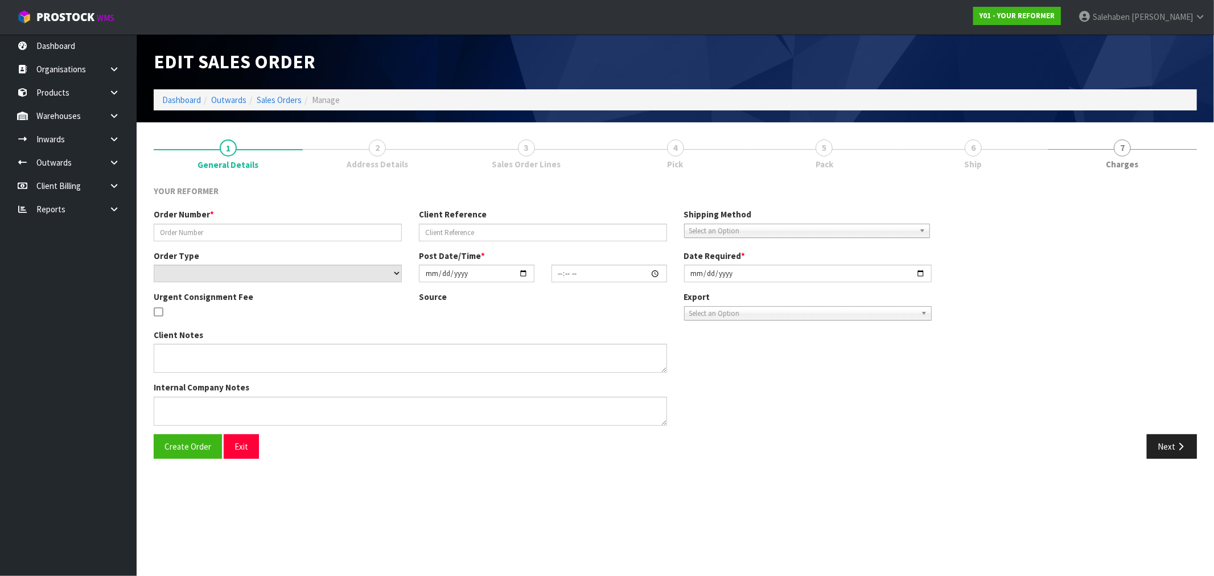
type input "4828"
type input "[PERSON_NAME]"
select select "number:0"
type input "2025-08-13"
type input "13:38:00.000"
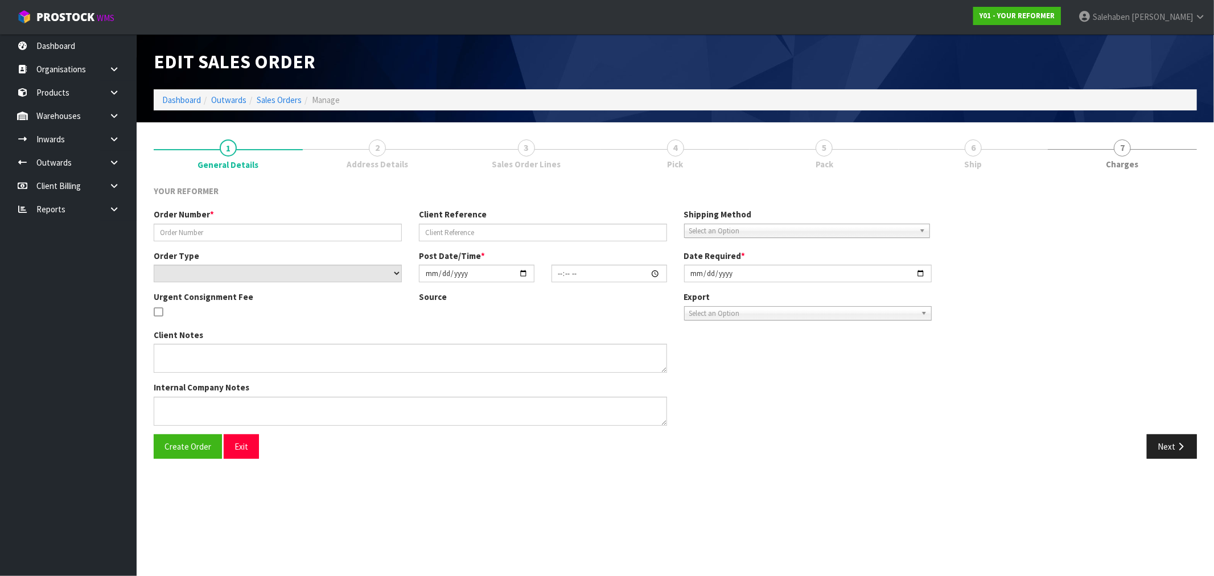
type input "2025-08-14"
type textarea "JESSICA COONEY 97 AWAROA ROAD AUK HELENSVILLE 0800 NEW ZEALAND +64 27 545 1565"
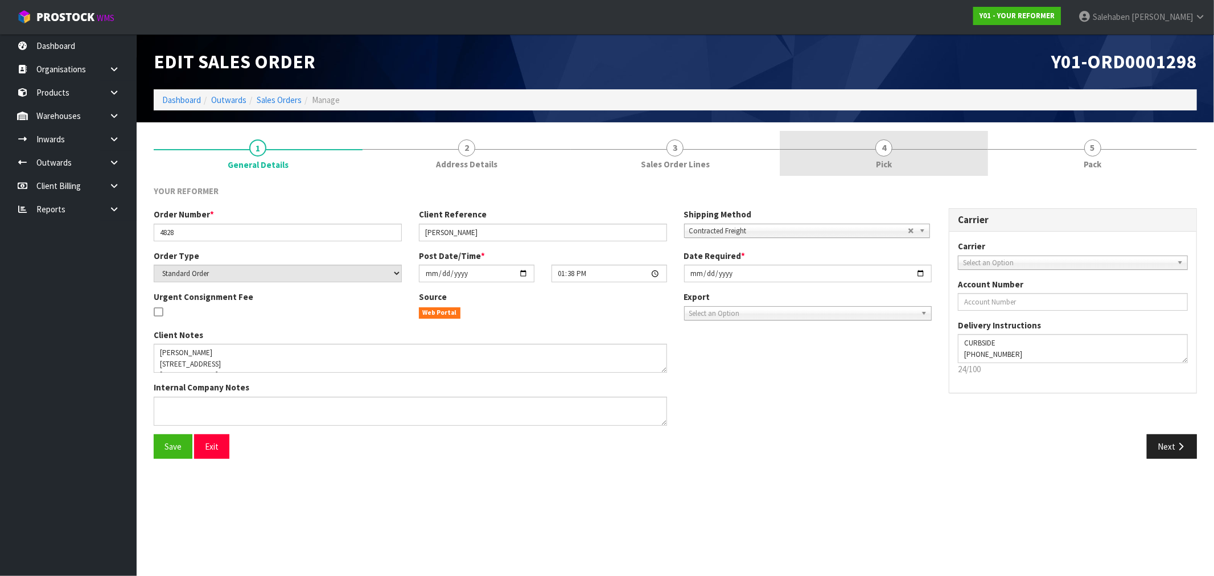
click at [888, 162] on span "Pick" at bounding box center [884, 164] width 16 height 12
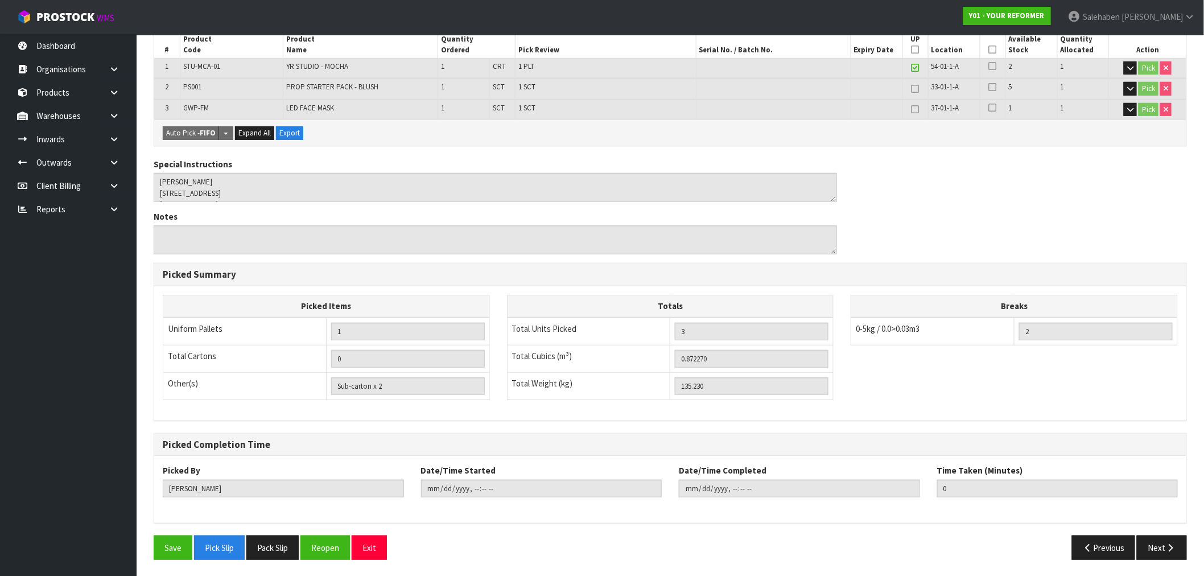
scroll to position [218, 0]
click at [274, 550] on button "Pack Slip" at bounding box center [272, 547] width 52 height 24
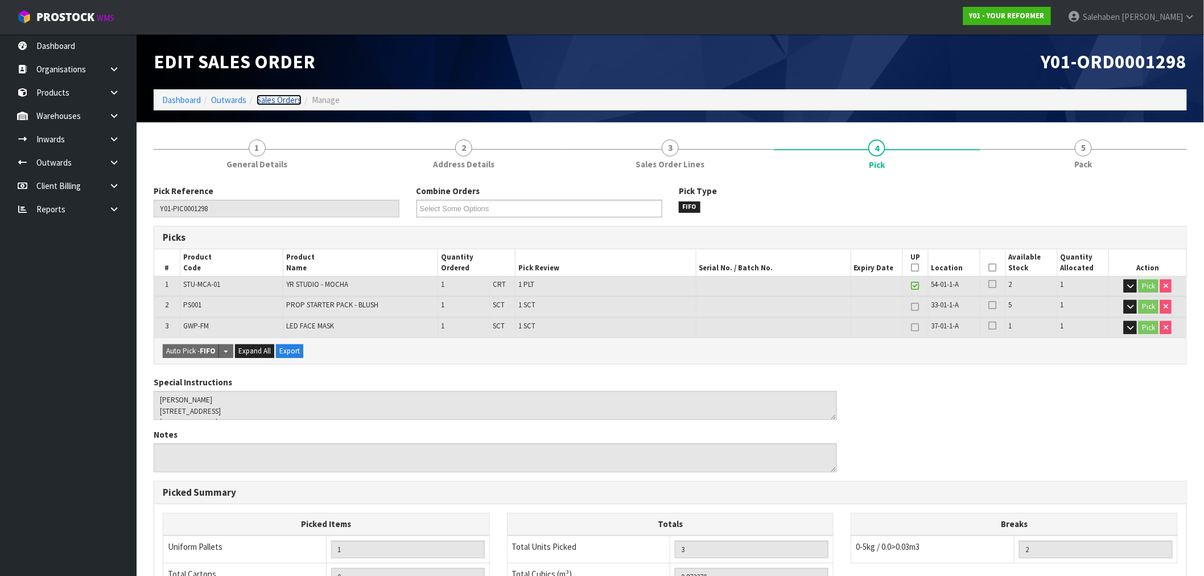
click at [273, 101] on link "Sales Orders" at bounding box center [279, 99] width 45 height 11
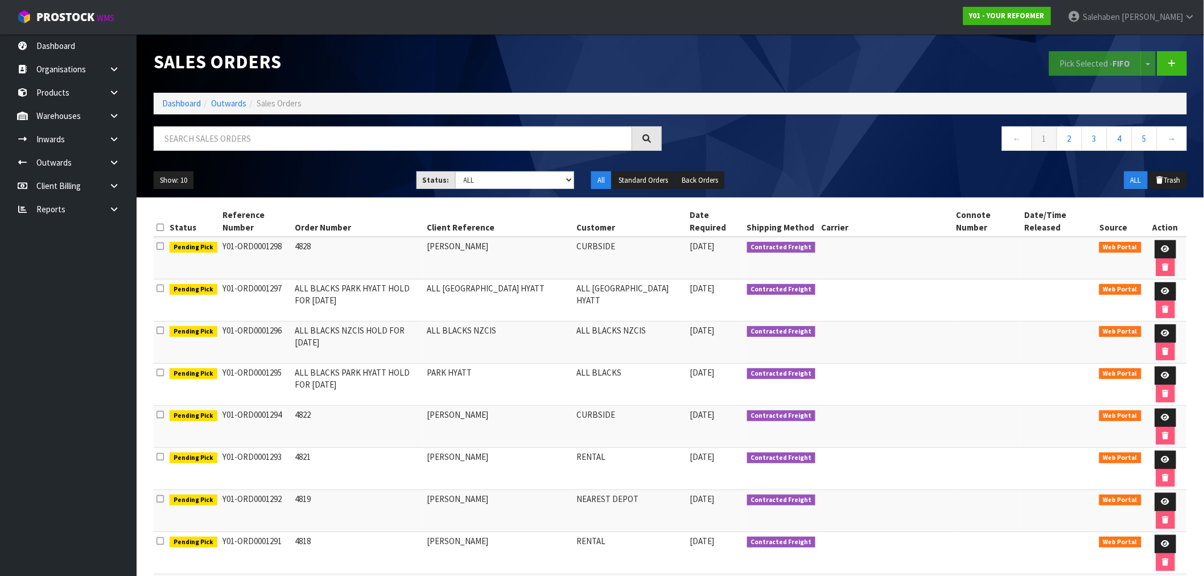
click at [177, 110] on ol "Dashboard Outwards Sales Orders" at bounding box center [670, 103] width 1033 height 21
click at [175, 106] on link "Dashboard" at bounding box center [181, 103] width 39 height 11
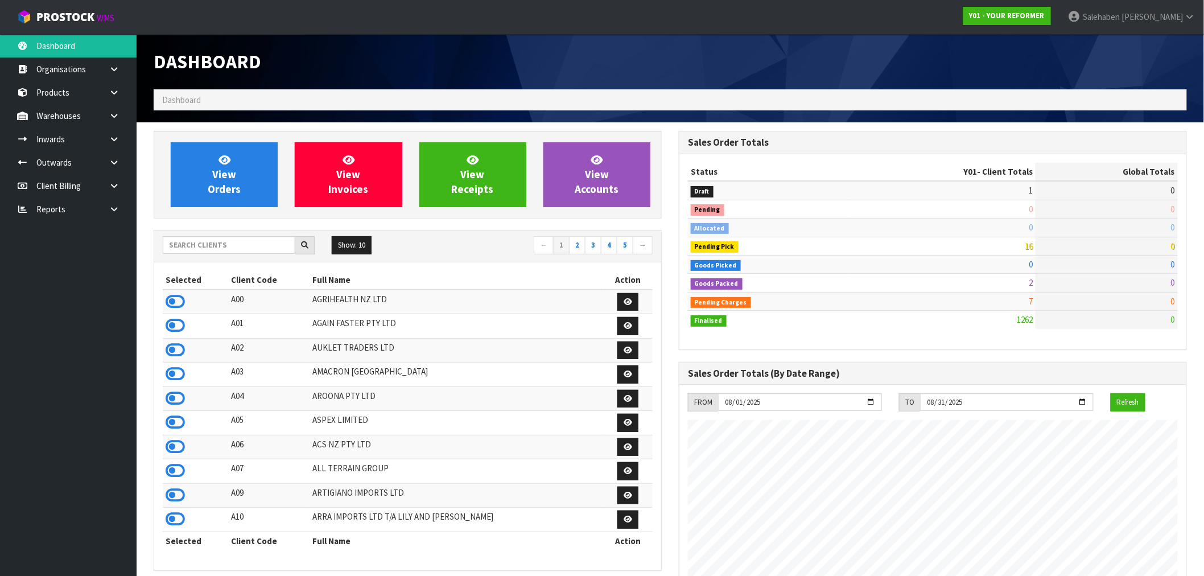
scroll to position [862, 525]
click at [250, 241] on input "text" at bounding box center [229, 245] width 133 height 18
click at [268, 230] on div "View Orders View Invoices View Receipts View Accounts Show: 10 5 10 25" at bounding box center [407, 570] width 525 height 879
click at [264, 242] on input "text" at bounding box center [229, 245] width 133 height 18
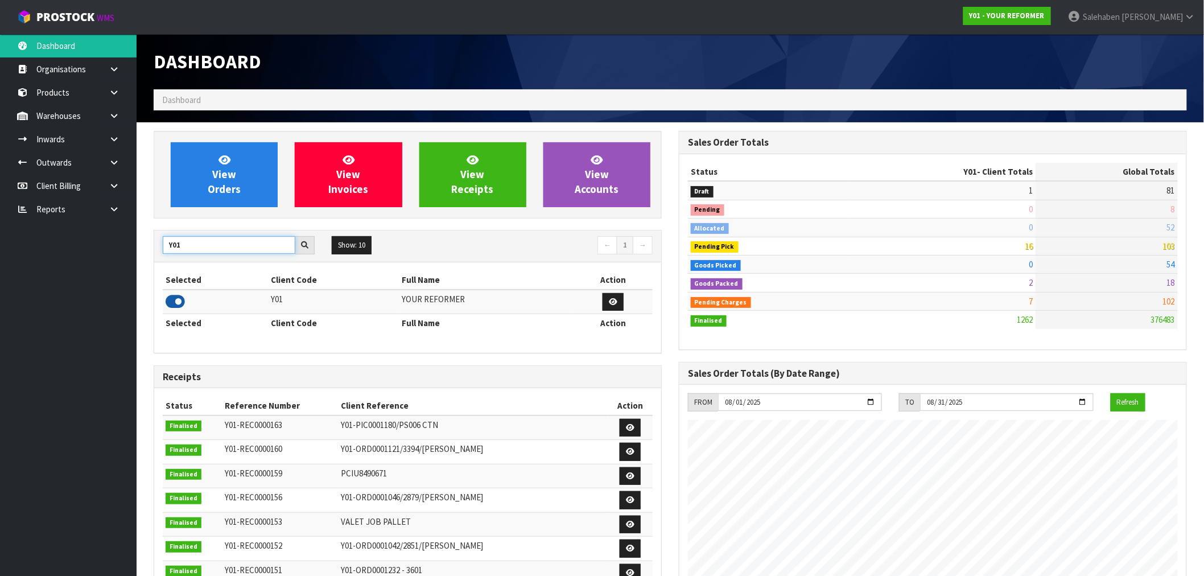
type input "Y01"
click at [176, 303] on icon at bounding box center [175, 301] width 19 height 17
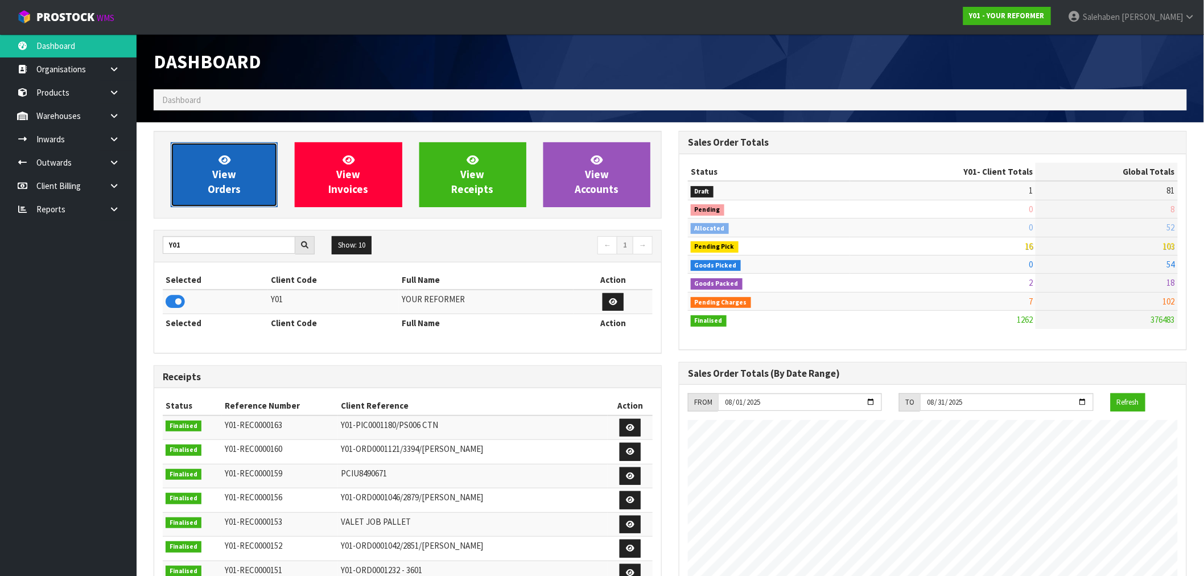
click at [245, 171] on link "View Orders" at bounding box center [224, 174] width 107 height 65
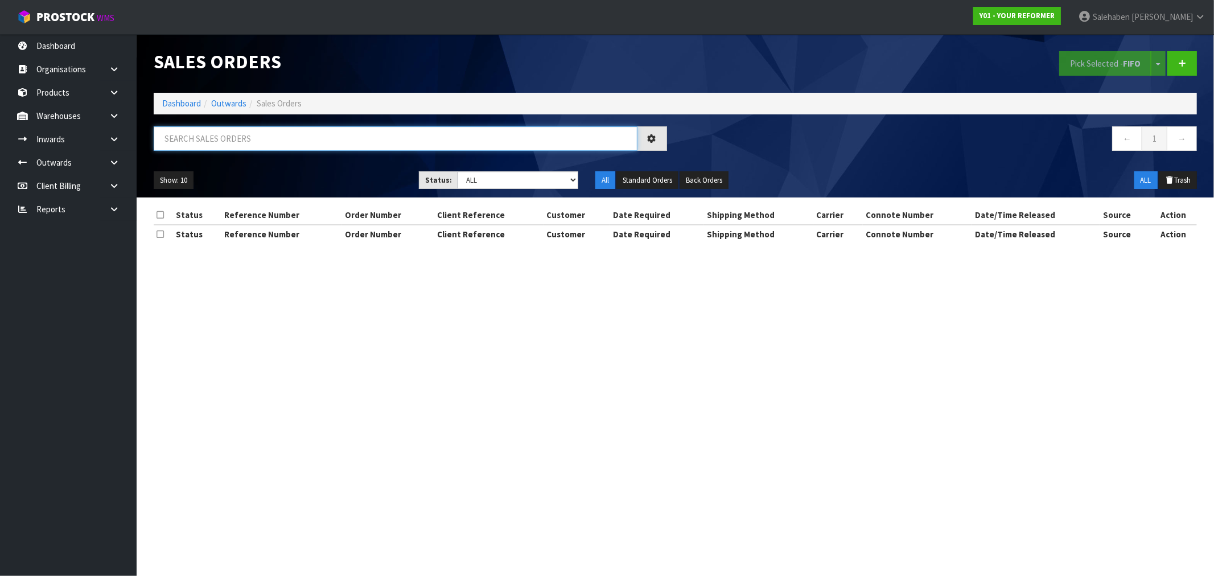
drag, startPoint x: 241, startPoint y: 141, endPoint x: 249, endPoint y: 135, distance: 9.7
click at [246, 139] on input "text" at bounding box center [396, 138] width 484 height 24
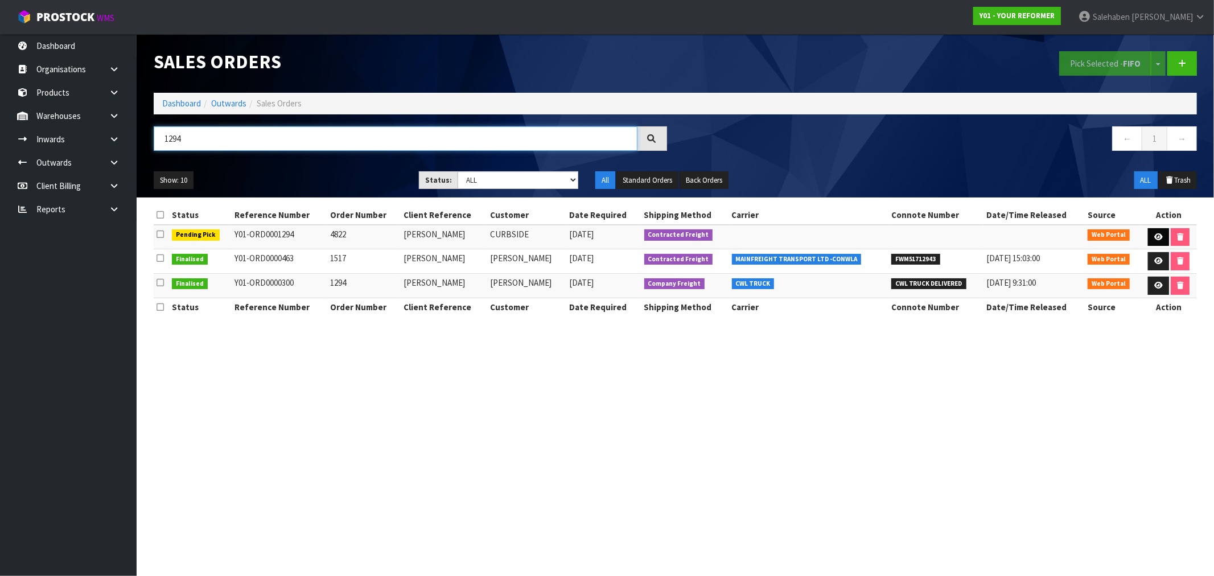
type input "1294"
click at [1158, 236] on icon at bounding box center [1158, 236] width 9 height 7
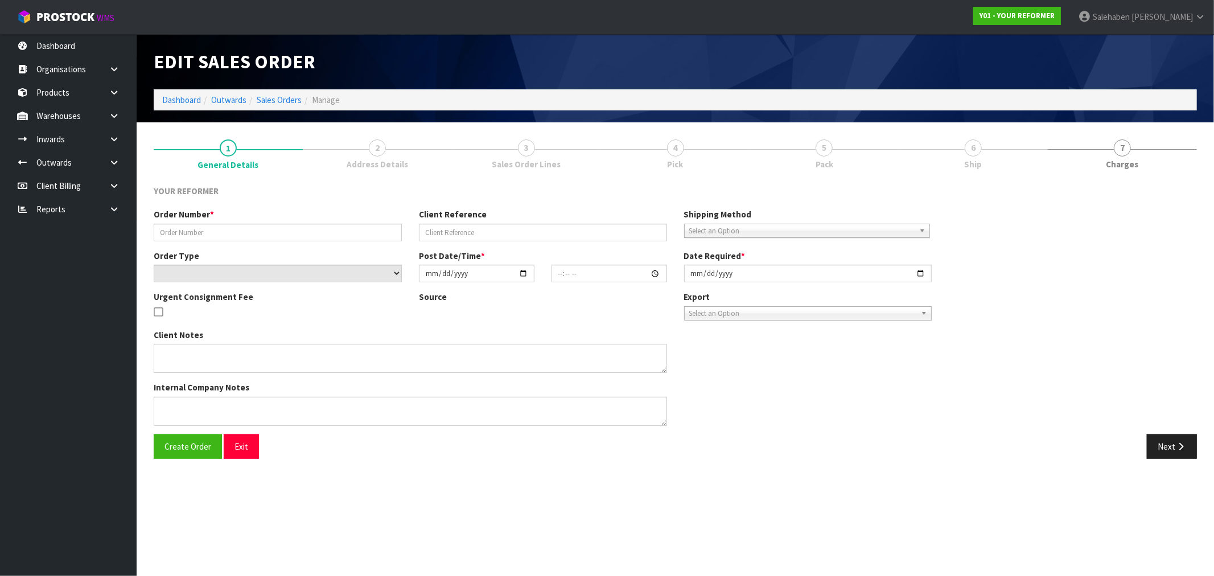
type input "4822"
type input "[PERSON_NAME]"
select select "number:0"
type input "2025-08-13"
type input "12:11:00.000"
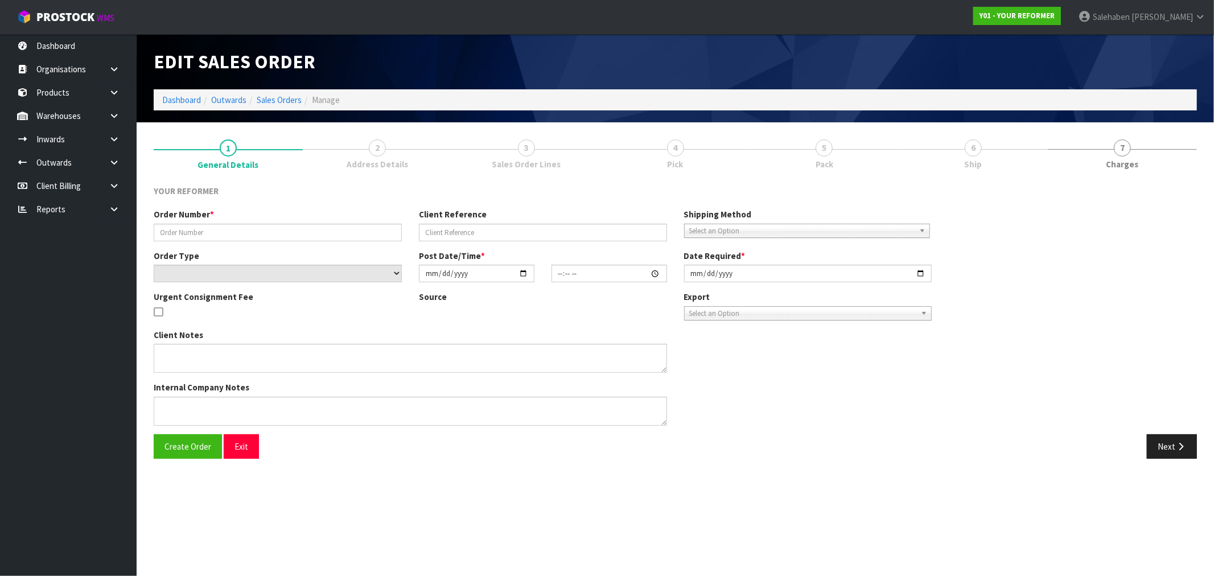
type input "2025-08-13"
type textarea "GURPREET KAUR 25 BROOMFIELDS ROAD AUK WHITFORD 2571 NEW ZEALAND +64 210 251 2429"
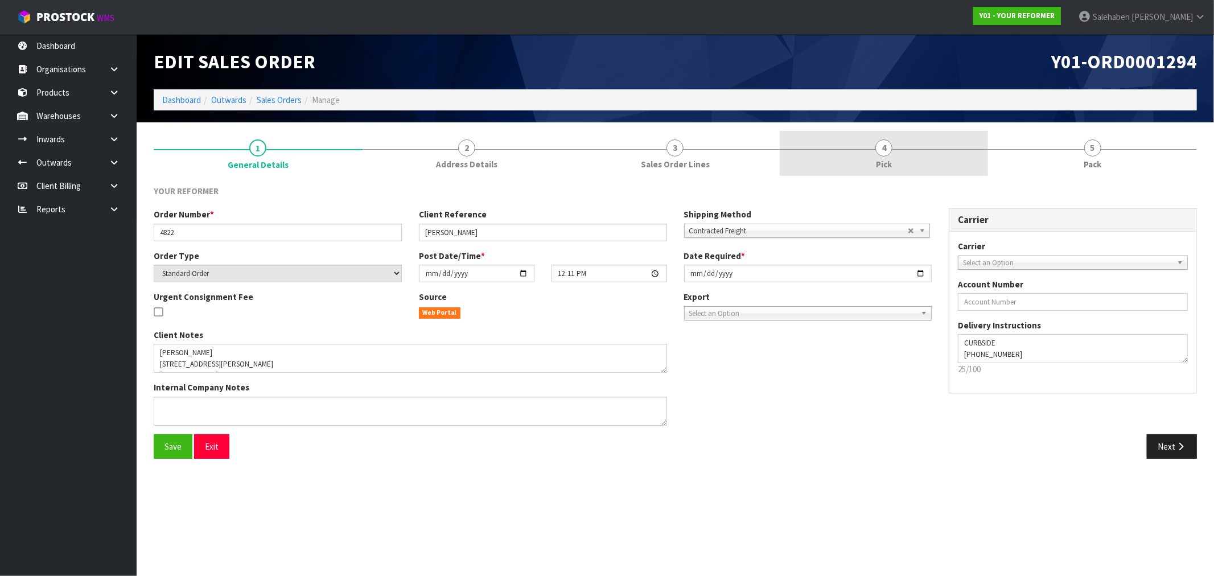
click at [894, 164] on link "4 Pick" at bounding box center [884, 153] width 209 height 45
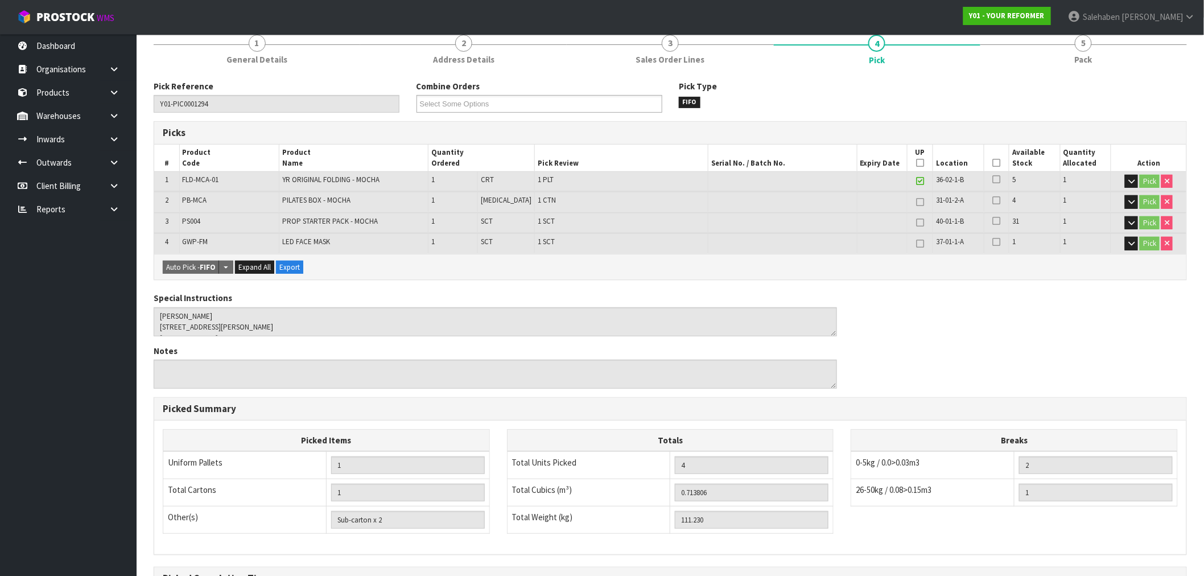
scroll to position [239, 0]
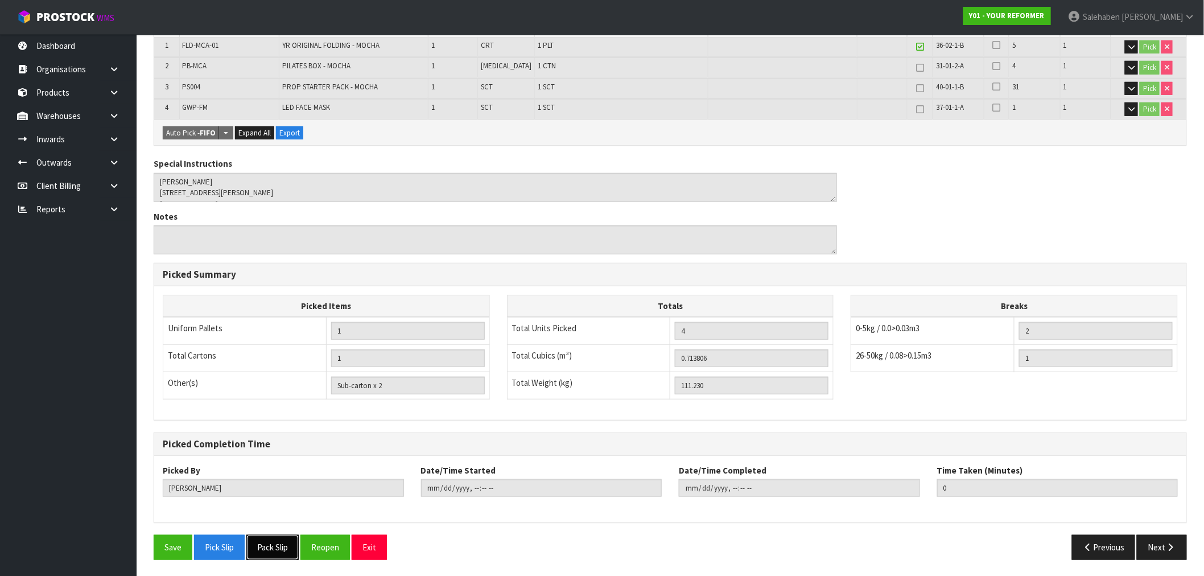
click at [283, 537] on button "Pack Slip" at bounding box center [272, 547] width 52 height 24
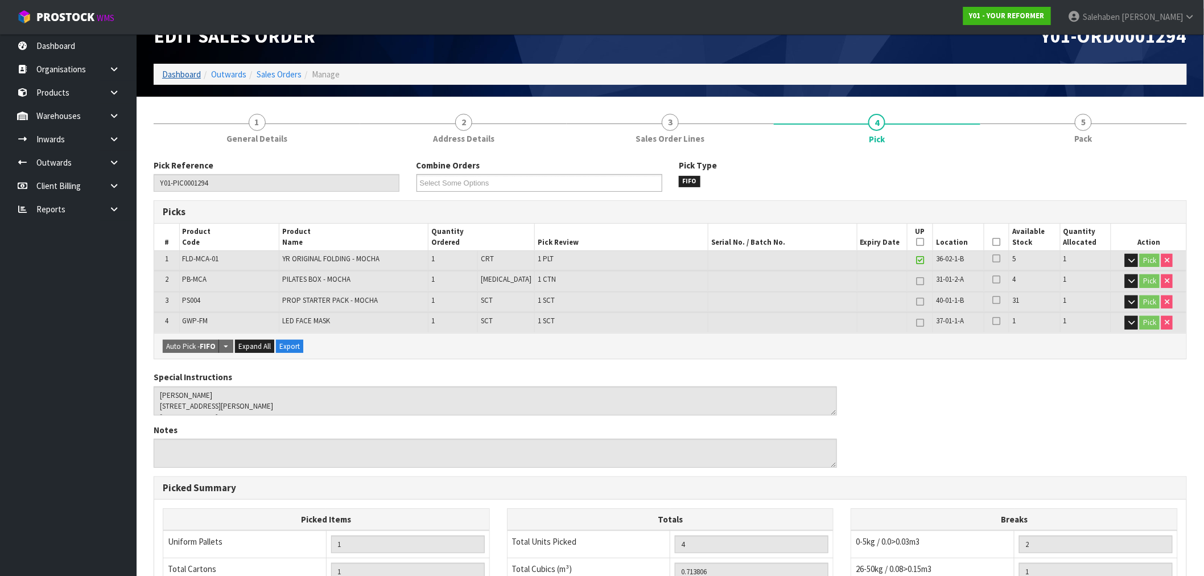
scroll to position [0, 0]
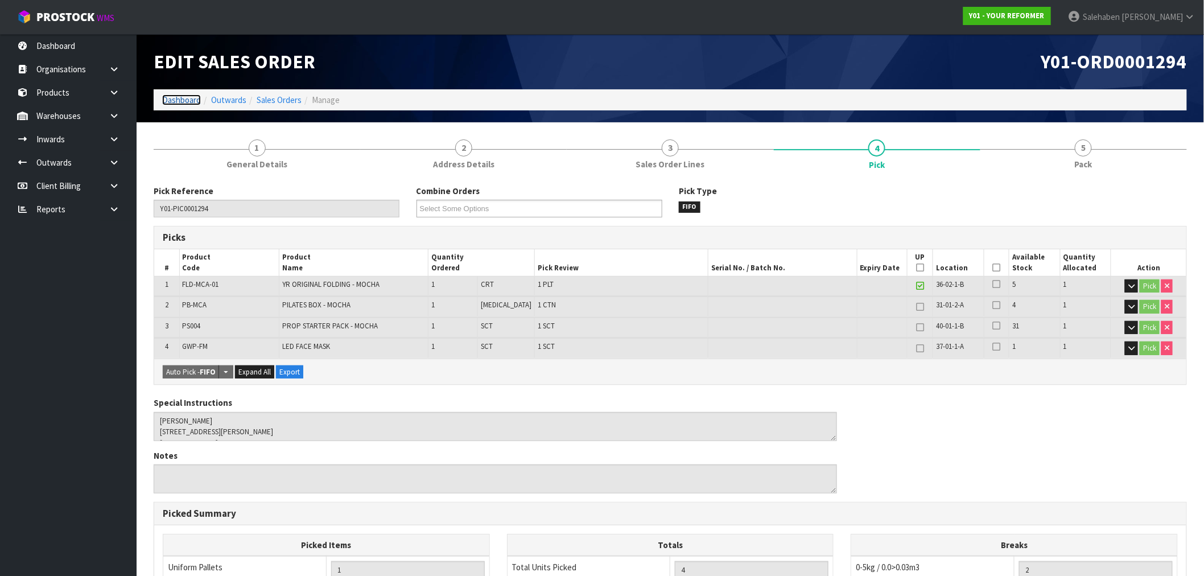
click at [180, 100] on link "Dashboard" at bounding box center [181, 99] width 39 height 11
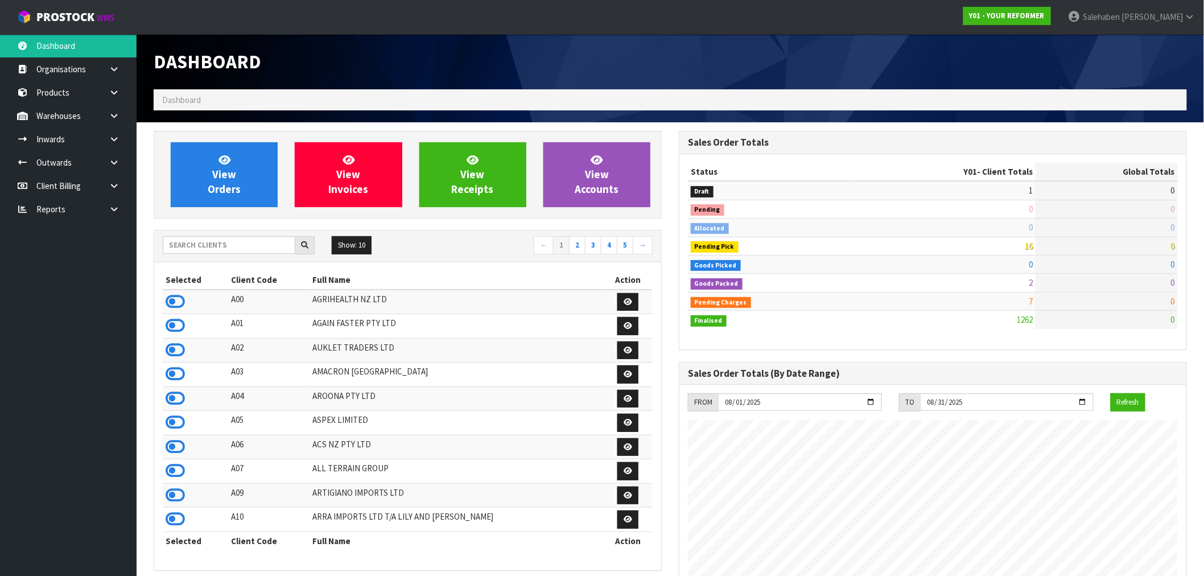
scroll to position [862, 525]
click at [222, 173] on span "View Orders" at bounding box center [224, 174] width 33 height 43
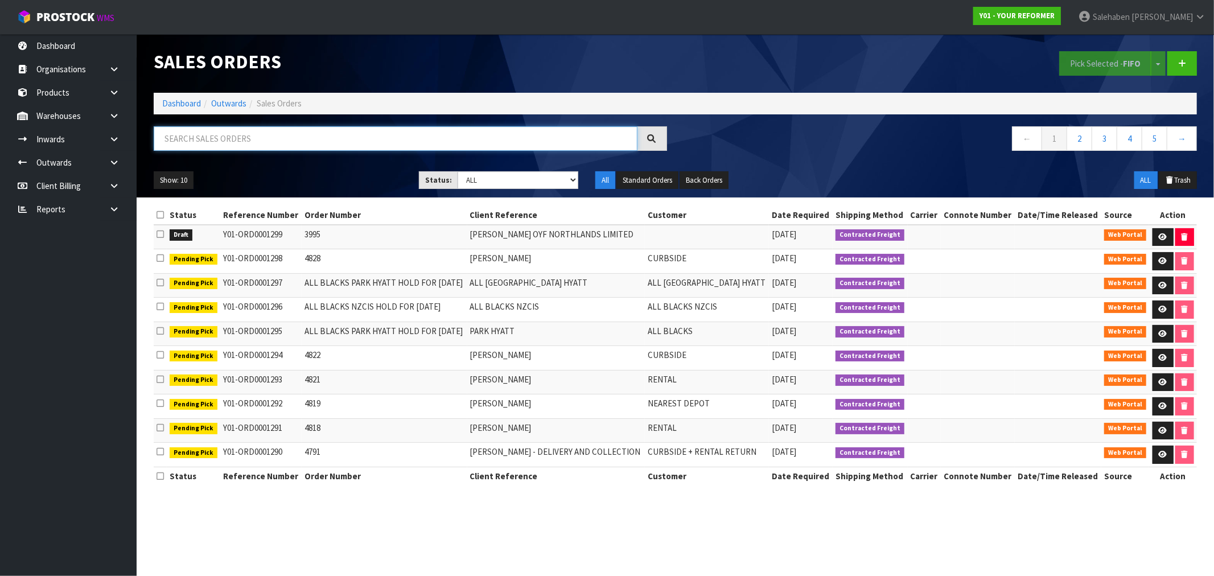
click at [380, 142] on input "text" at bounding box center [396, 138] width 484 height 24
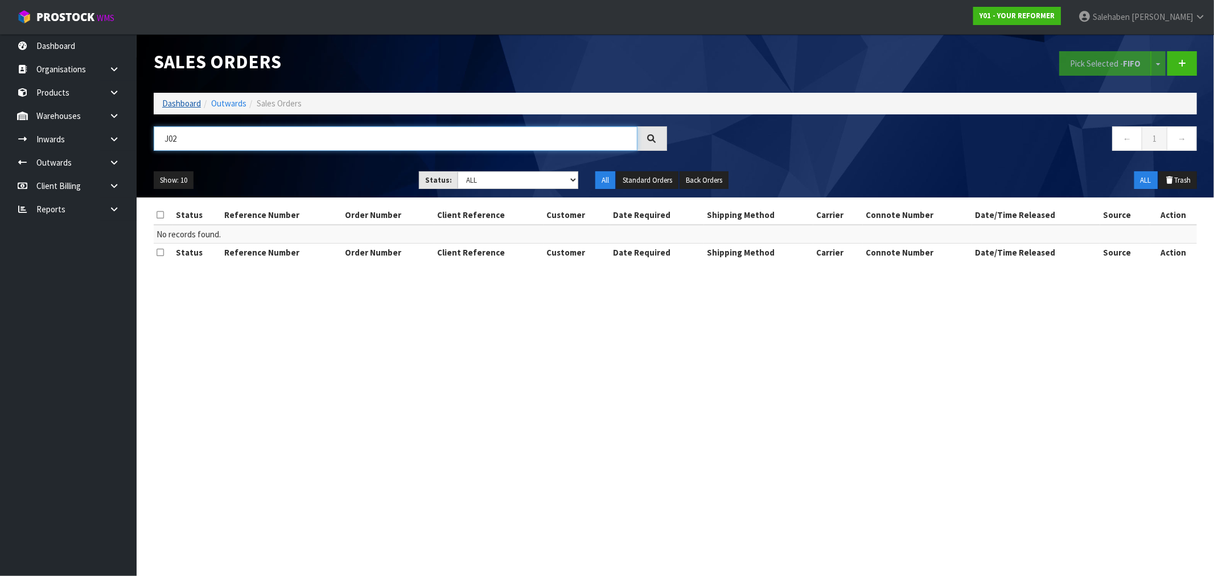
type input "J02"
click at [182, 103] on link "Dashboard" at bounding box center [181, 103] width 39 height 11
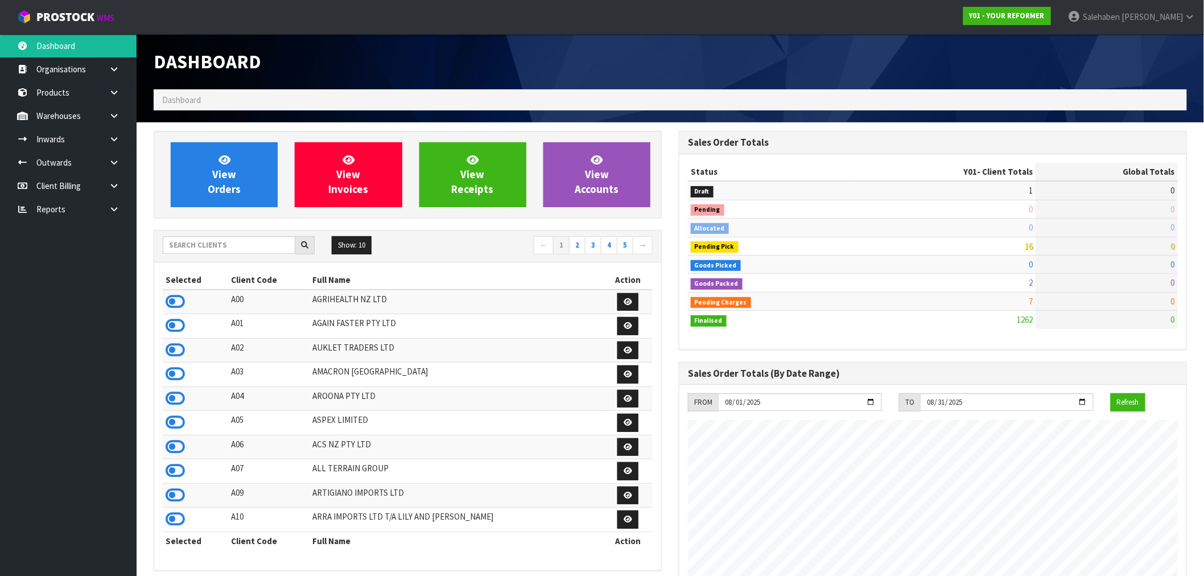
scroll to position [862, 525]
click at [182, 234] on div "Show: 10 5 10 25 50 ← 1 2 3 4 5 →" at bounding box center [407, 246] width 507 height 32
click at [182, 243] on input "text" at bounding box center [229, 245] width 133 height 18
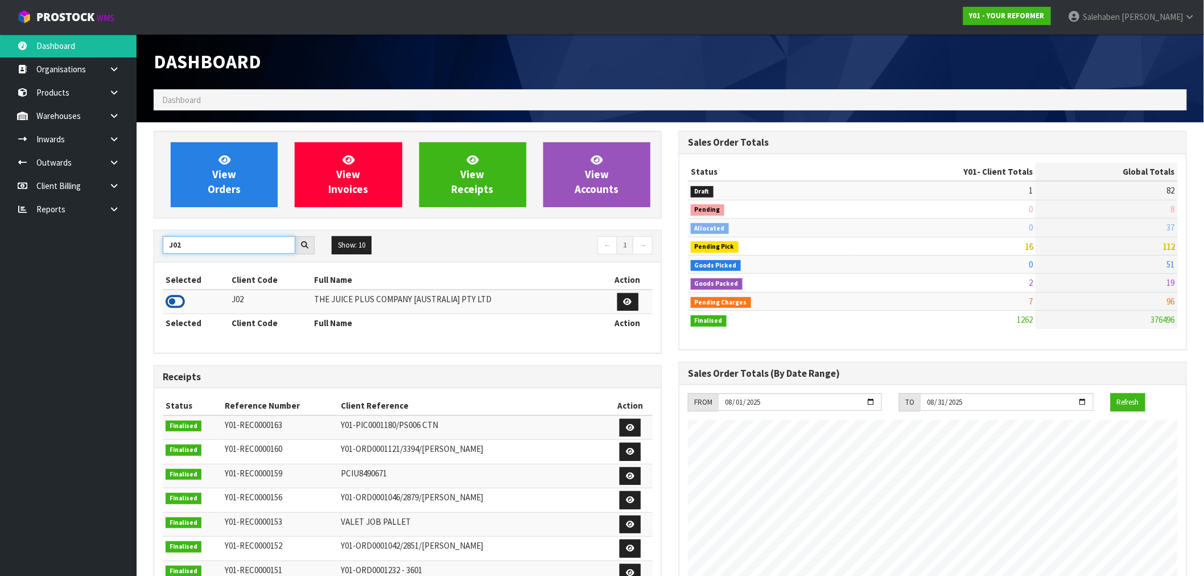
type input "J02"
click at [174, 302] on icon at bounding box center [175, 301] width 19 height 17
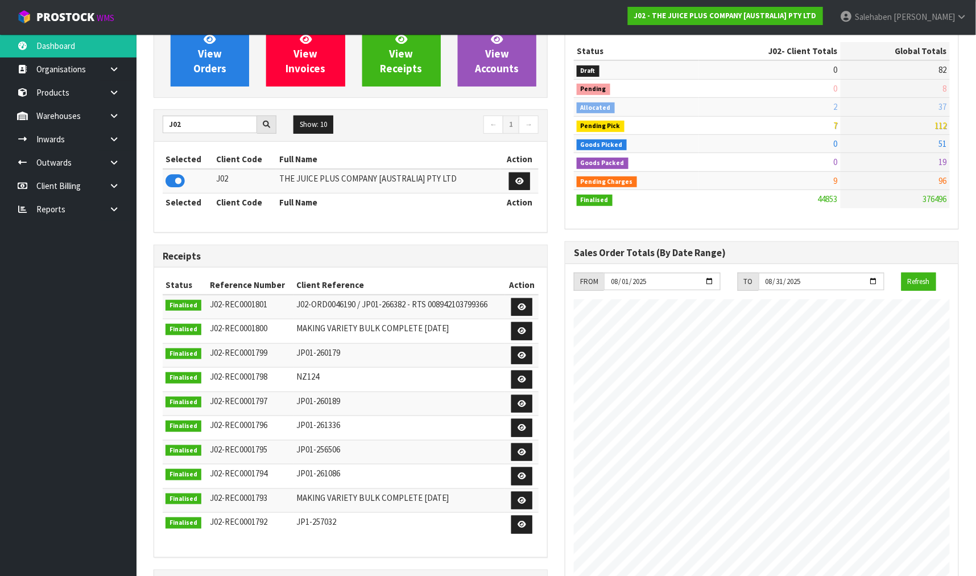
scroll to position [253, 0]
